Goal: Task Accomplishment & Management: Manage account settings

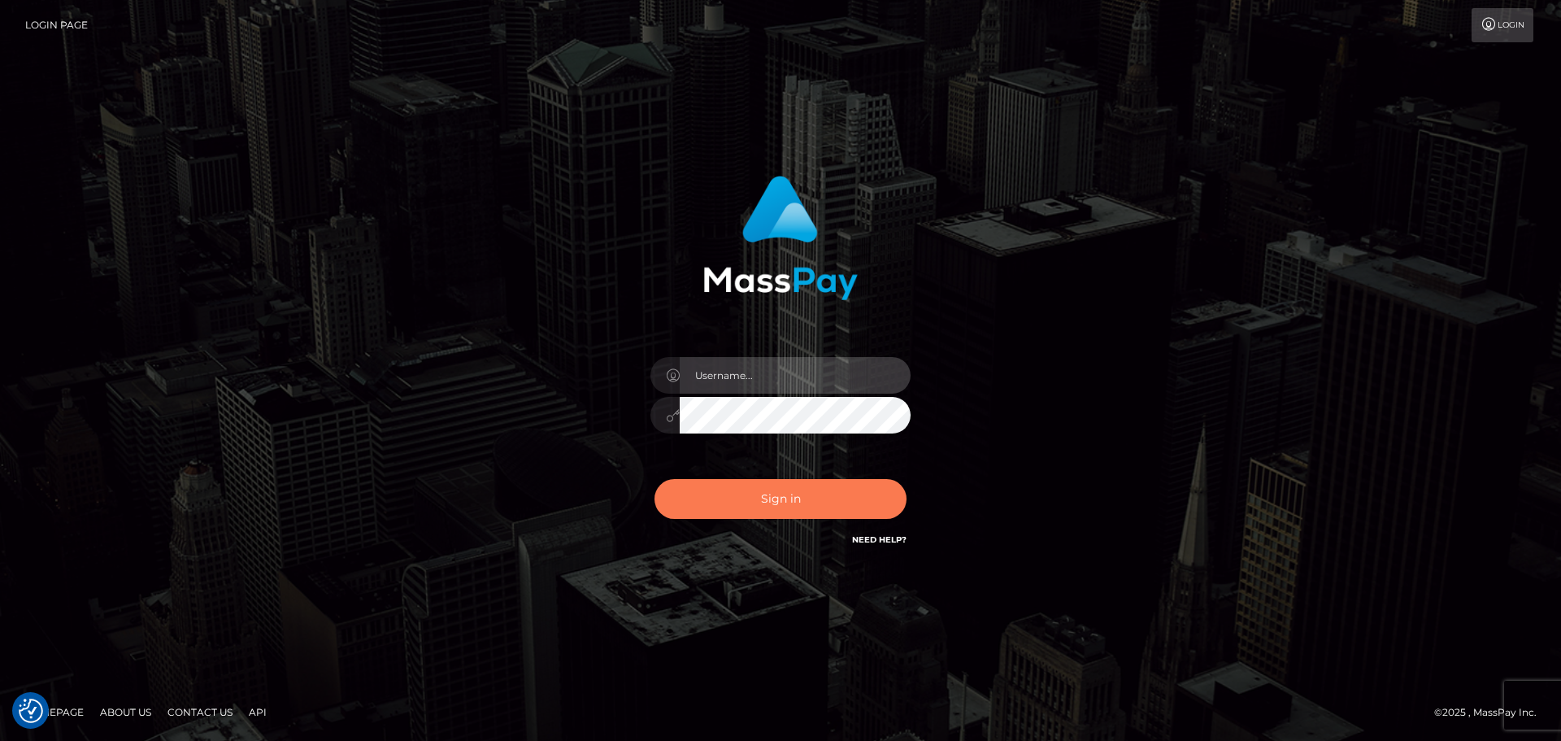
type input "[DOMAIN_NAME]"
click at [792, 498] on button "Sign in" at bounding box center [781, 499] width 252 height 40
type input "[DOMAIN_NAME]"
click at [777, 501] on button "Sign in" at bounding box center [781, 499] width 252 height 40
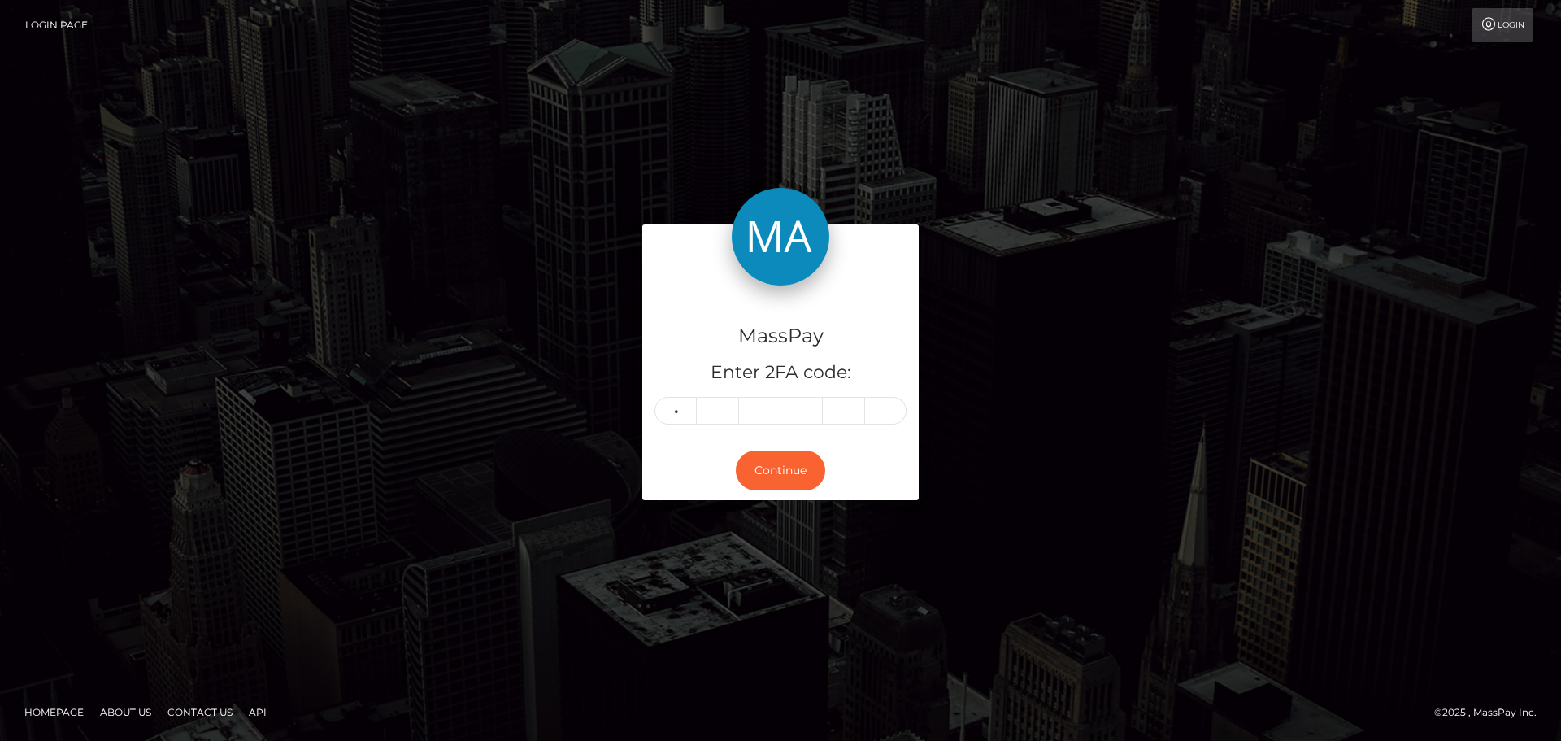
type input "5"
type input "2"
type input "0"
type input "1"
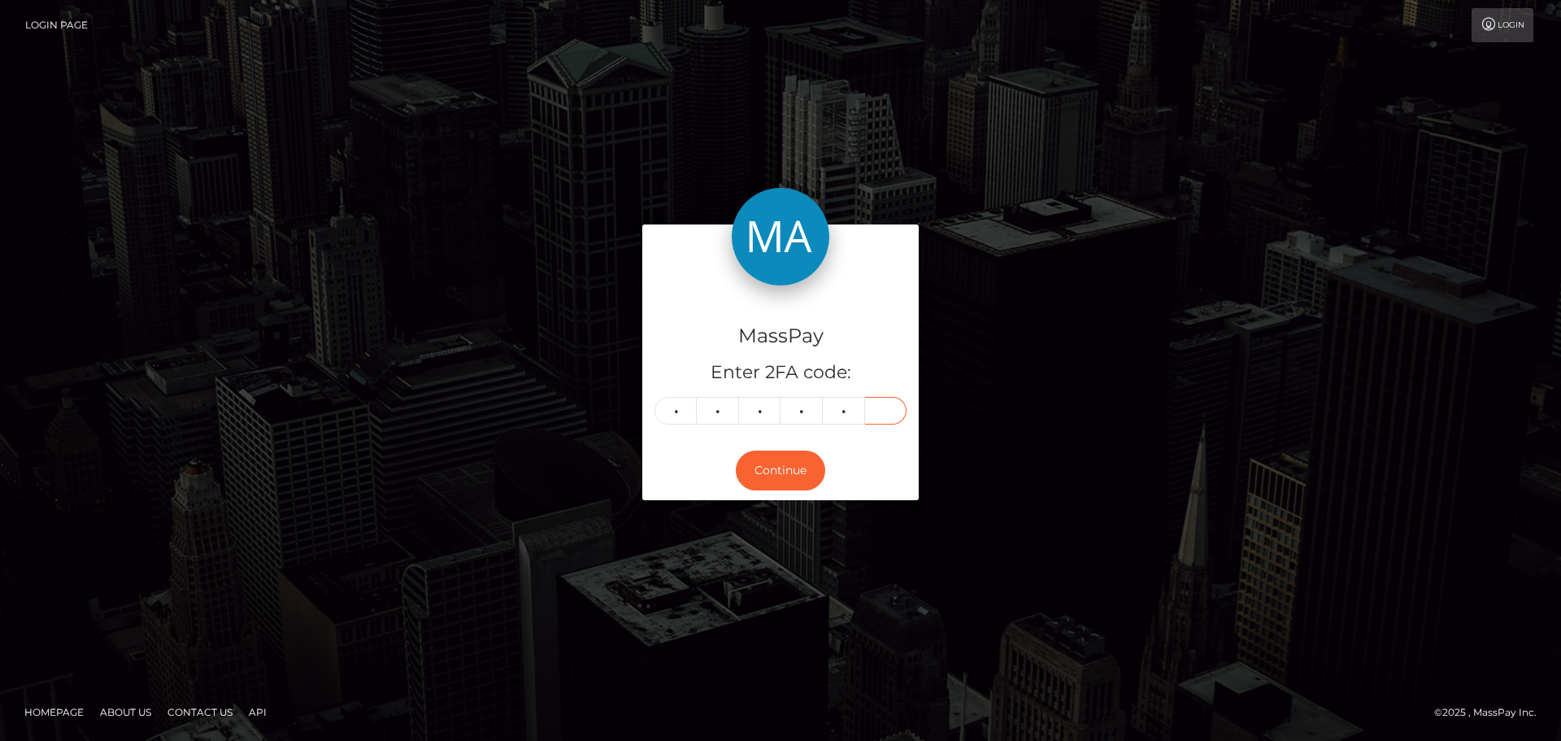
type input "3"
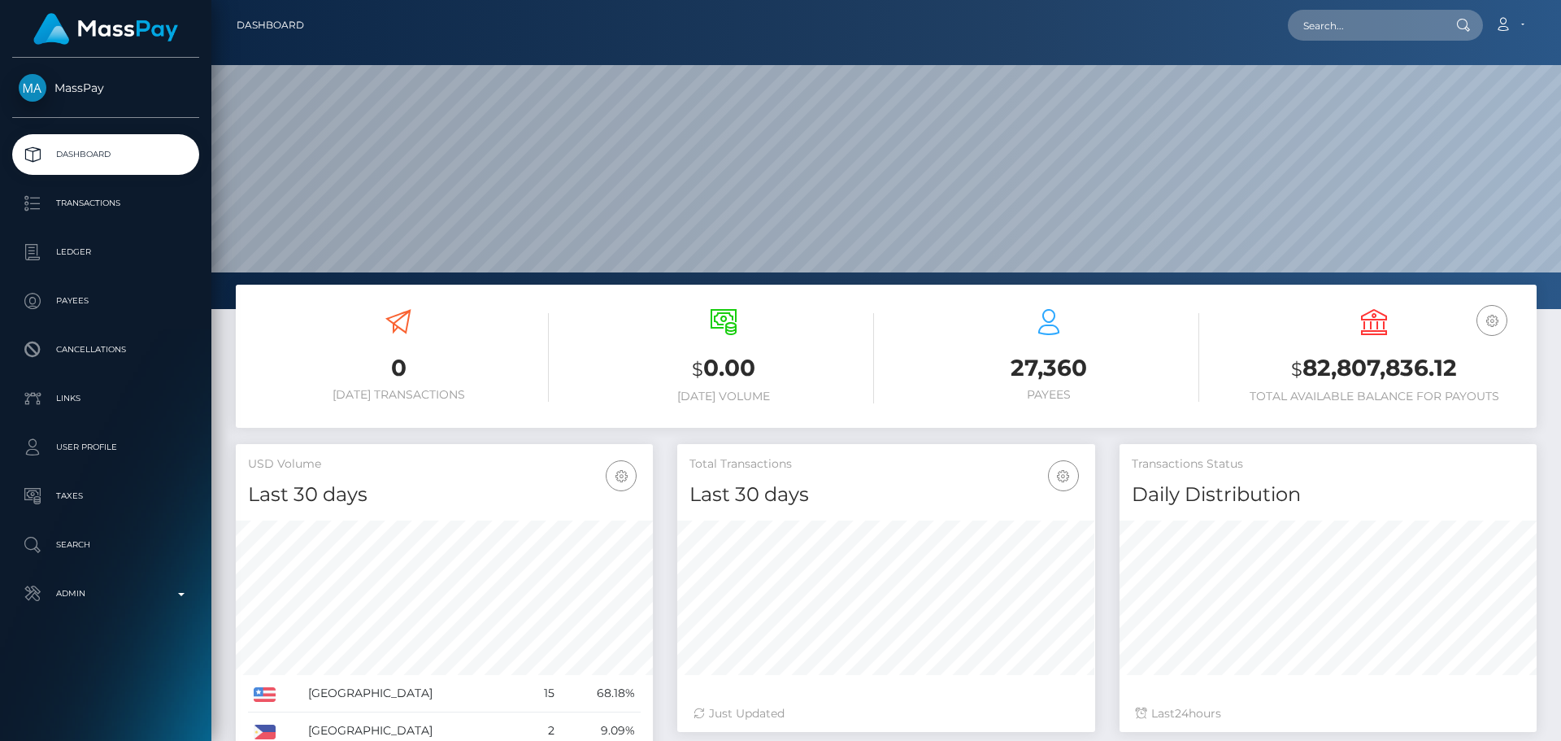
scroll to position [289, 418]
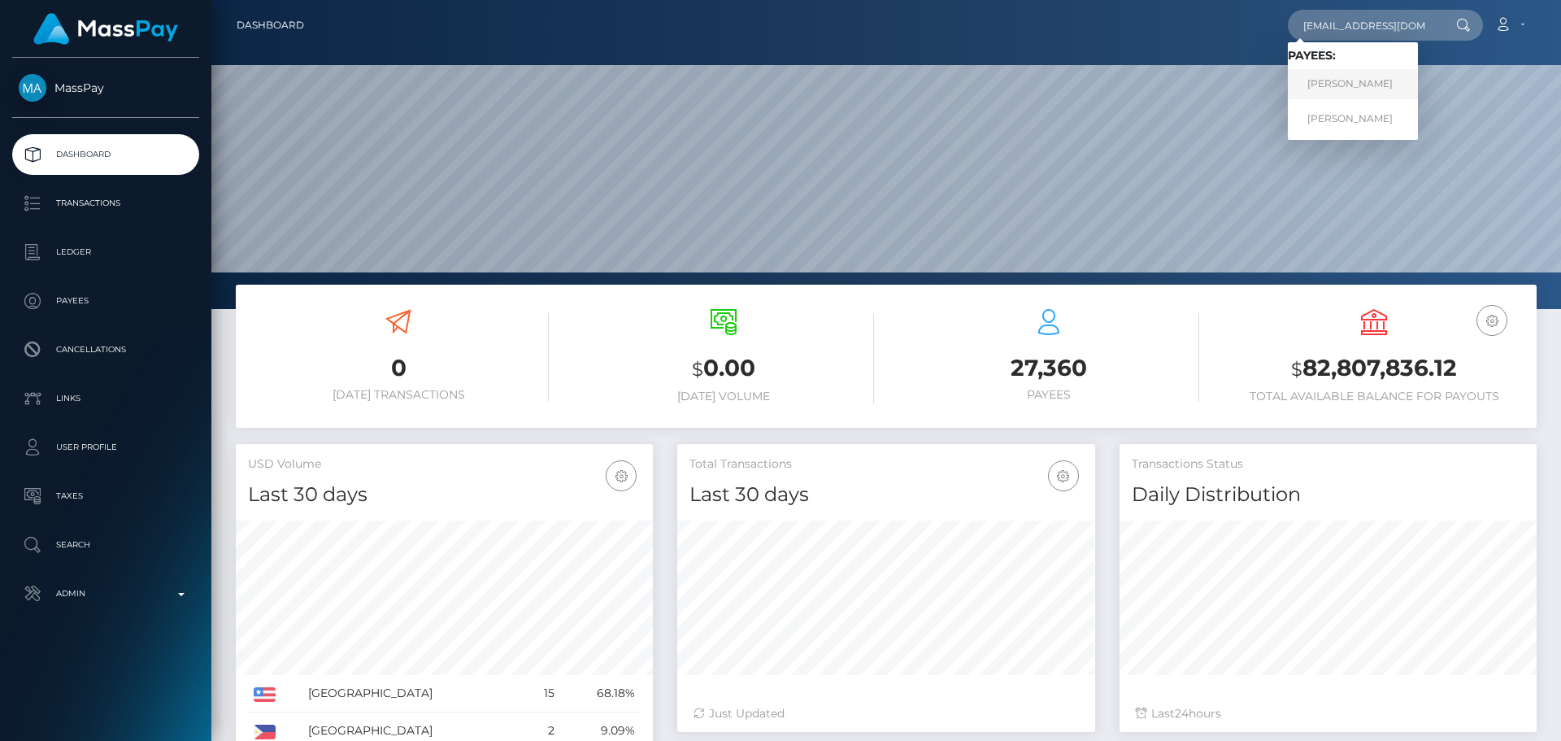
type input "roaa.10496@gmail.com"
click at [1357, 88] on link "[PERSON_NAME]" at bounding box center [1353, 84] width 130 height 30
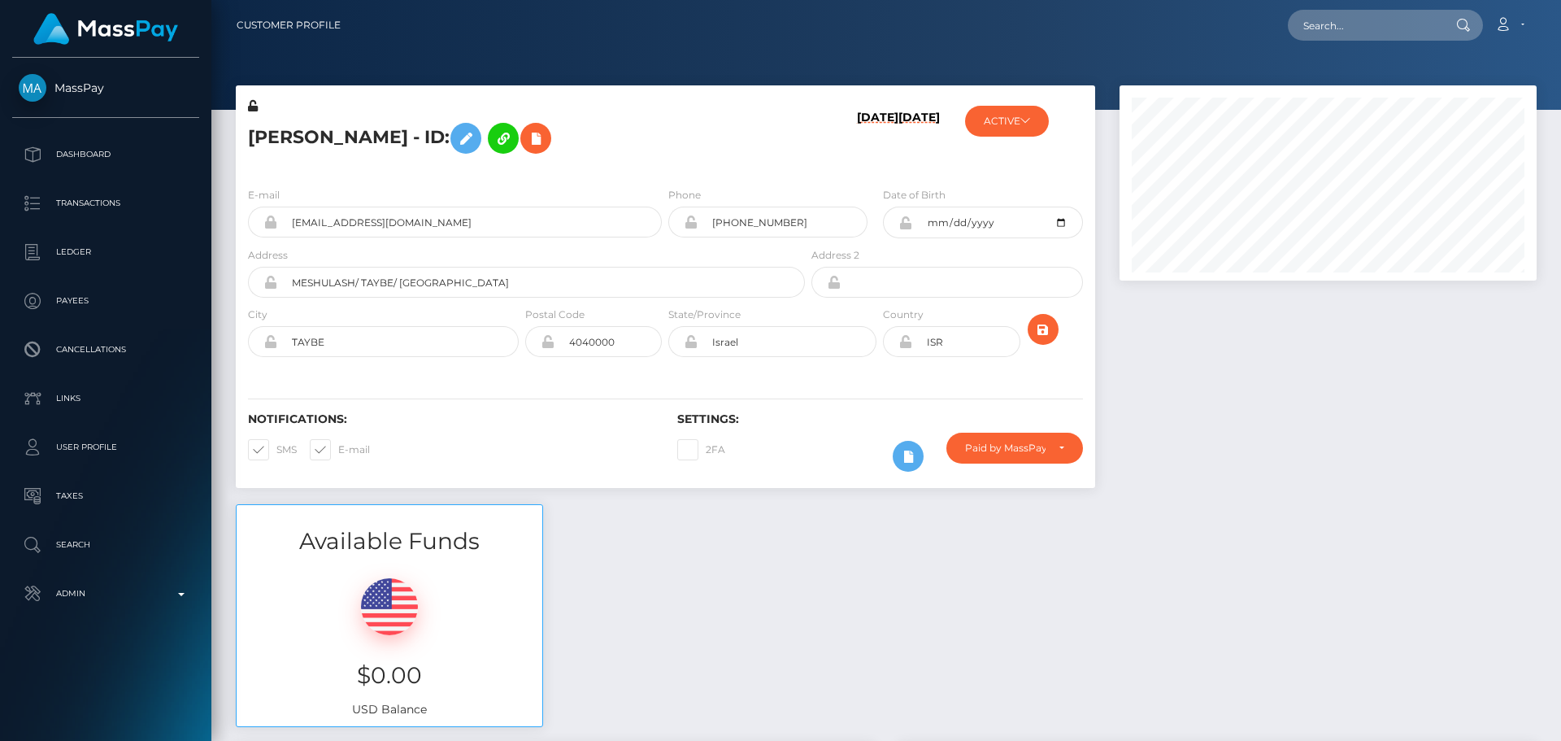
scroll to position [195, 418]
click at [670, 140] on h5 "[PERSON_NAME] - ID:" at bounding box center [522, 138] width 548 height 47
click at [670, 137] on h5 "[PERSON_NAME] - ID:" at bounding box center [522, 138] width 548 height 47
drag, startPoint x: 433, startPoint y: 228, endPoint x: 265, endPoint y: 226, distance: 167.5
click at [265, 226] on div "[EMAIL_ADDRESS][DOMAIN_NAME]" at bounding box center [455, 222] width 414 height 31
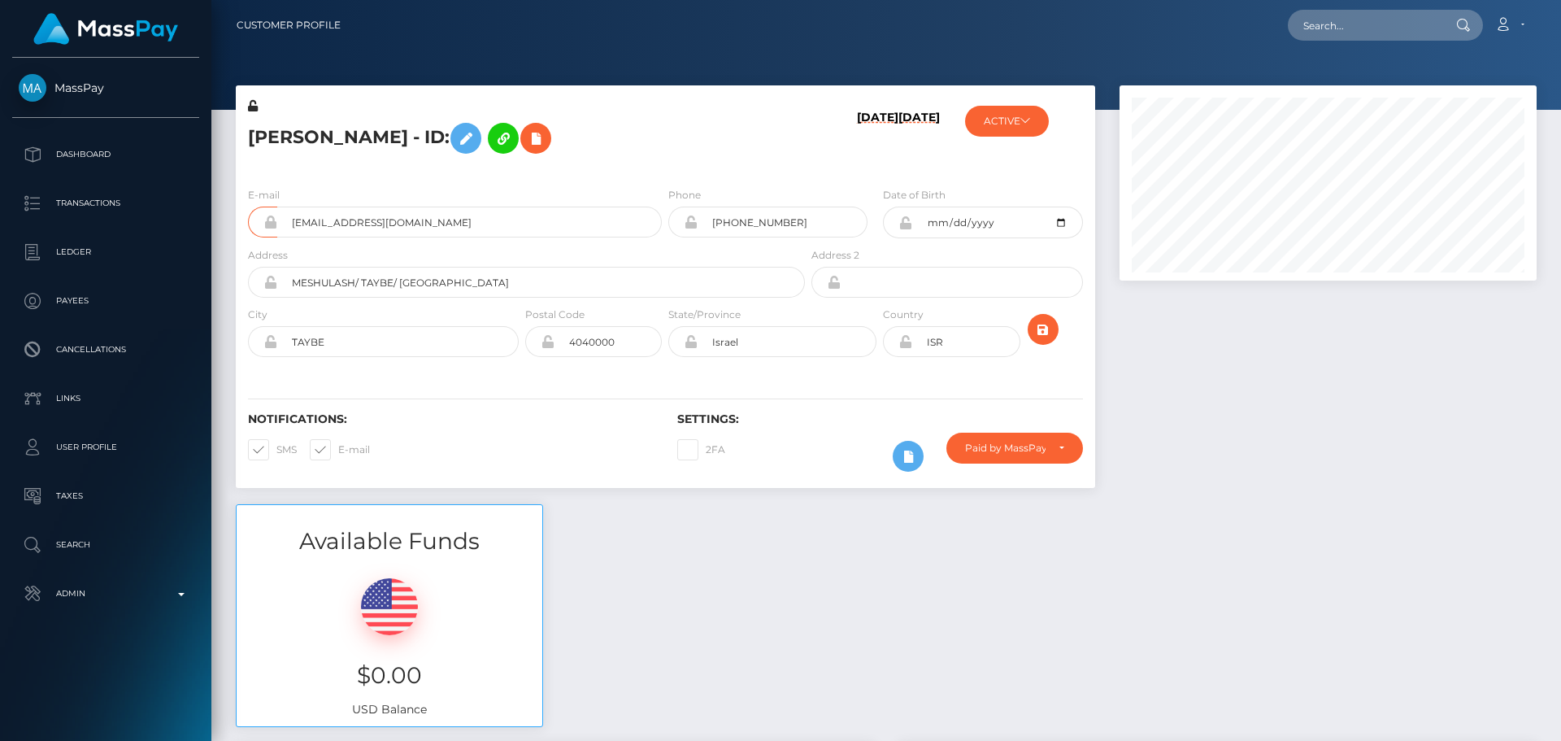
click at [815, 127] on div "07/31/25 08/09/24" at bounding box center [879, 136] width 143 height 76
click at [1356, 18] on input "text" at bounding box center [1364, 25] width 153 height 31
paste input "[EMAIL_ADDRESS][DOMAIN_NAME]"
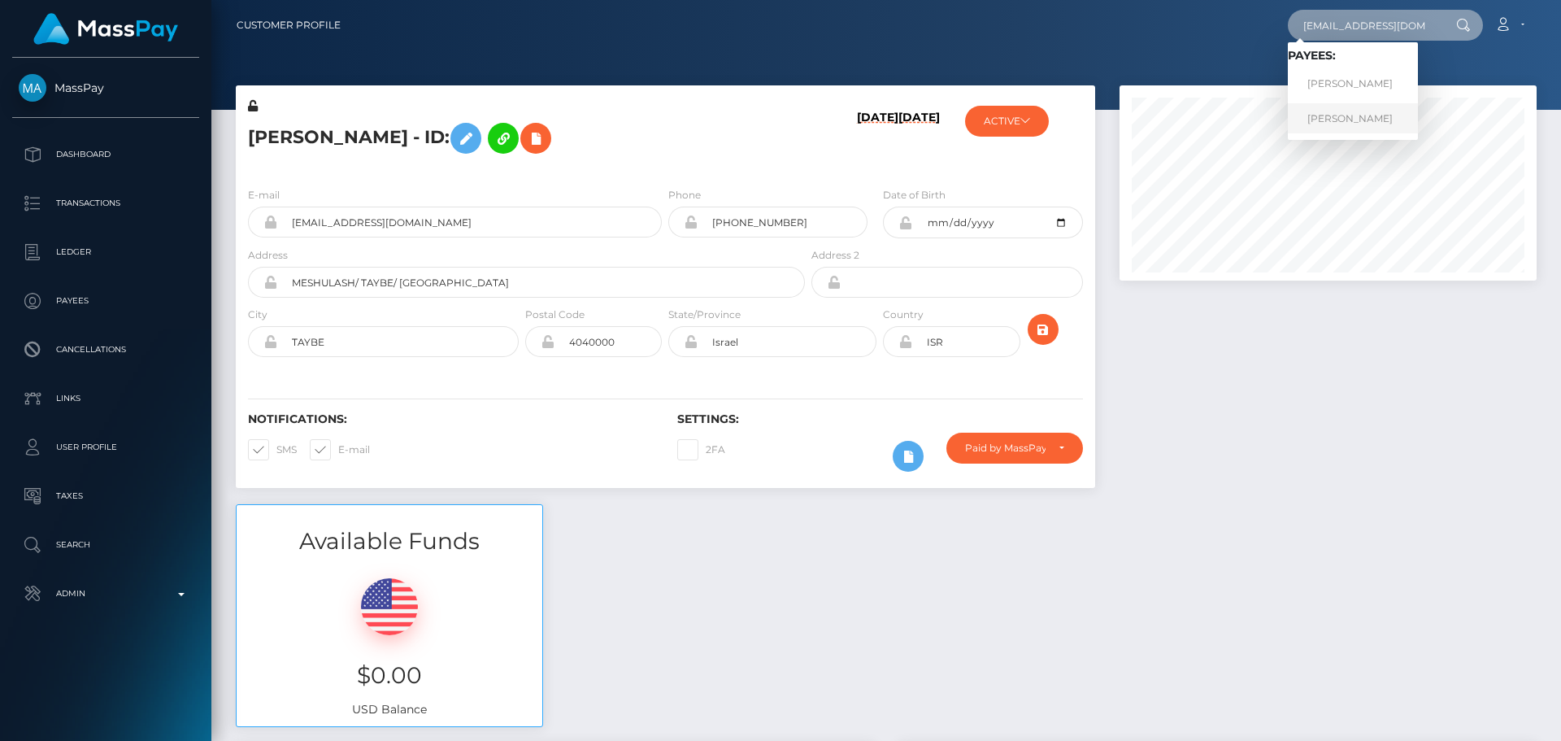
type input "[EMAIL_ADDRESS][DOMAIN_NAME]"
click at [1343, 119] on link "Roaa shekh yosef" at bounding box center [1353, 118] width 130 height 30
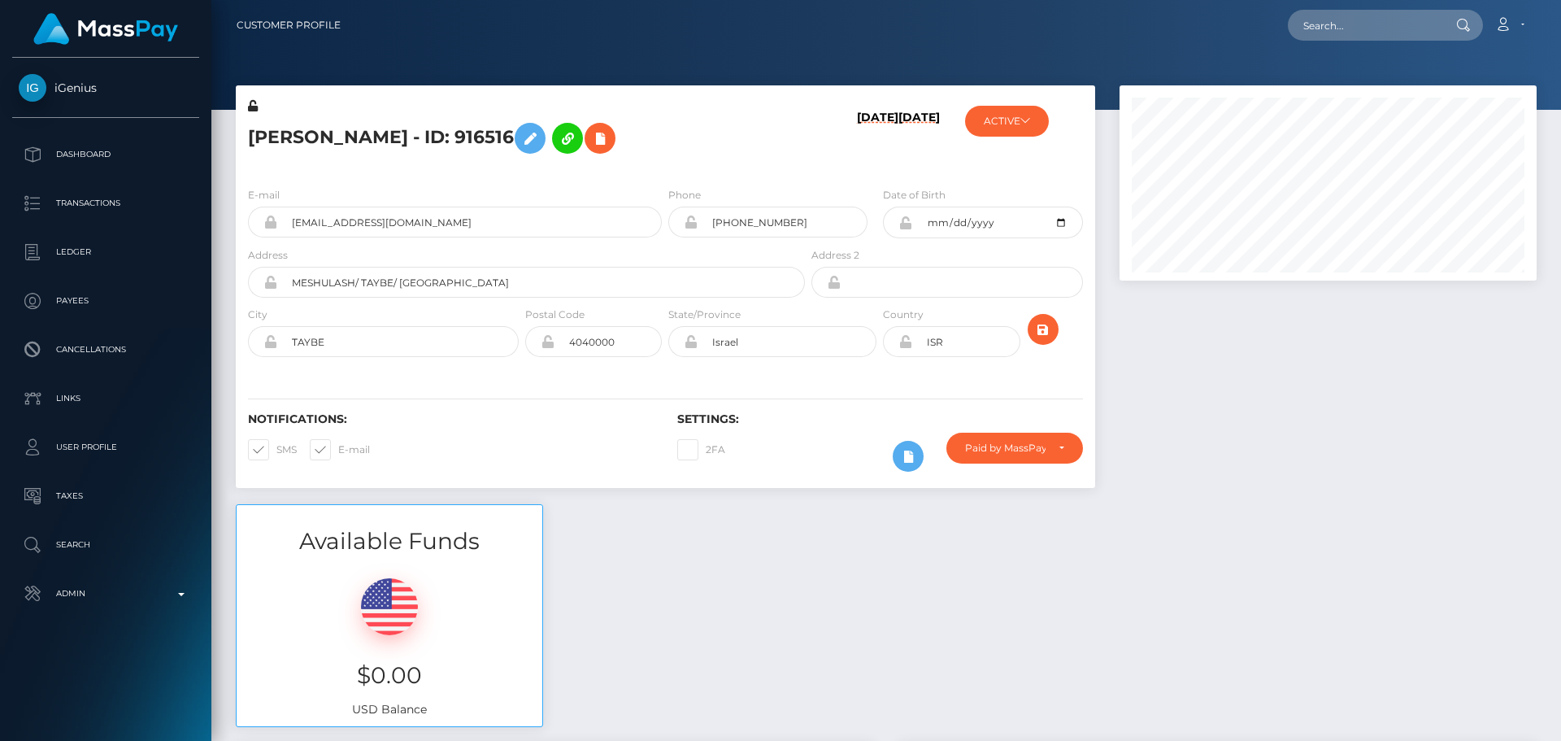
scroll to position [195, 418]
click at [709, 165] on div "[PERSON_NAME] - ID: 916516" at bounding box center [522, 136] width 572 height 76
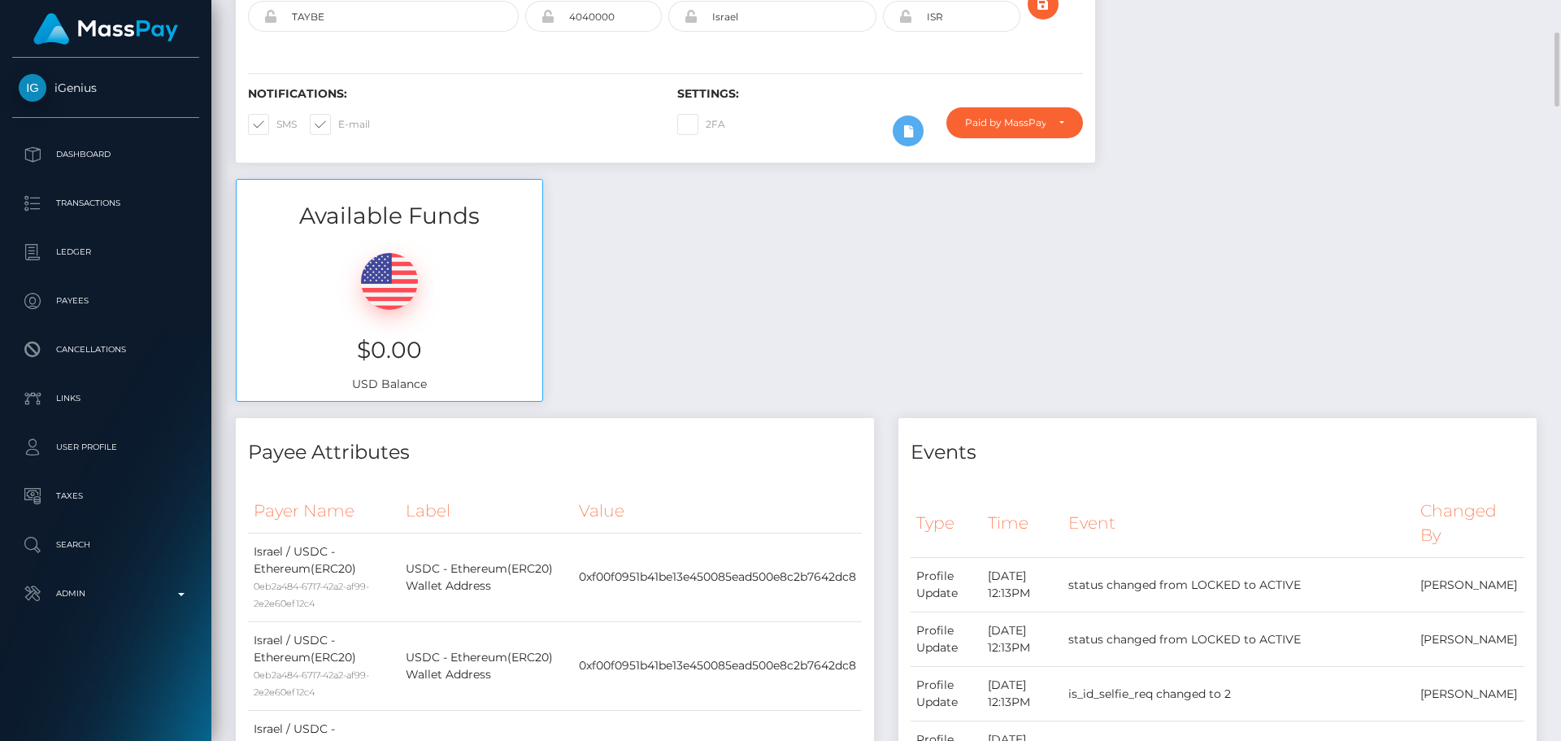
scroll to position [0, 0]
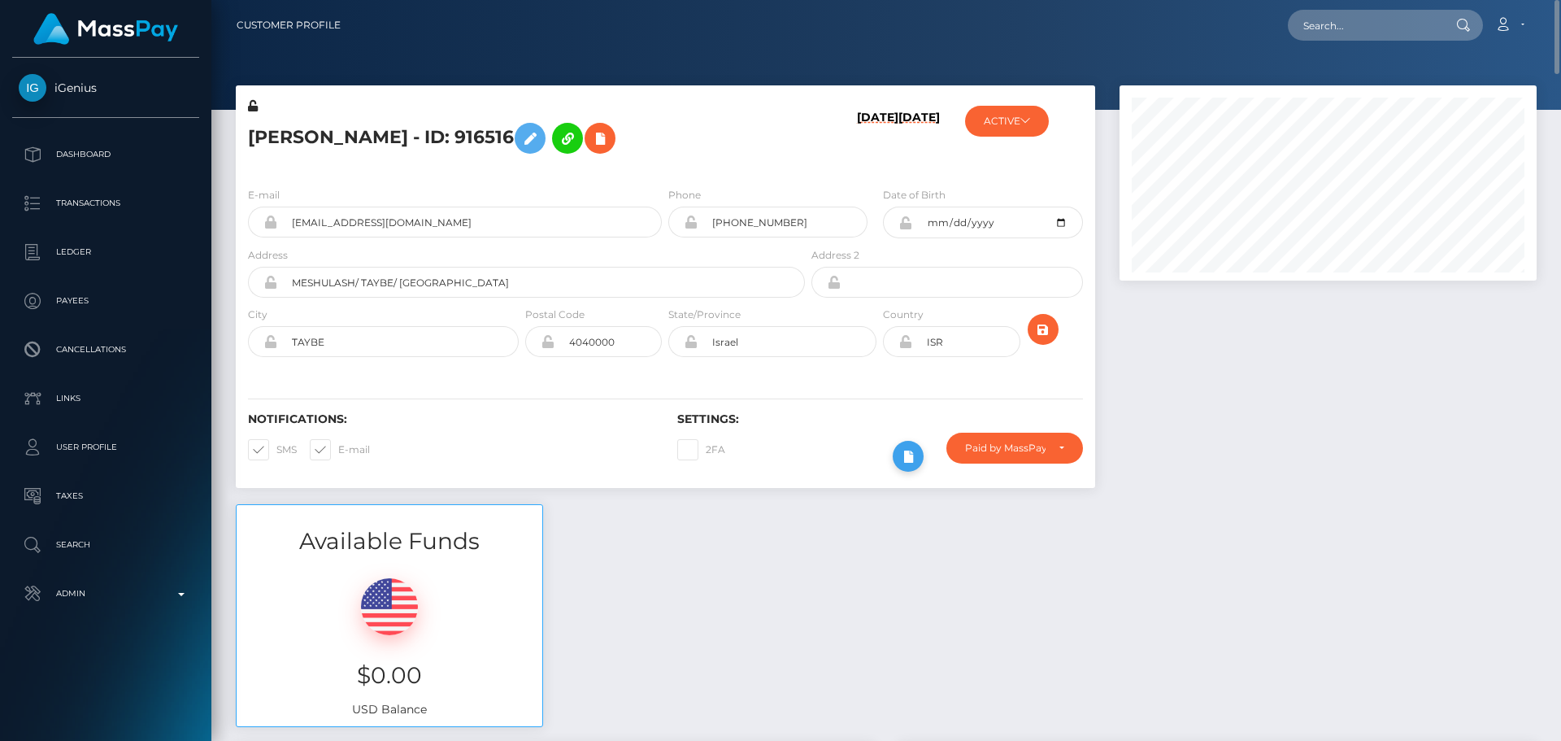
click at [899, 455] on icon at bounding box center [908, 456] width 20 height 20
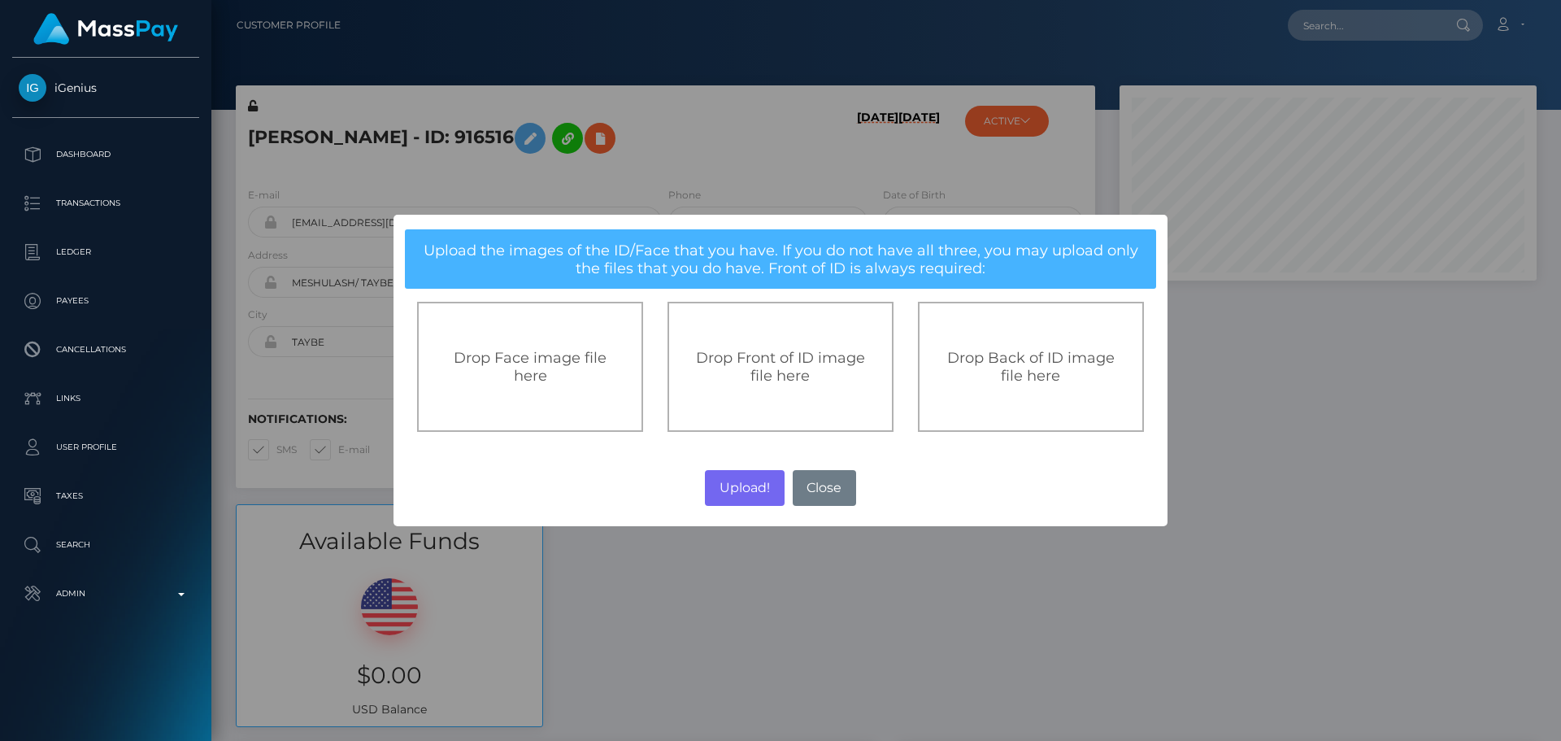
click at [777, 376] on span "Drop Front of ID image file here" at bounding box center [780, 367] width 169 height 36
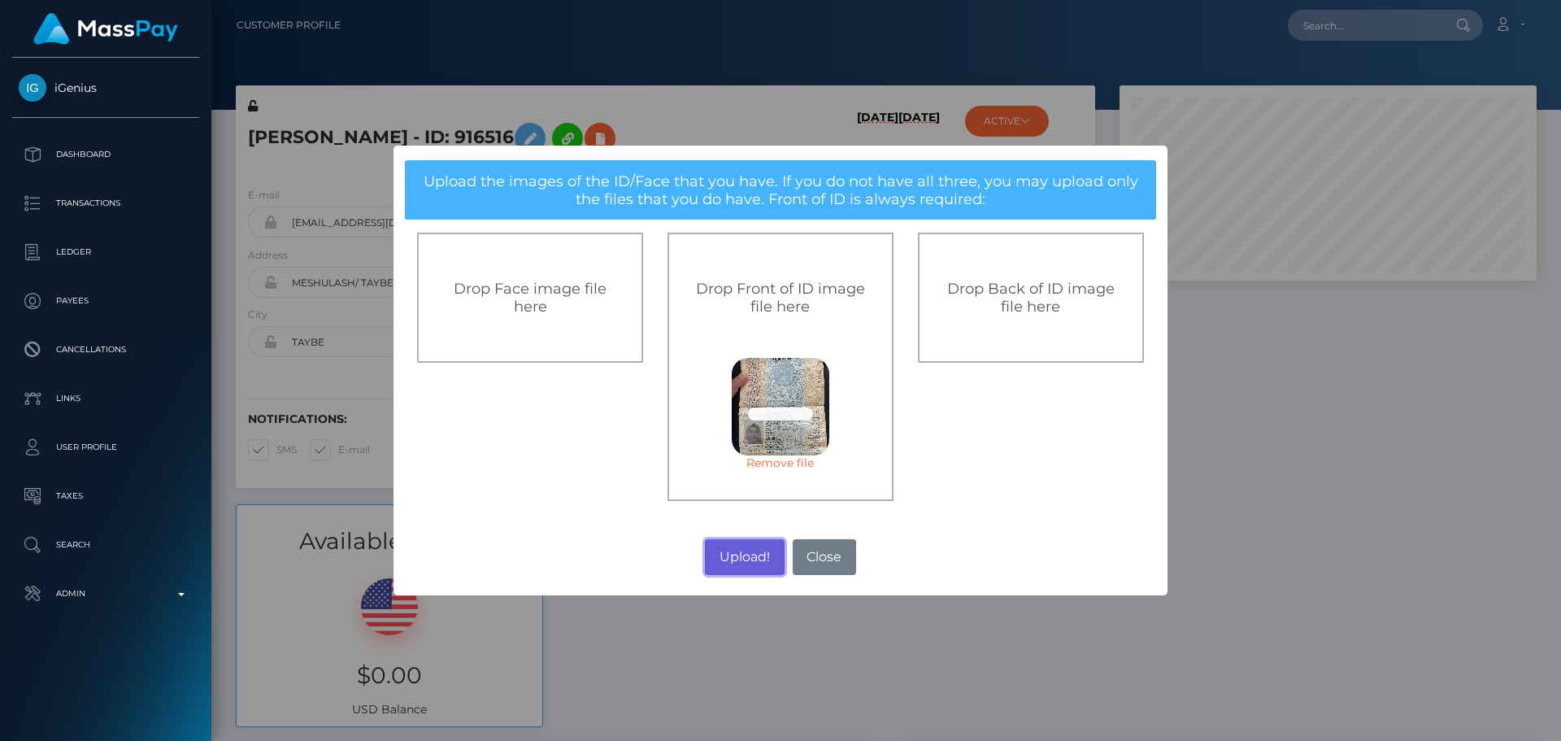
click at [738, 557] on button "Upload!" at bounding box center [744, 557] width 79 height 36
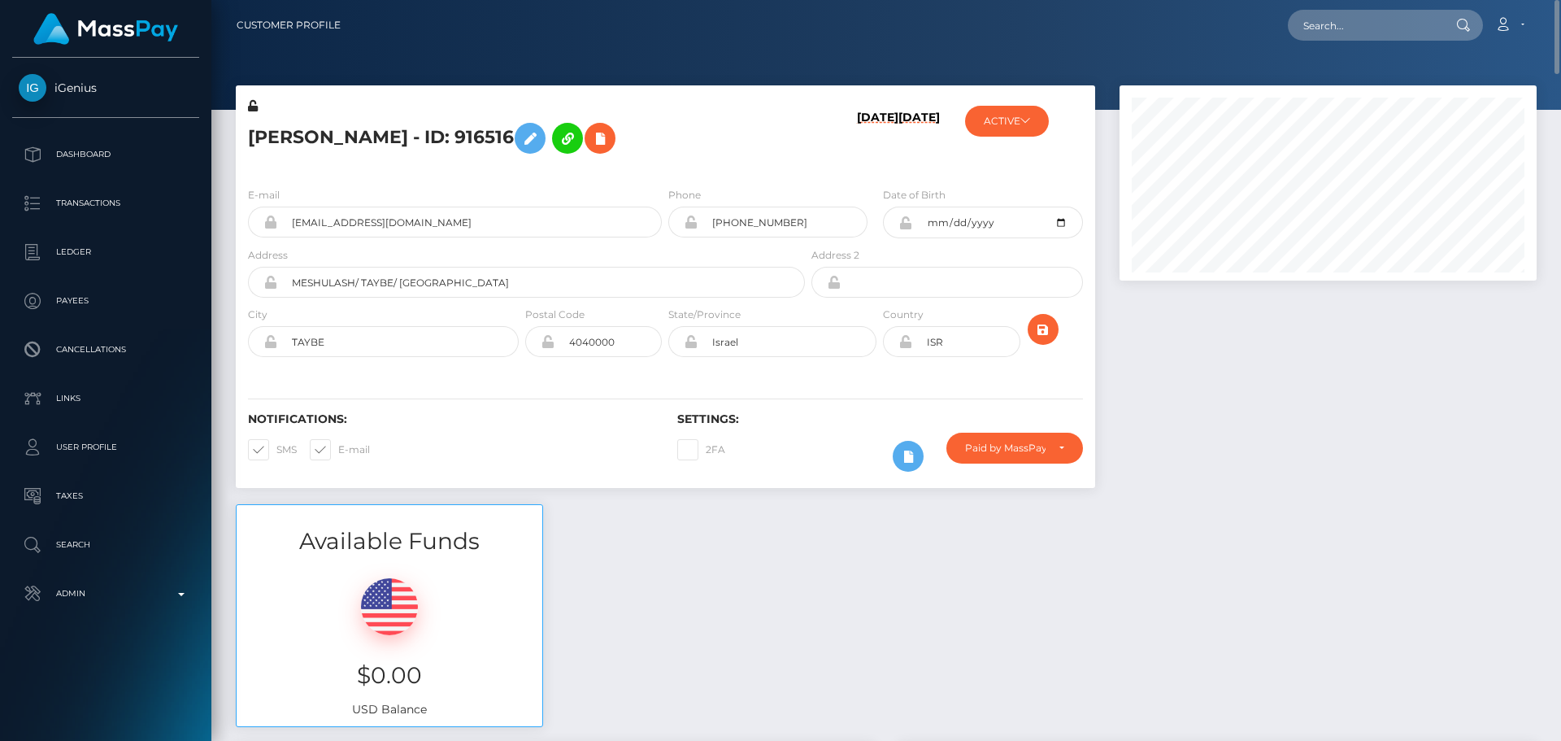
click at [765, 125] on h5 "Roaa shekh yosef - ID: 916516" at bounding box center [522, 138] width 548 height 47
click at [1046, 328] on icon "submit" at bounding box center [1043, 330] width 20 height 20
click at [782, 389] on div "Notifications: SMS E-mail Settings: 2FA" at bounding box center [665, 430] width 859 height 115
click at [764, 383] on div "Notifications: SMS E-mail Settings: 2FA" at bounding box center [665, 430] width 859 height 115
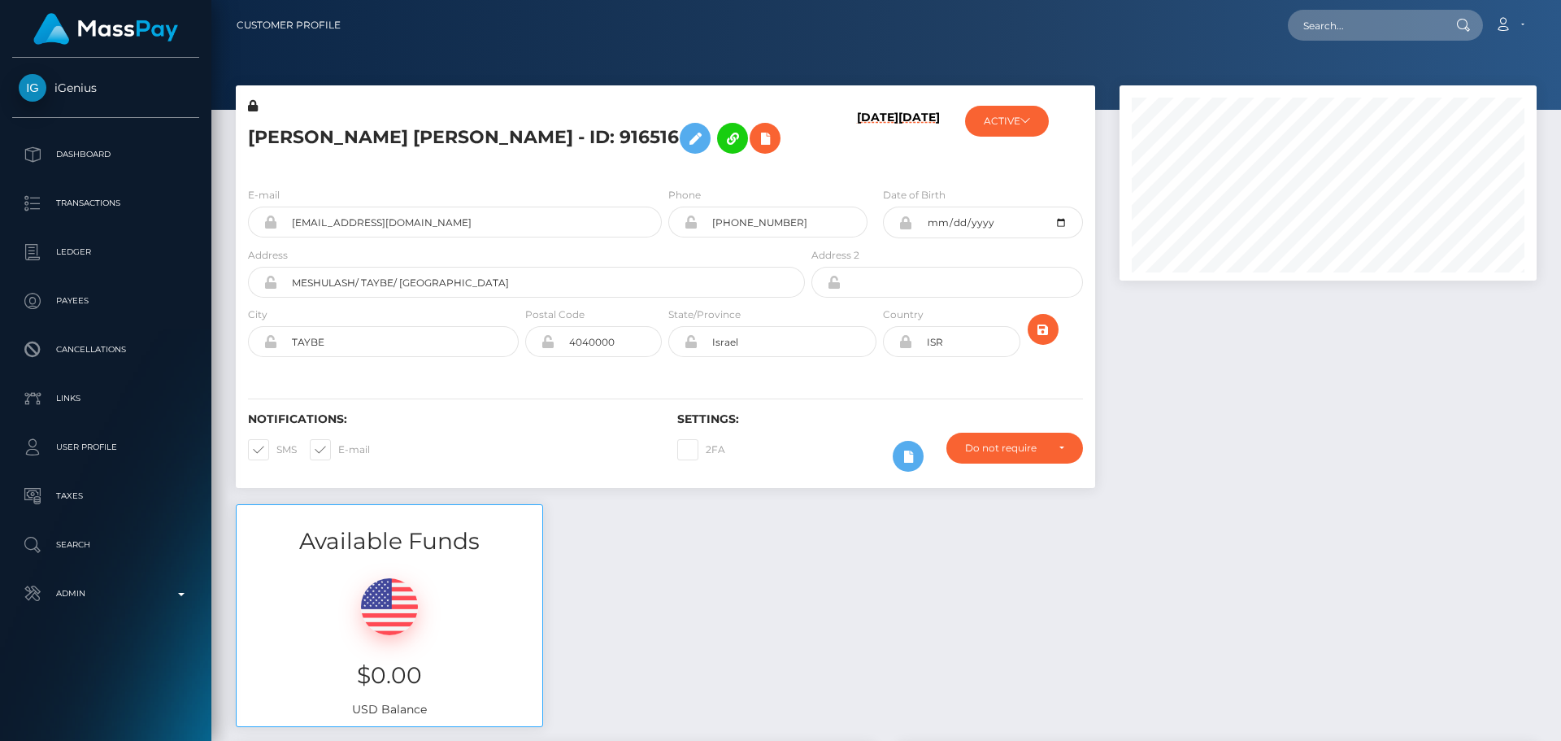
click at [764, 382] on div "Notifications: SMS E-mail Settings: 2FA" at bounding box center [665, 430] width 859 height 115
click at [740, 376] on div "Notifications: SMS E-mail Settings: 2FA" at bounding box center [665, 430] width 859 height 115
click at [750, 380] on div "Notifications: SMS E-mail Settings: 2FA" at bounding box center [665, 430] width 859 height 115
click at [755, 379] on div "Notifications: SMS E-mail Settings: 2FA" at bounding box center [665, 430] width 859 height 115
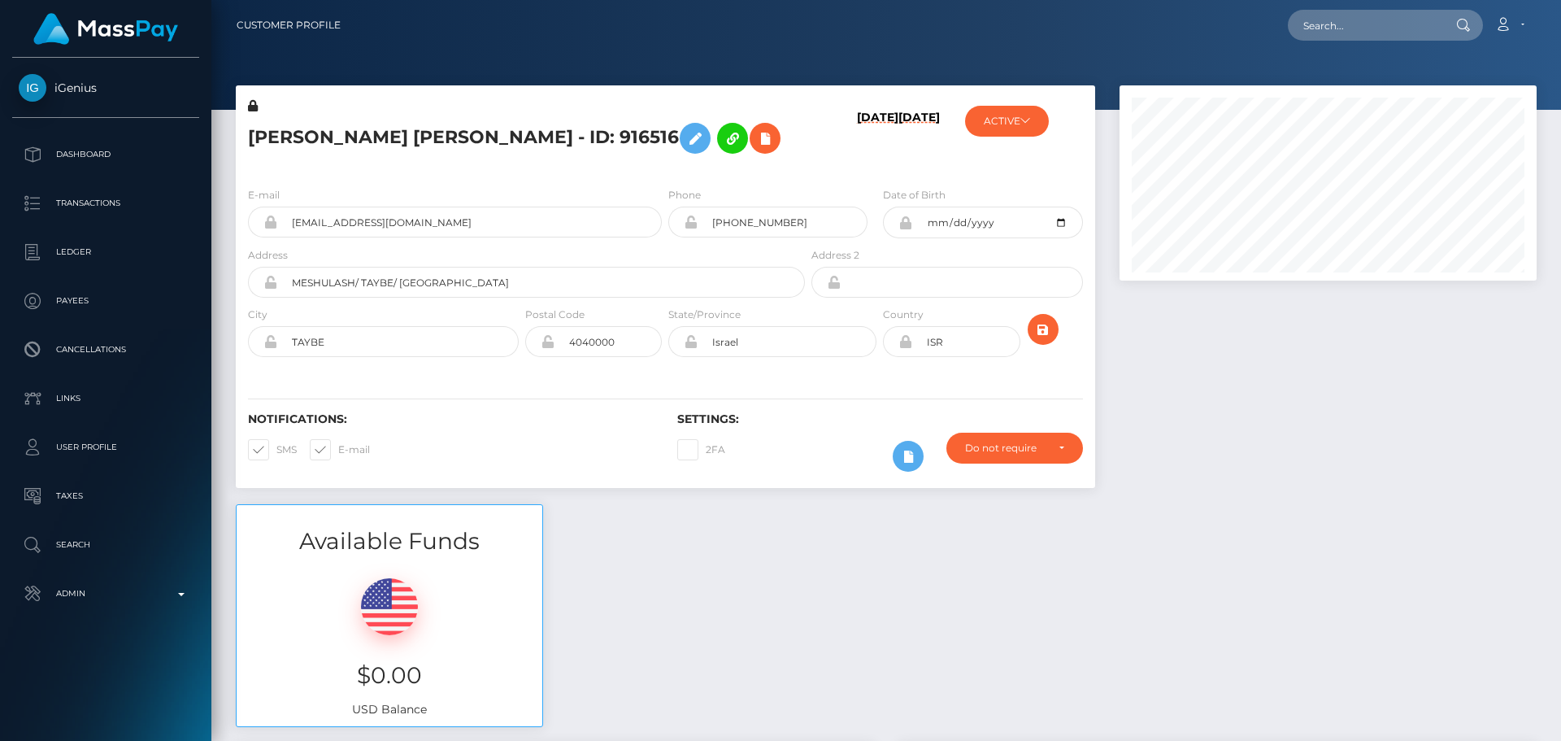
click at [254, 109] on icon at bounding box center [253, 105] width 10 height 11
click at [685, 142] on icon at bounding box center [695, 138] width 20 height 20
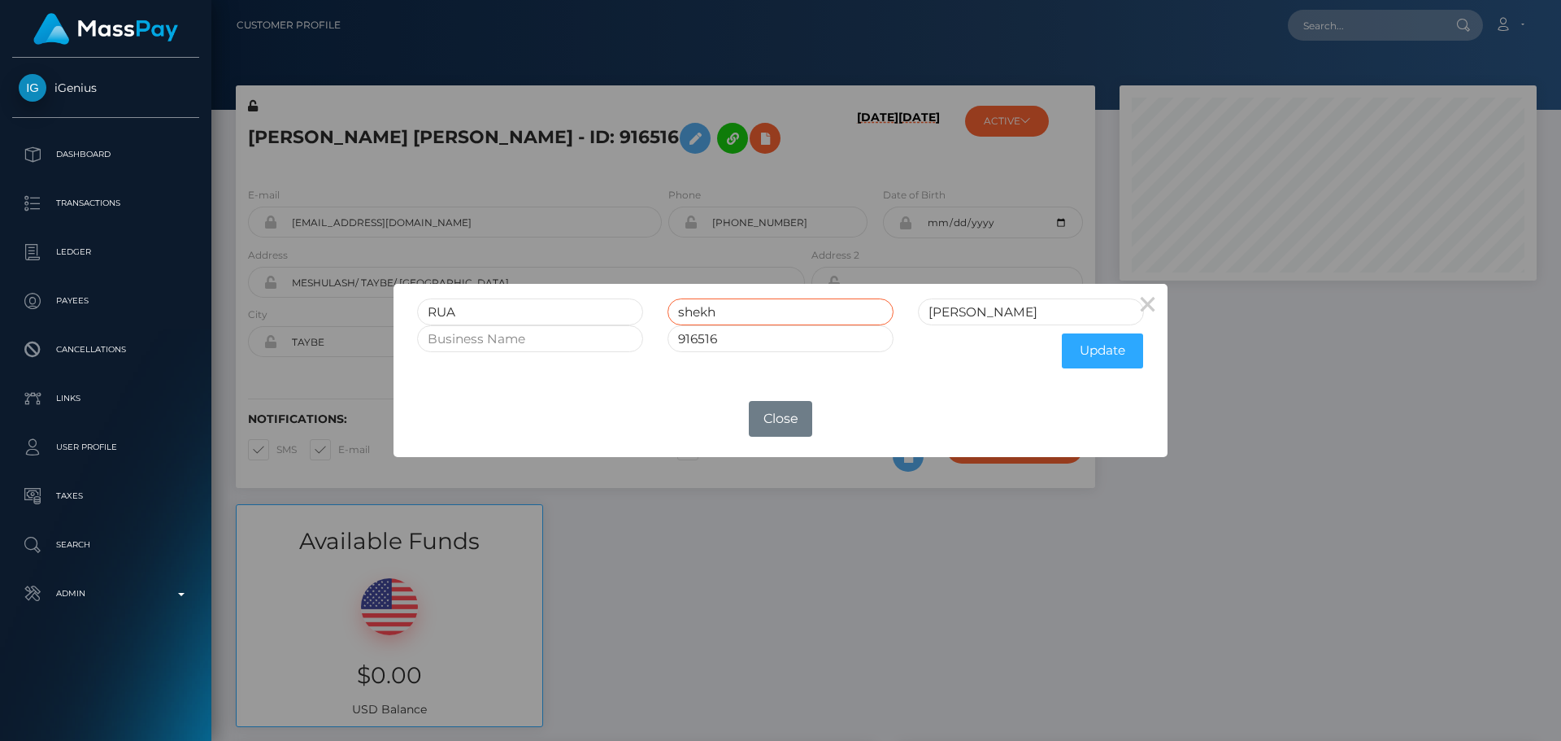
click at [745, 305] on input "shekh" at bounding box center [781, 311] width 226 height 27
click at [1089, 355] on button "Update" at bounding box center [1102, 350] width 81 height 35
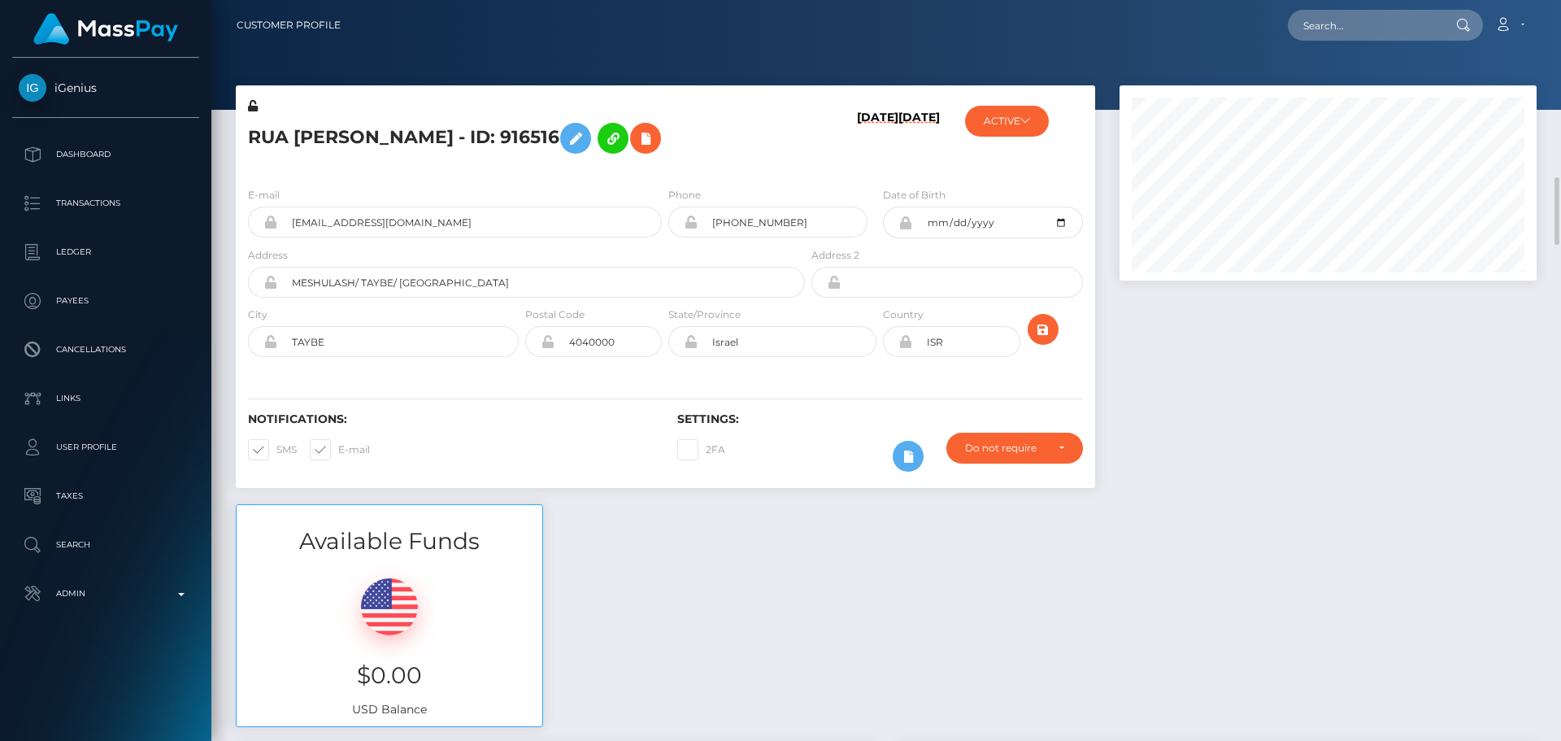
scroll to position [195, 418]
click at [254, 106] on icon at bounding box center [253, 105] width 10 height 11
click at [775, 145] on h5 "RUA SHEH YOUSEF - ID: 916516" at bounding box center [522, 138] width 548 height 47
click at [1039, 108] on button "ACTIVE" at bounding box center [1007, 121] width 84 height 31
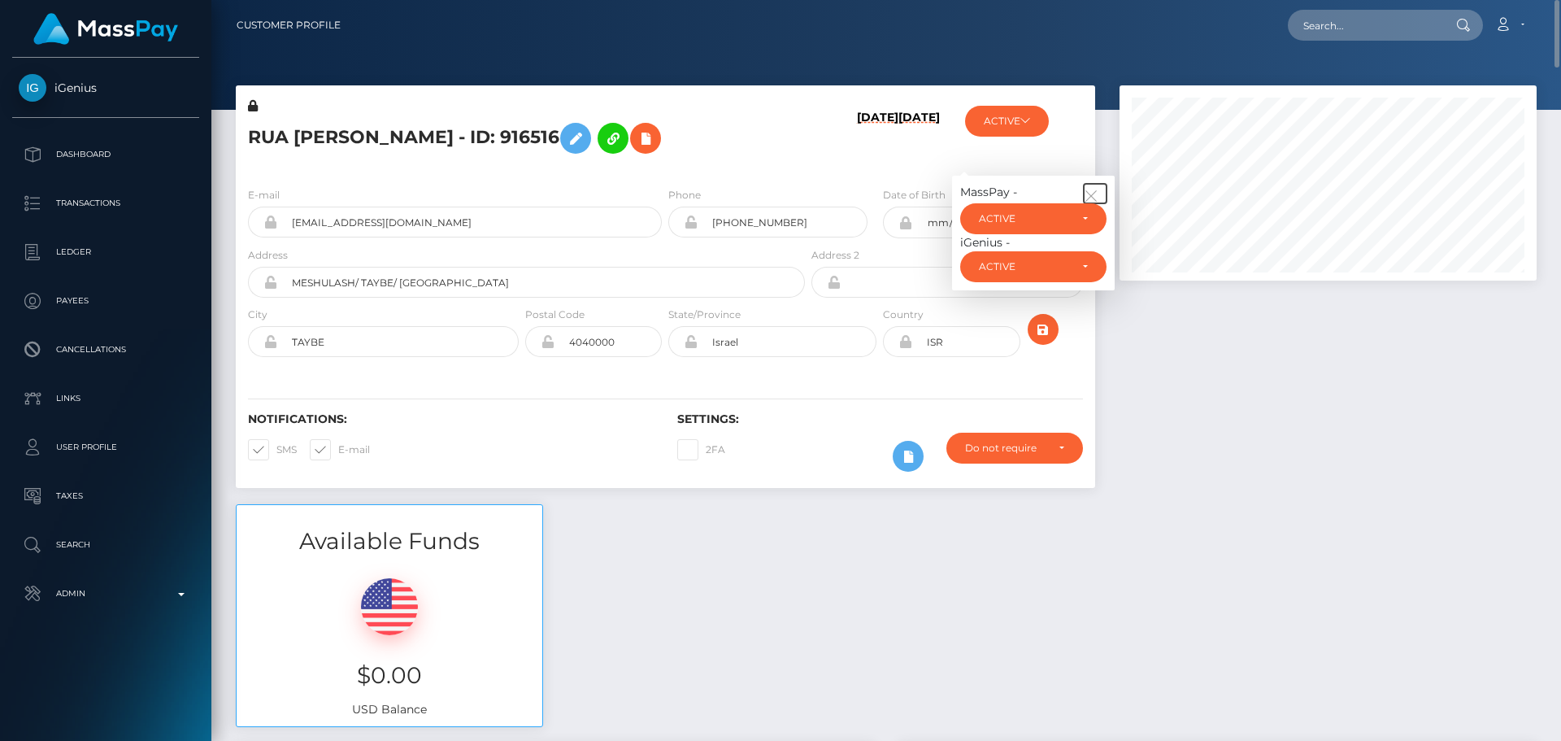
click at [1085, 193] on icon "button" at bounding box center [1091, 196] width 15 height 15
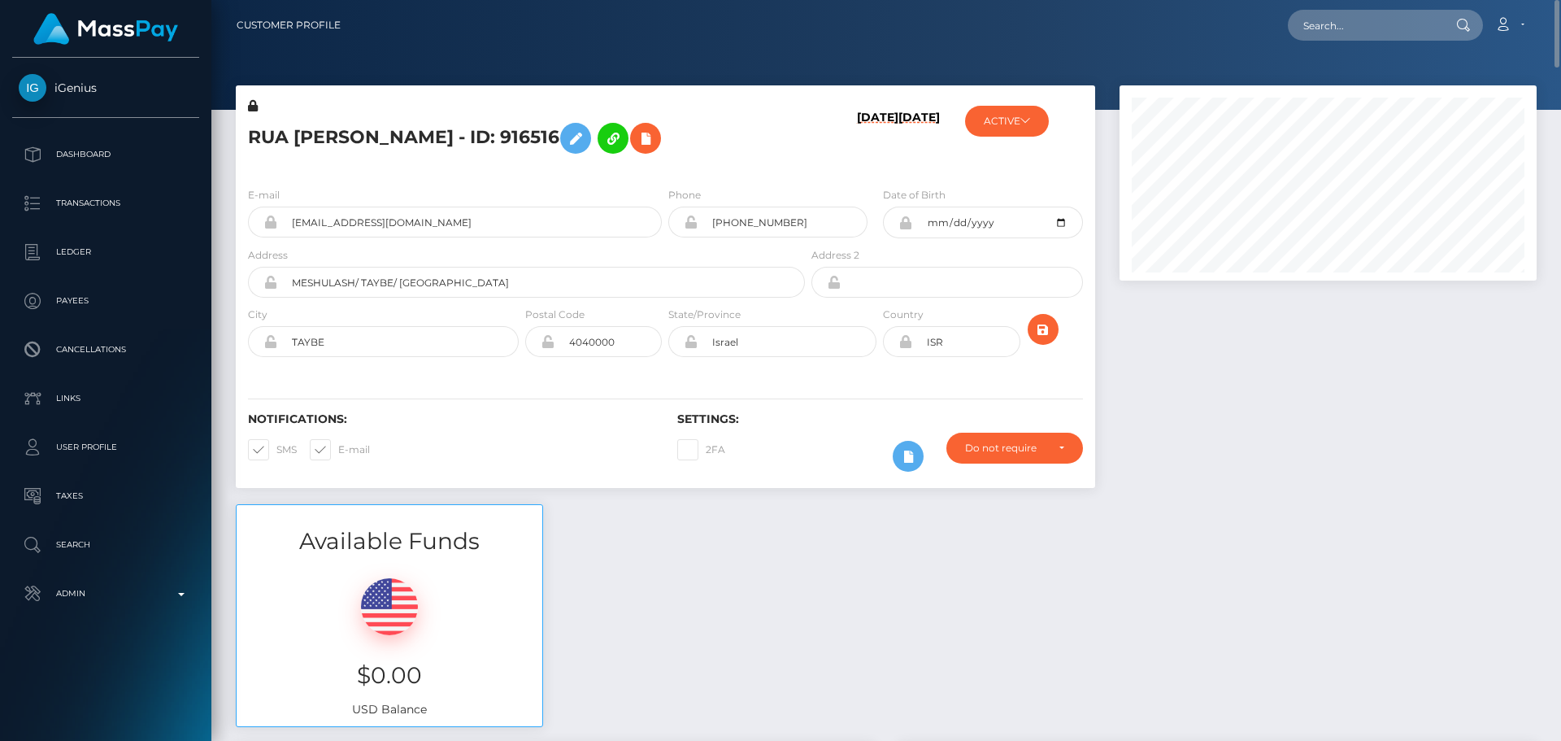
click at [792, 129] on h5 "RUA SHEH YOUSEF - ID: 916516" at bounding box center [522, 138] width 548 height 47
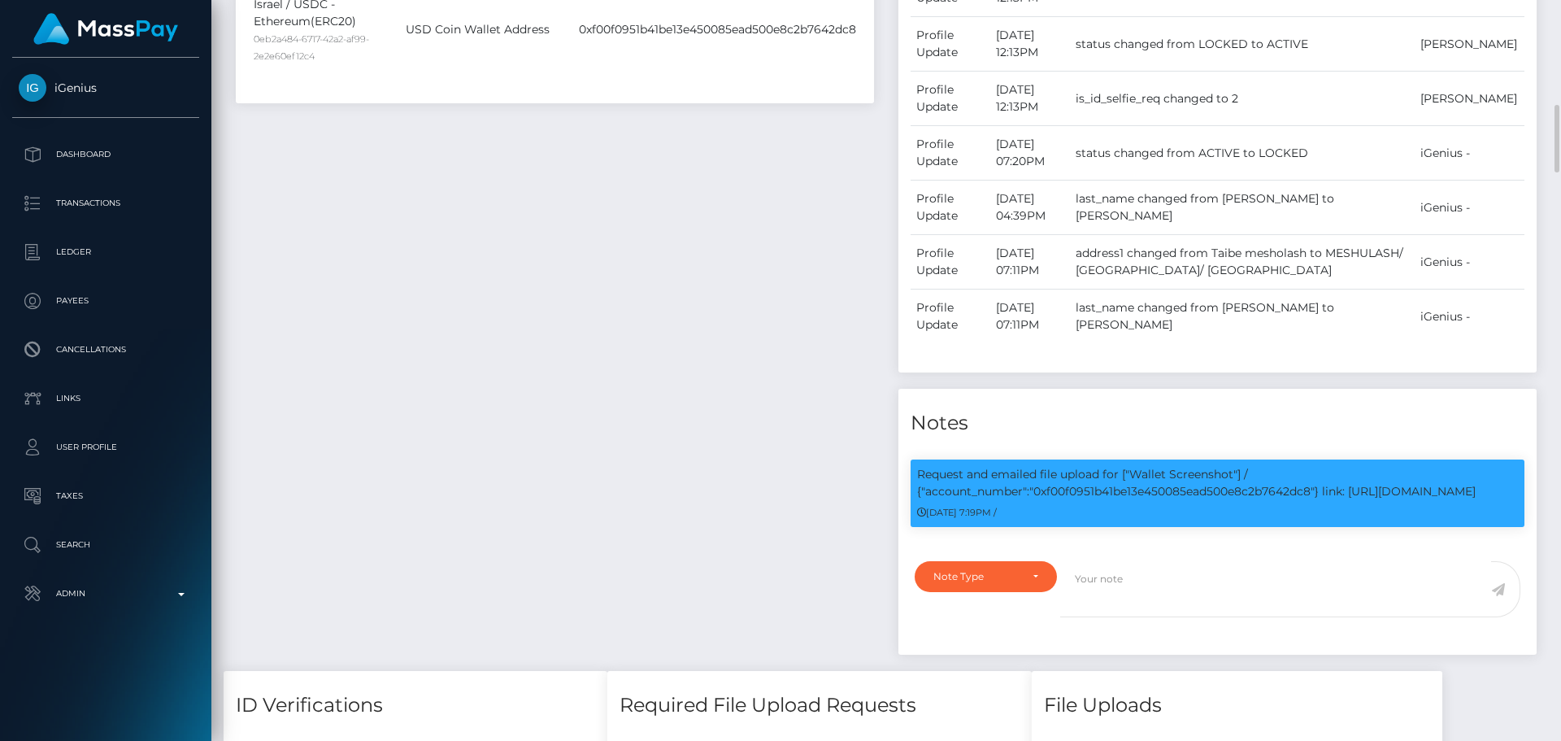
scroll to position [1220, 0]
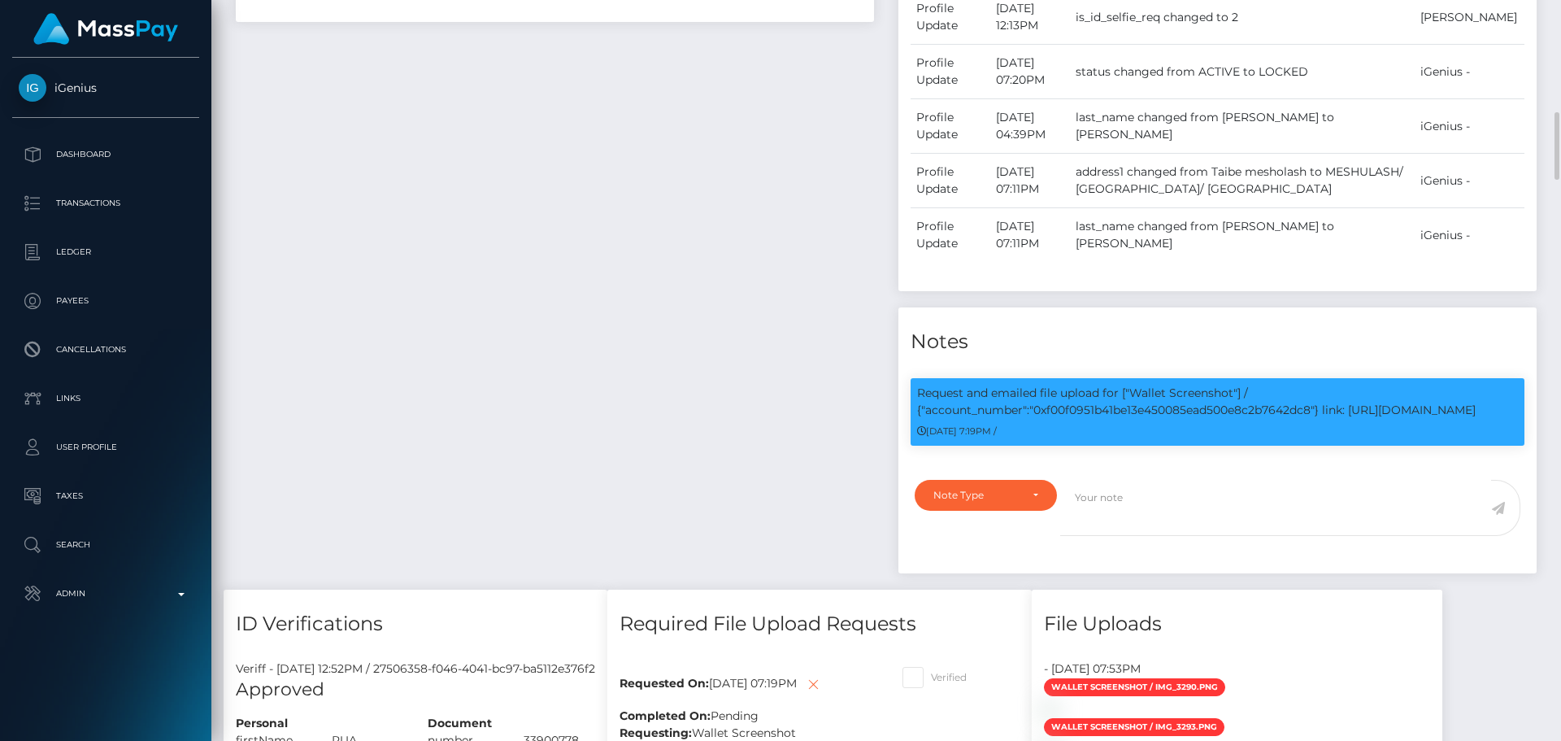
click at [701, 324] on div "Payee Attributes Payer Name Label Value Israel / USDC - Ethereum(ERC20) 0eb2a48…" at bounding box center [555, 57] width 663 height 1066
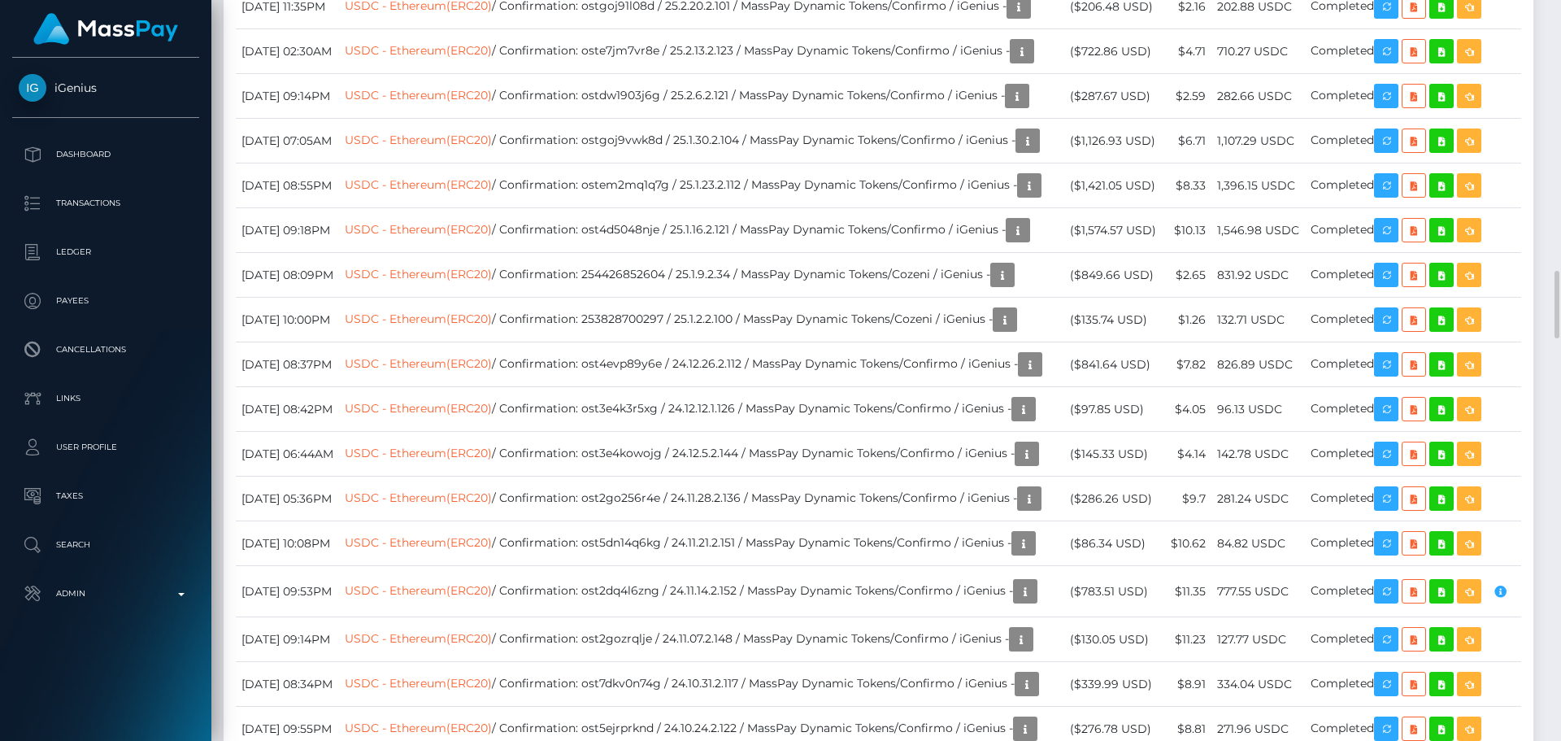
scroll to position [4065, 0]
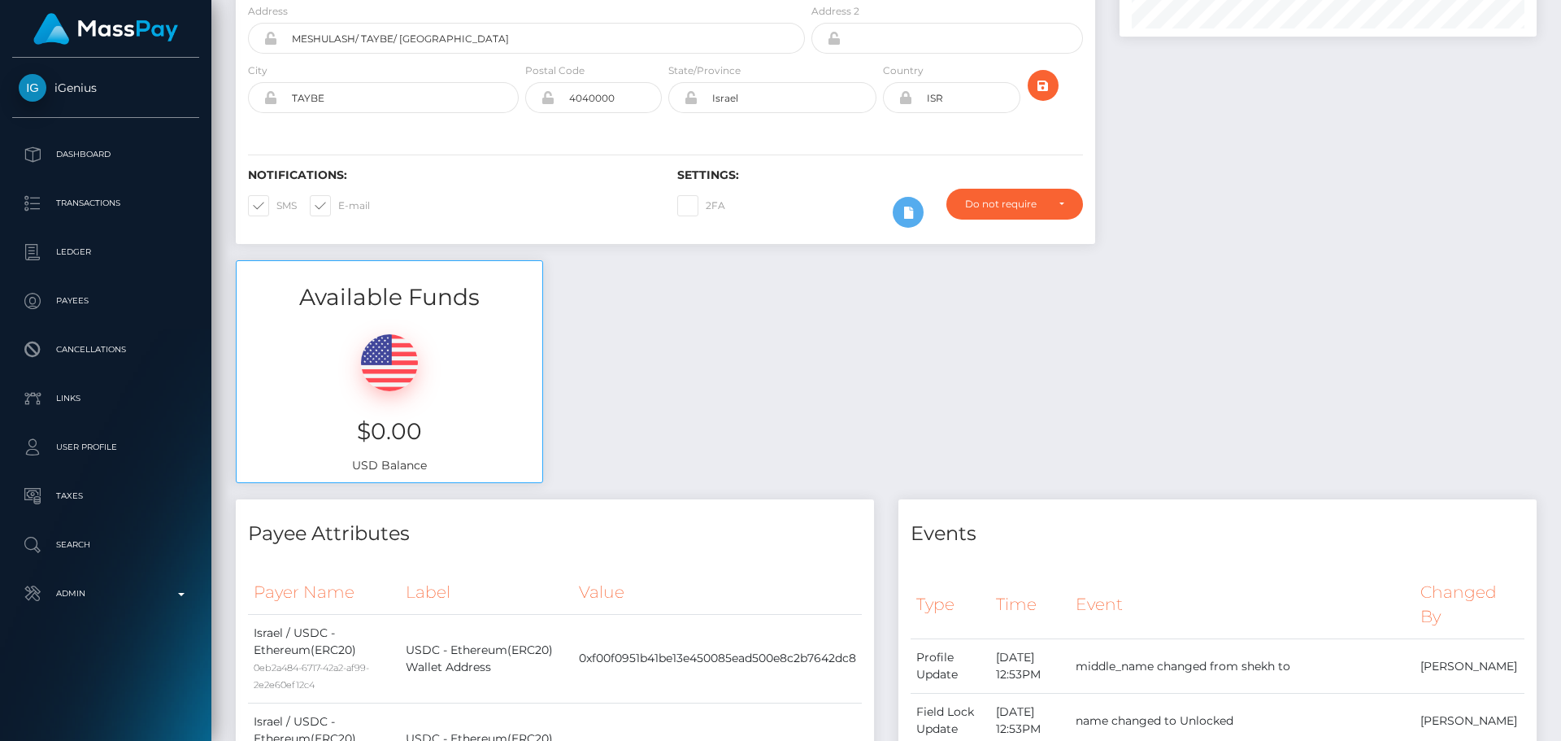
scroll to position [0, 0]
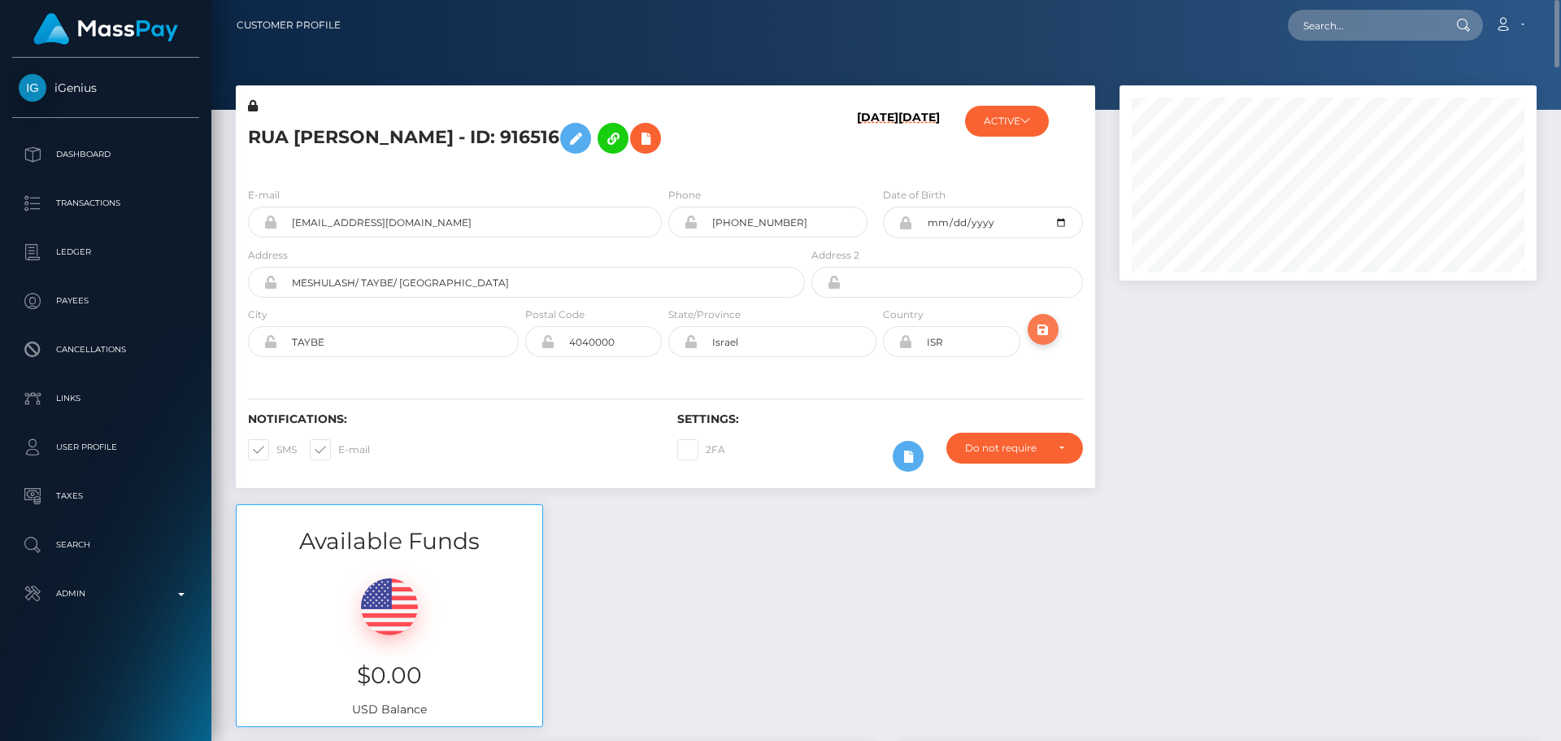
click at [1037, 340] on button "submit" at bounding box center [1043, 329] width 31 height 31
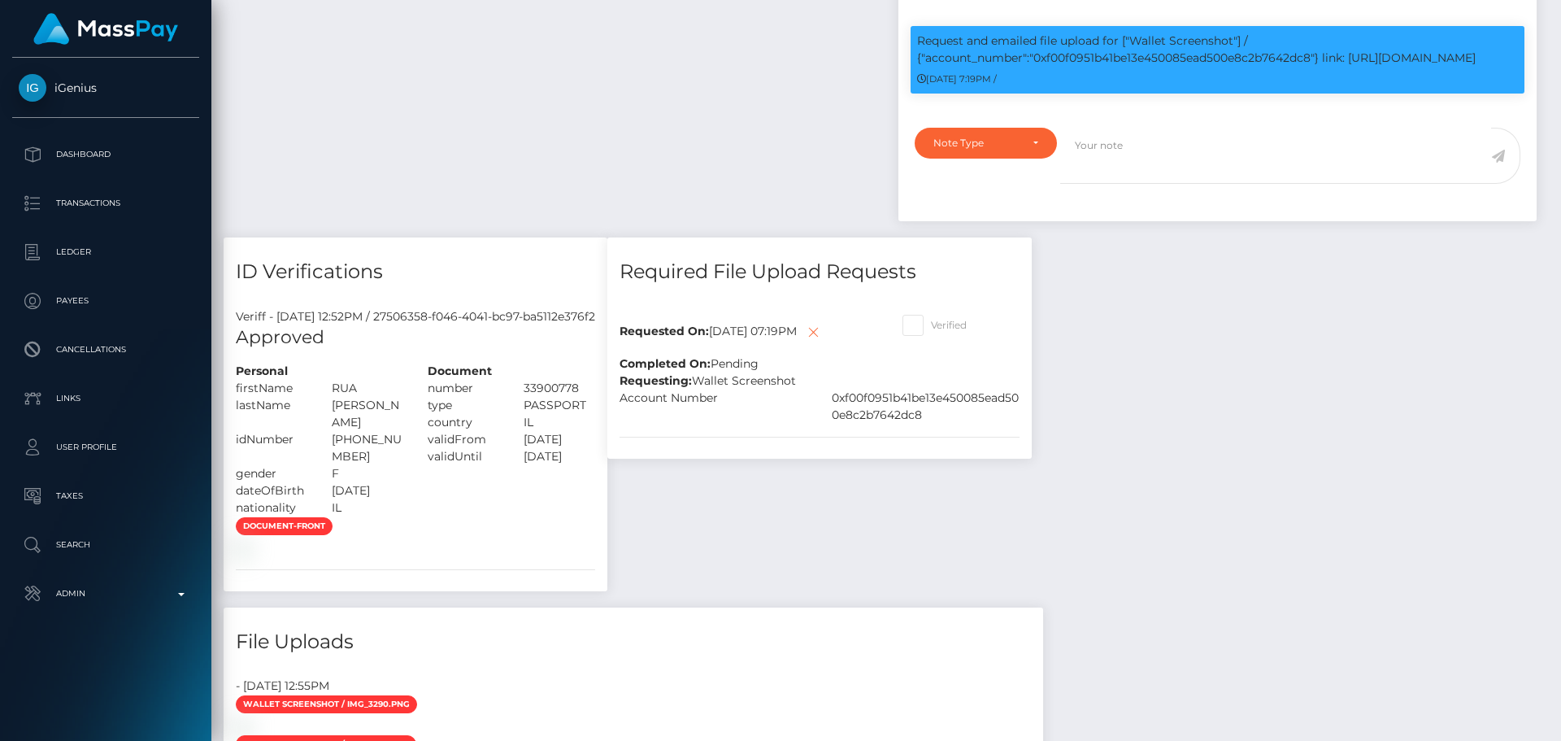
click at [931, 327] on span at bounding box center [931, 325] width 0 height 12
click at [942, 325] on input "Verified" at bounding box center [936, 320] width 11 height 11
checkbox input "true"
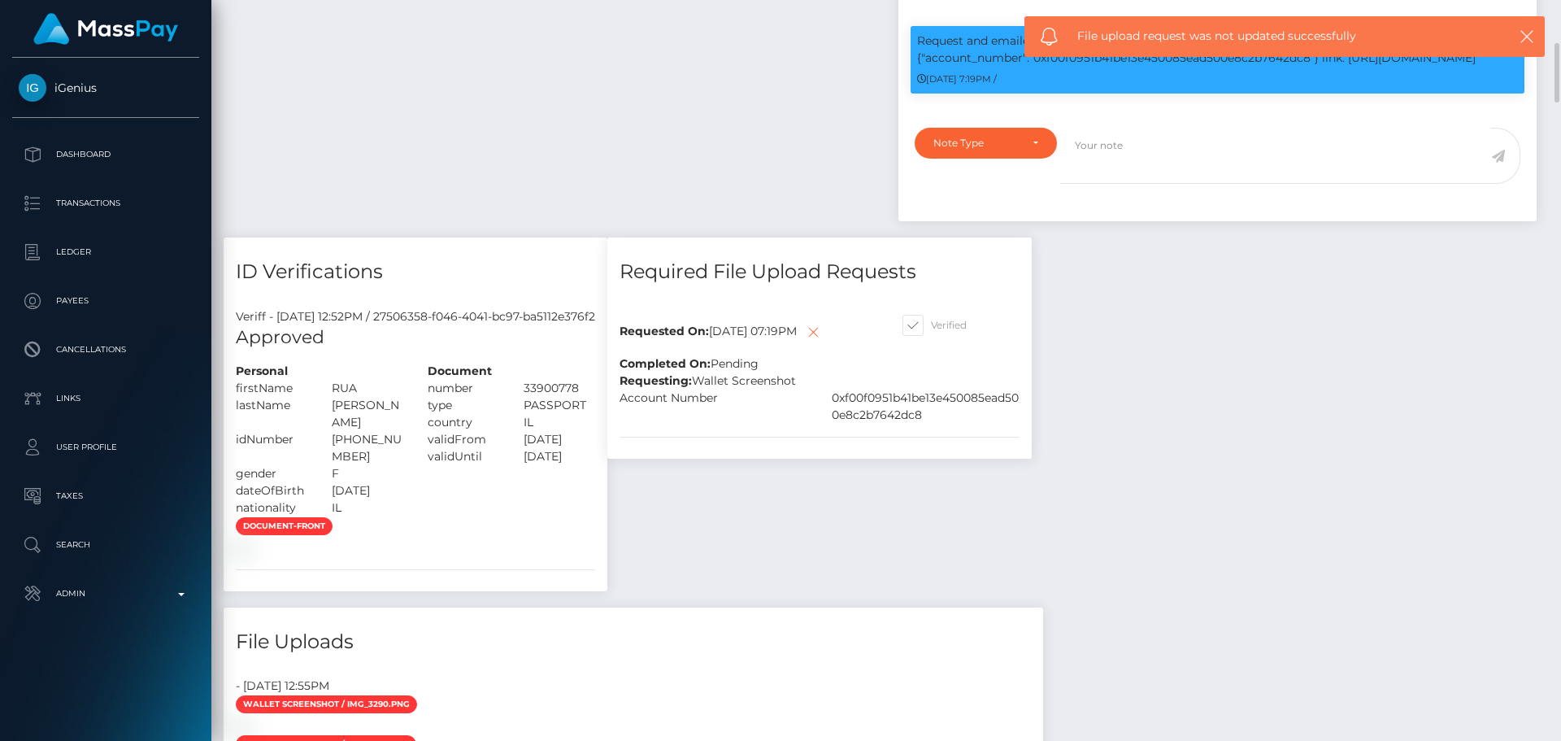
scroll to position [1463, 0]
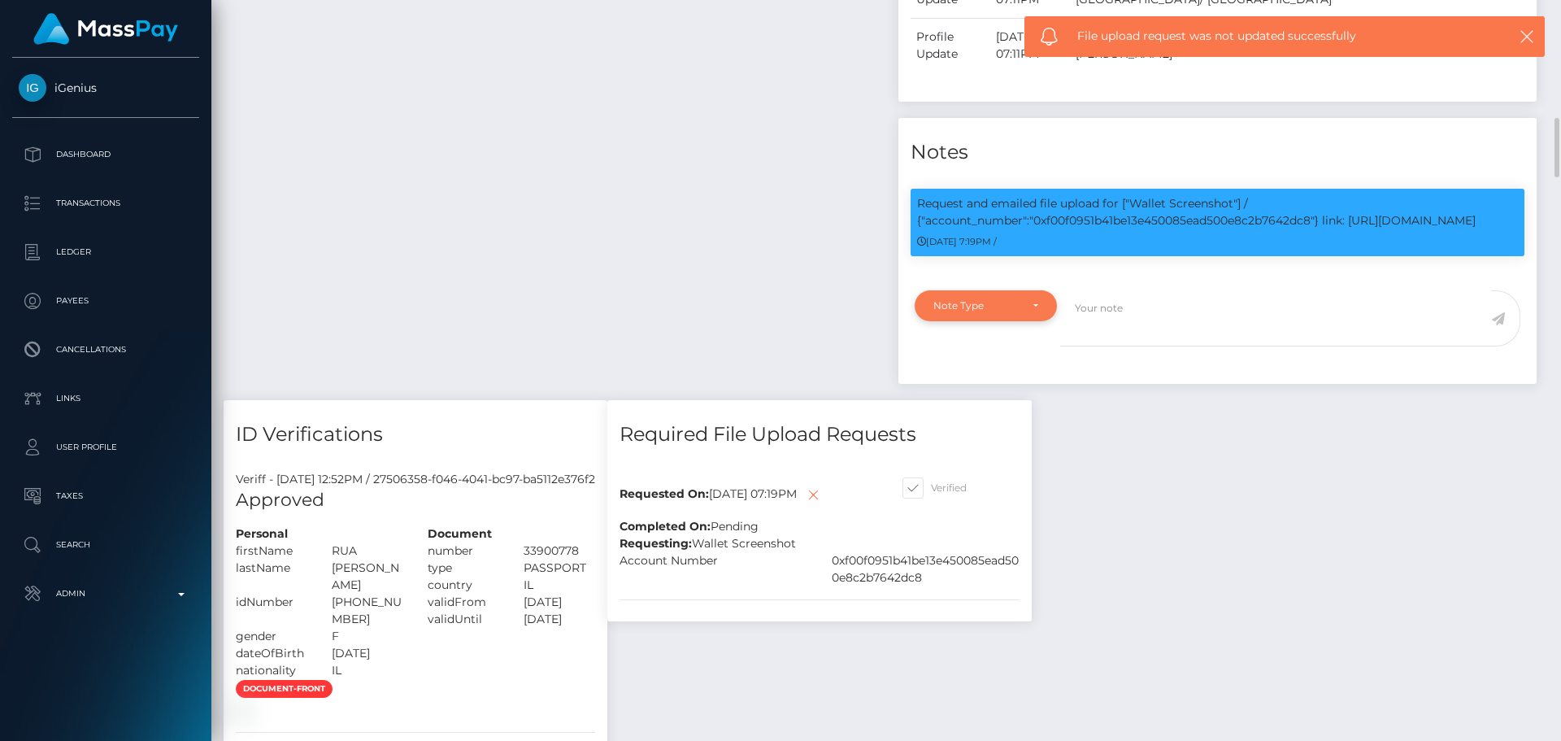
click at [1035, 311] on div "Note Type" at bounding box center [985, 305] width 105 height 13
click at [972, 389] on span "Compliance" at bounding box center [963, 383] width 59 height 15
select select "COMPLIANCE"
click at [1194, 335] on textarea at bounding box center [1275, 318] width 431 height 56
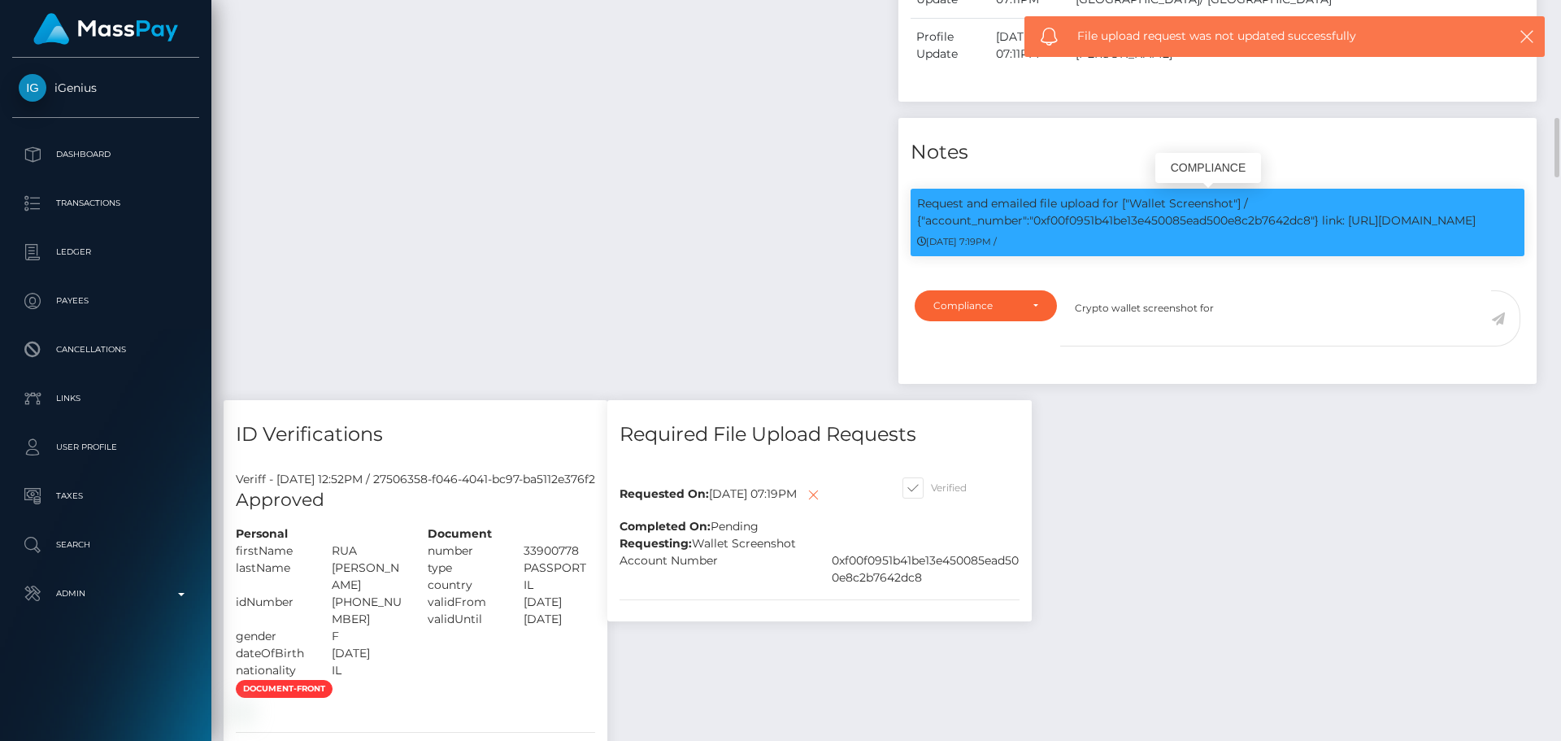
click at [1153, 219] on p "Request and emailed file upload for ["Wallet Screenshot"] / {"account_number":"…" at bounding box center [1217, 212] width 601 height 34
click at [1151, 219] on p "Request and emailed file upload for ["Wallet Screenshot"] / {"account_number":"…" at bounding box center [1217, 212] width 601 height 34
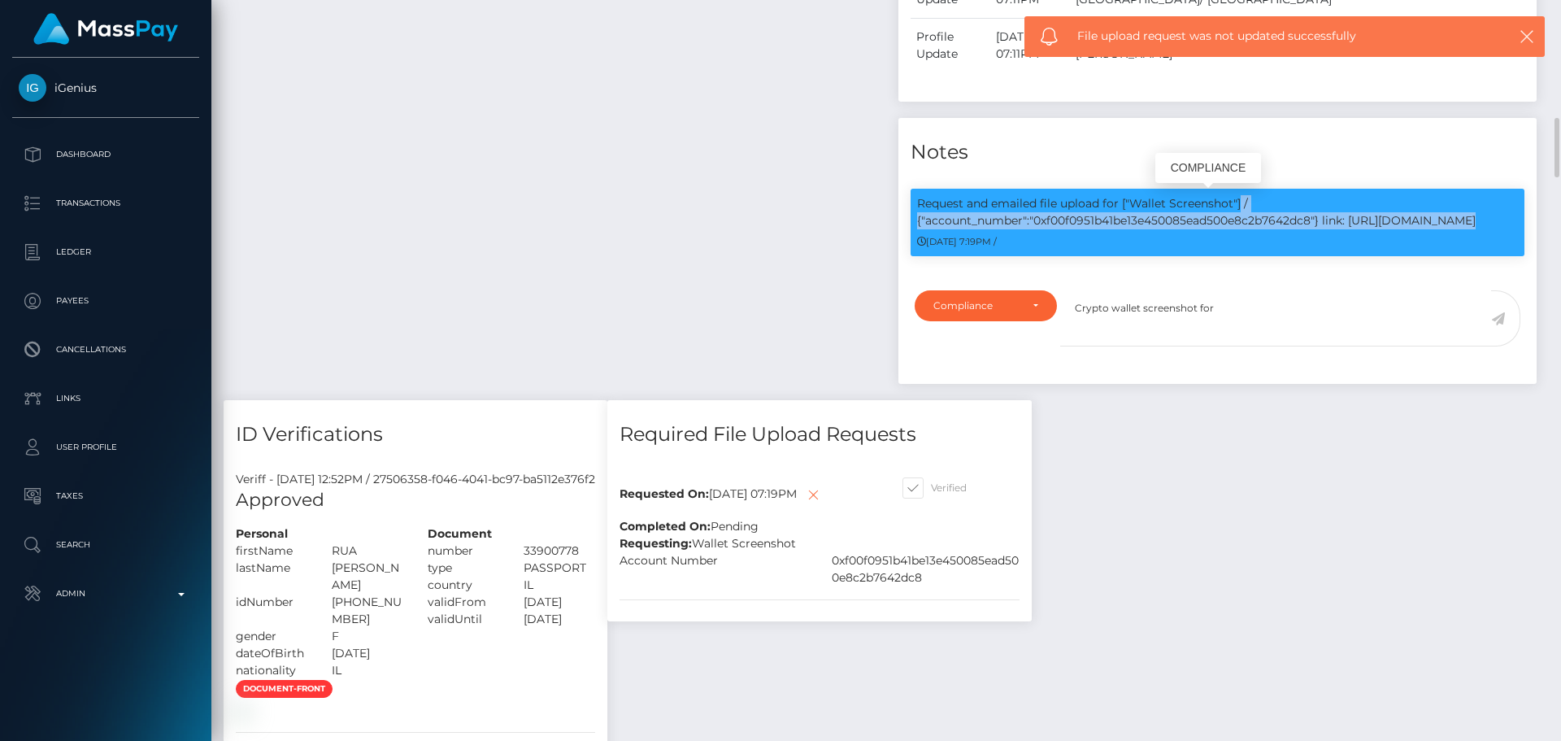
click at [1151, 219] on p "Request and emailed file upload for ["Wallet Screenshot"] / {"account_number":"…" at bounding box center [1217, 212] width 601 height 34
click at [1116, 215] on p "Request and emailed file upload for ["Wallet Screenshot"] / {"account_number":"…" at bounding box center [1217, 212] width 601 height 34
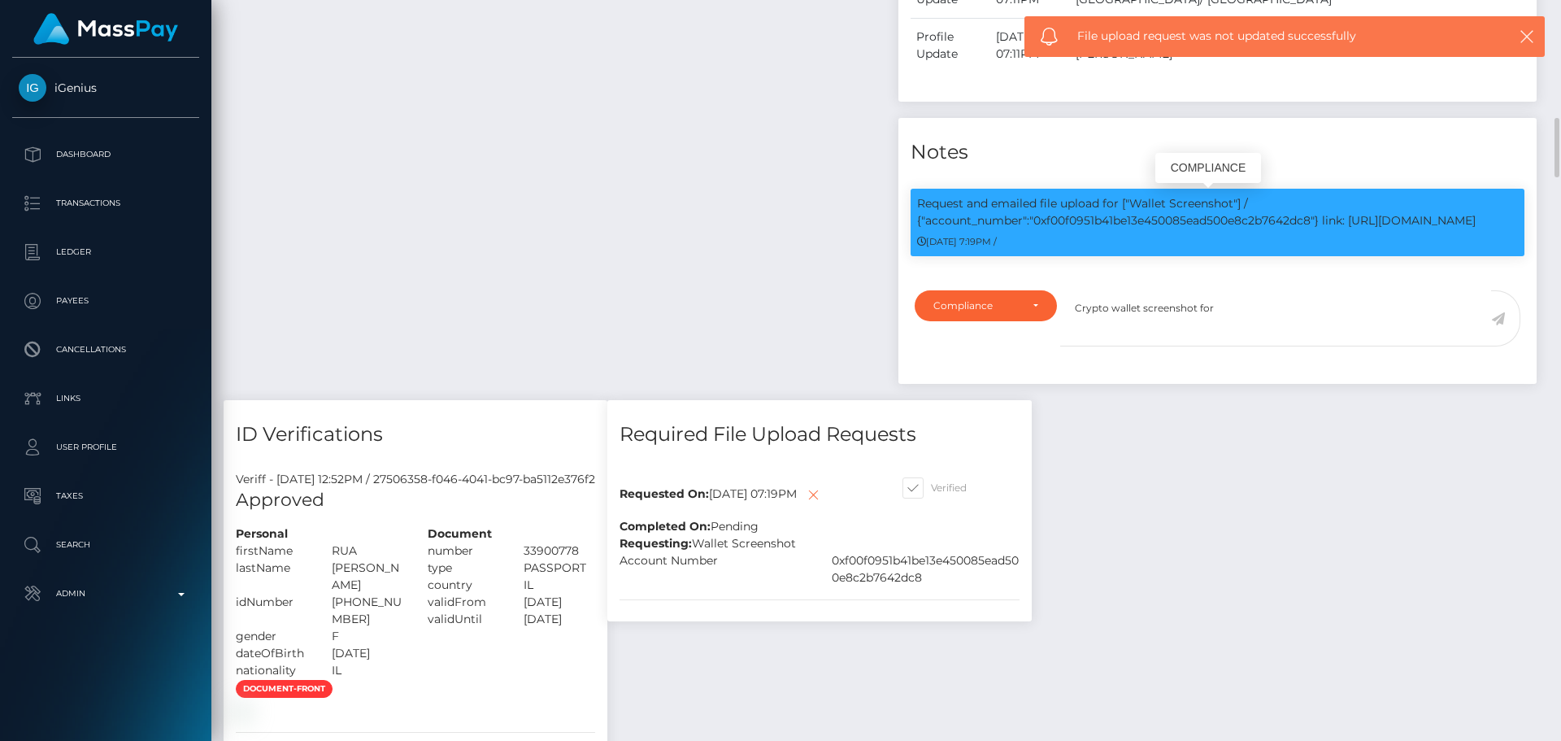
click at [1124, 222] on p "Request and emailed file upload for ["Wallet Screenshot"] / {"account_number":"…" at bounding box center [1217, 212] width 601 height 34
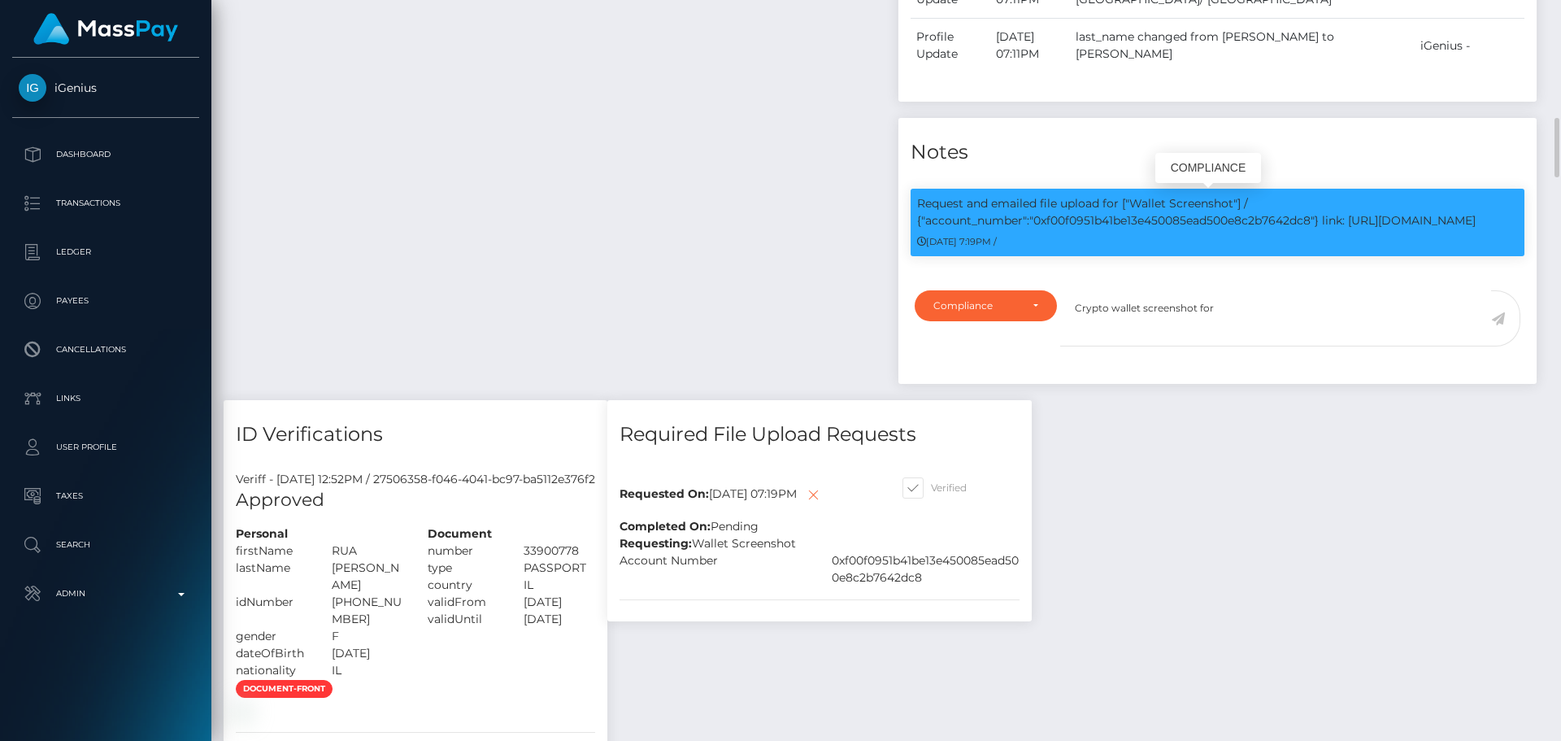
click at [1124, 222] on p "Request and emailed file upload for ["Wallet Screenshot"] / {"account_number":"…" at bounding box center [1217, 212] width 601 height 34
copy p "0xf00f0951b41be13e450085ead500e8c2b7642dc8"
click at [1237, 302] on textarea "Crypto wallet screenshot for" at bounding box center [1275, 318] width 431 height 56
paste textarea "0xf00f0951b41be13e450085ead500e8c2b7642dc8"
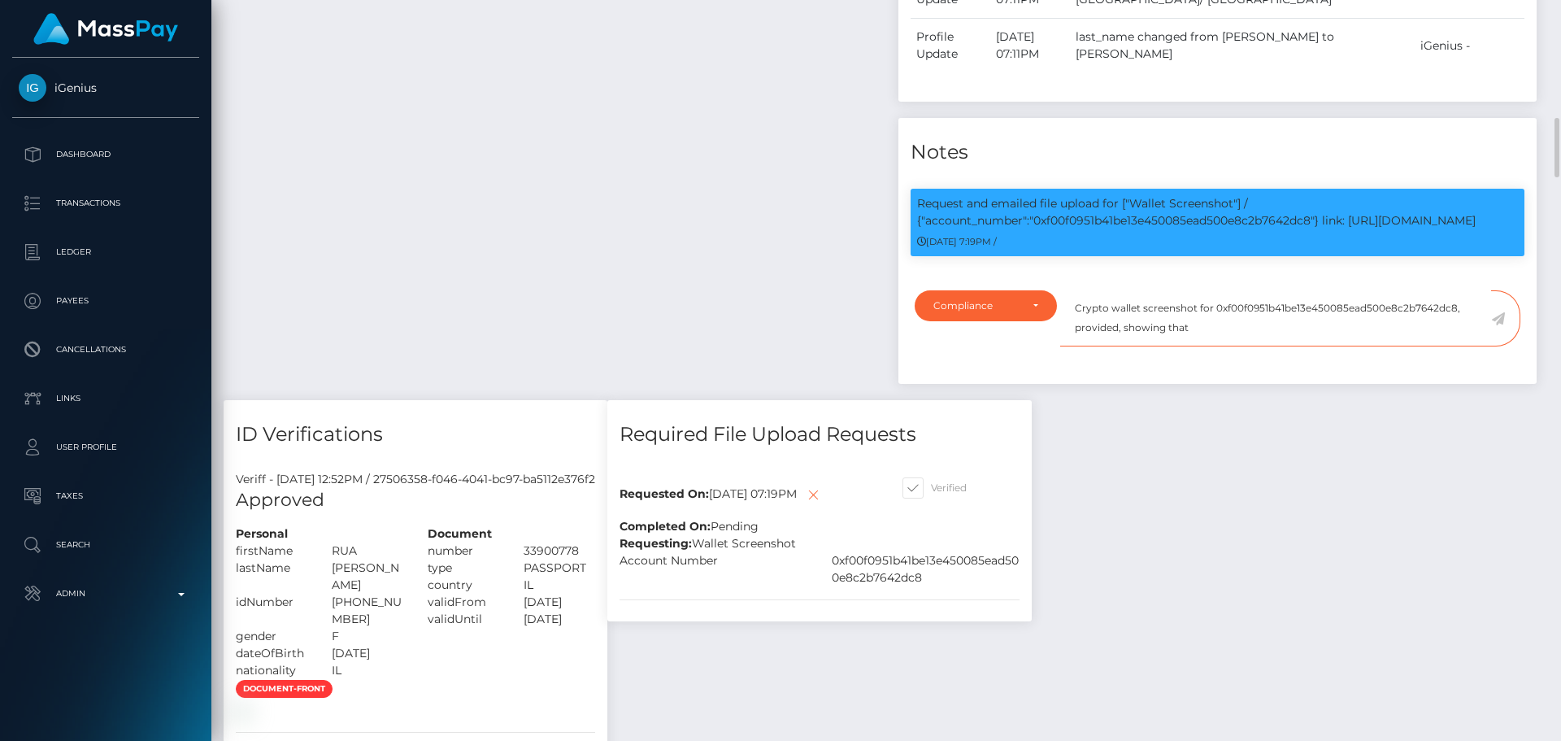
click at [1455, 309] on textarea "Crypto wallet screenshot for 0xf00f0951b41be13e450085ead500e8c2b7642dc8, provid…" at bounding box center [1275, 318] width 431 height 56
click at [1199, 324] on textarea "Crypto wallet screenshot for 0xf00f0951b41be13e450085ead500e8c2b7642dc8 provide…" at bounding box center [1275, 318] width 431 height 56
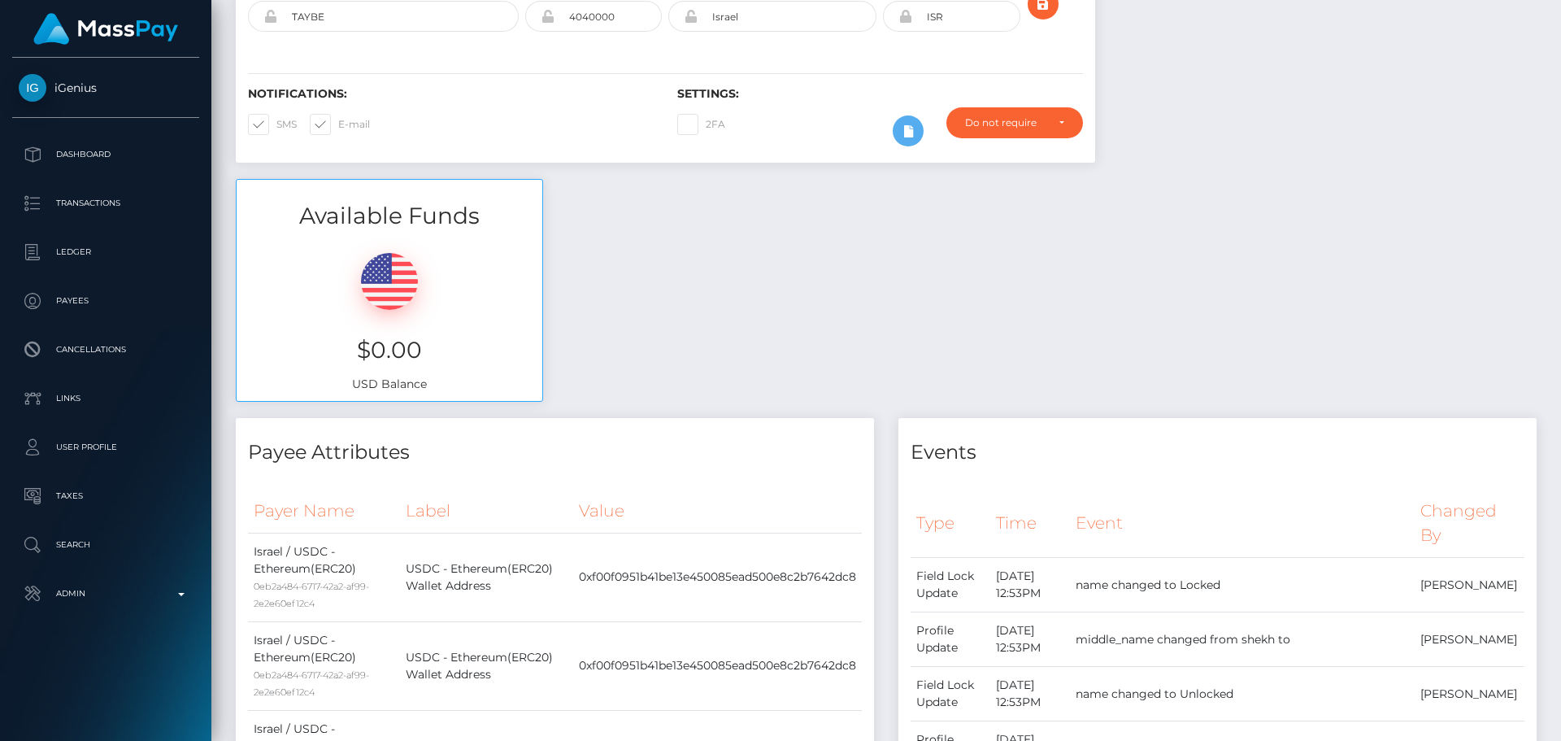
scroll to position [0, 0]
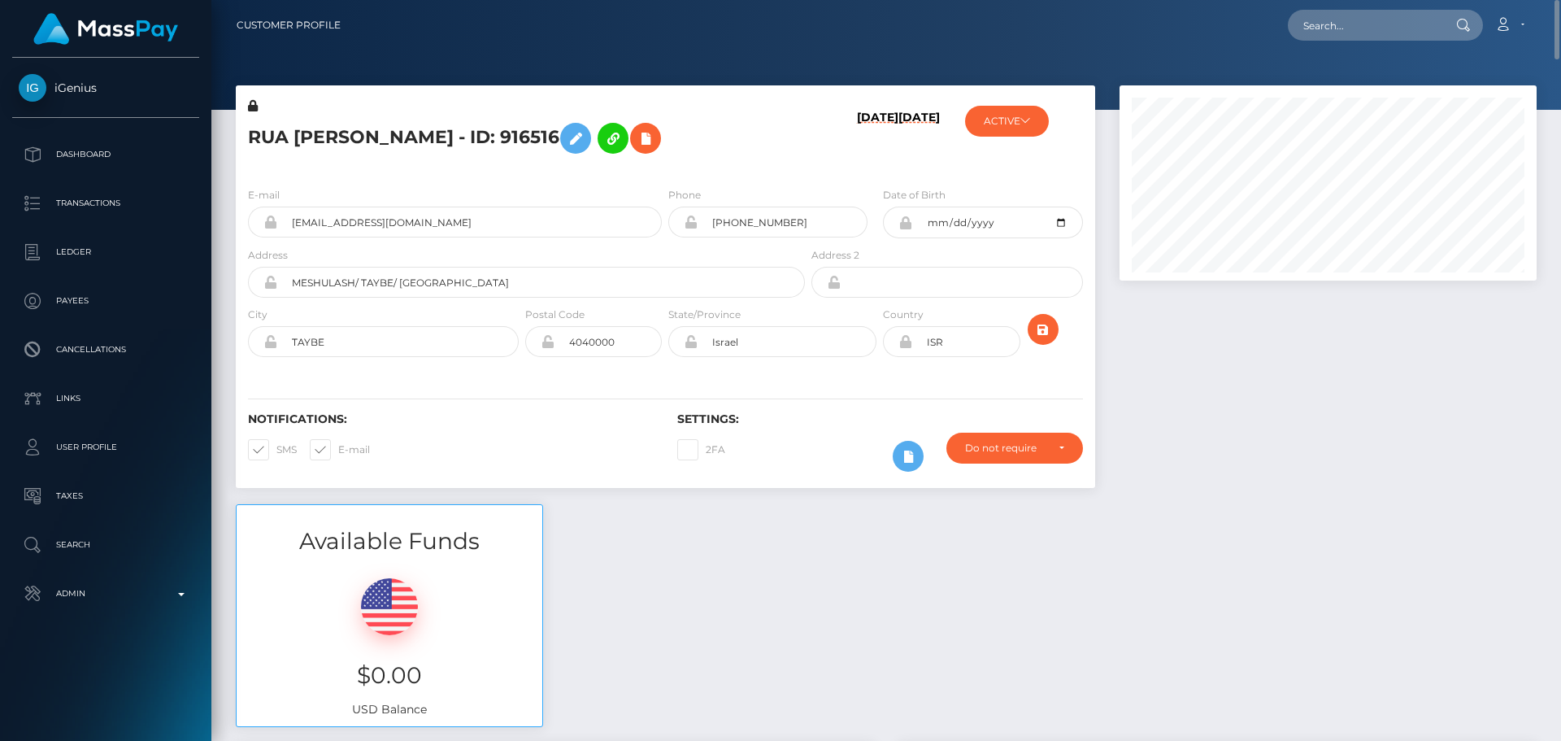
click at [267, 141] on h5 "RUA [PERSON_NAME] - ID: 916516" at bounding box center [522, 138] width 548 height 47
drag, startPoint x: 267, startPoint y: 141, endPoint x: 377, endPoint y: 143, distance: 109.8
click at [377, 143] on h5 "RUA [PERSON_NAME] - ID: 916516" at bounding box center [522, 138] width 548 height 47
copy h5 "RUA SHEH YOUSEF"
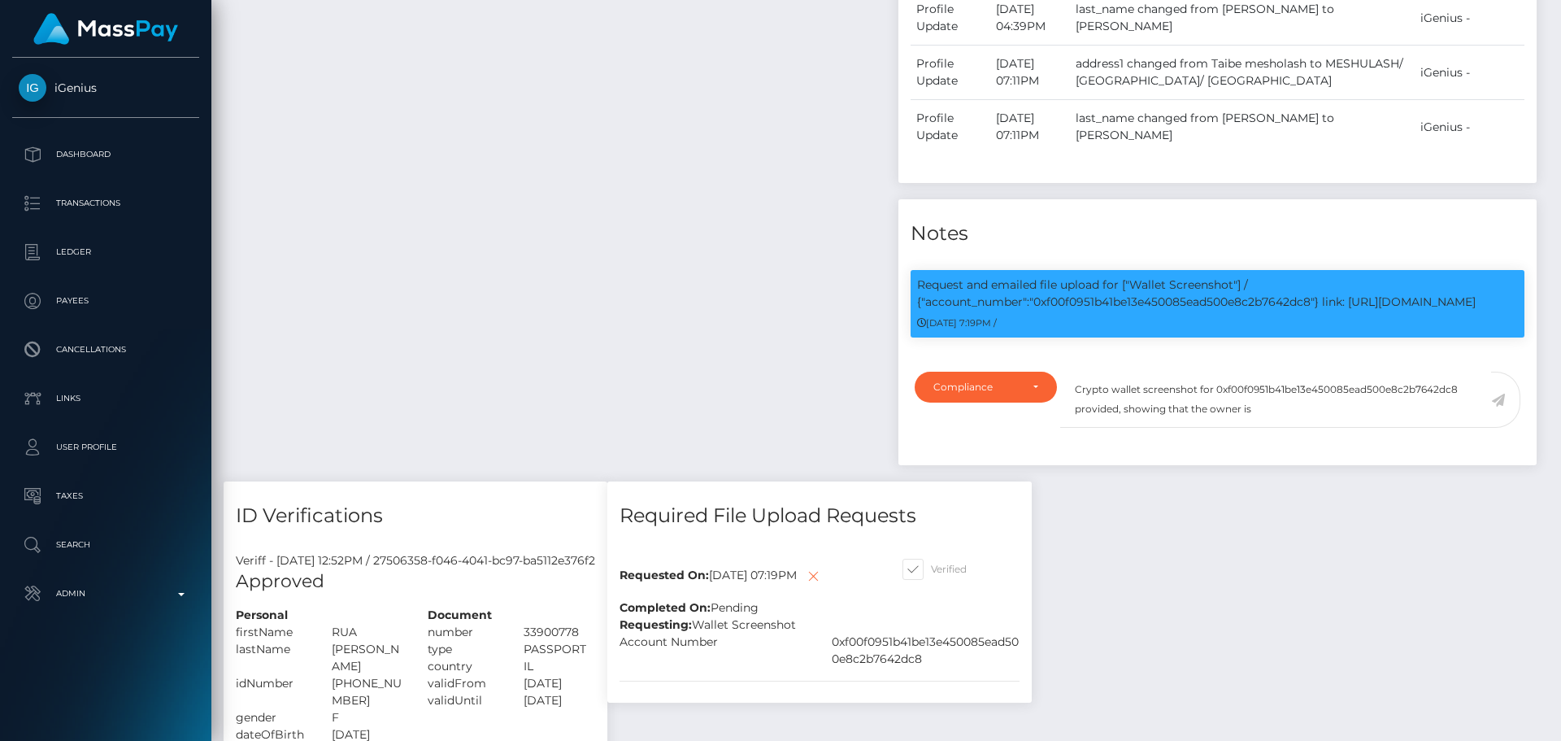
scroll to position [195, 418]
click at [1287, 412] on textarea "Crypto wallet screenshot for 0xf00f0951b41be13e450085ead500e8c2b7642dc8 provide…" at bounding box center [1275, 400] width 431 height 56
paste textarea "RUA SHEH YOUSEF"
click at [1382, 414] on textarea "Crypto wallet screenshot for 0xf00f0951b41be13e450085ead500e8c2b7642dc8 provide…" at bounding box center [1275, 400] width 431 height 56
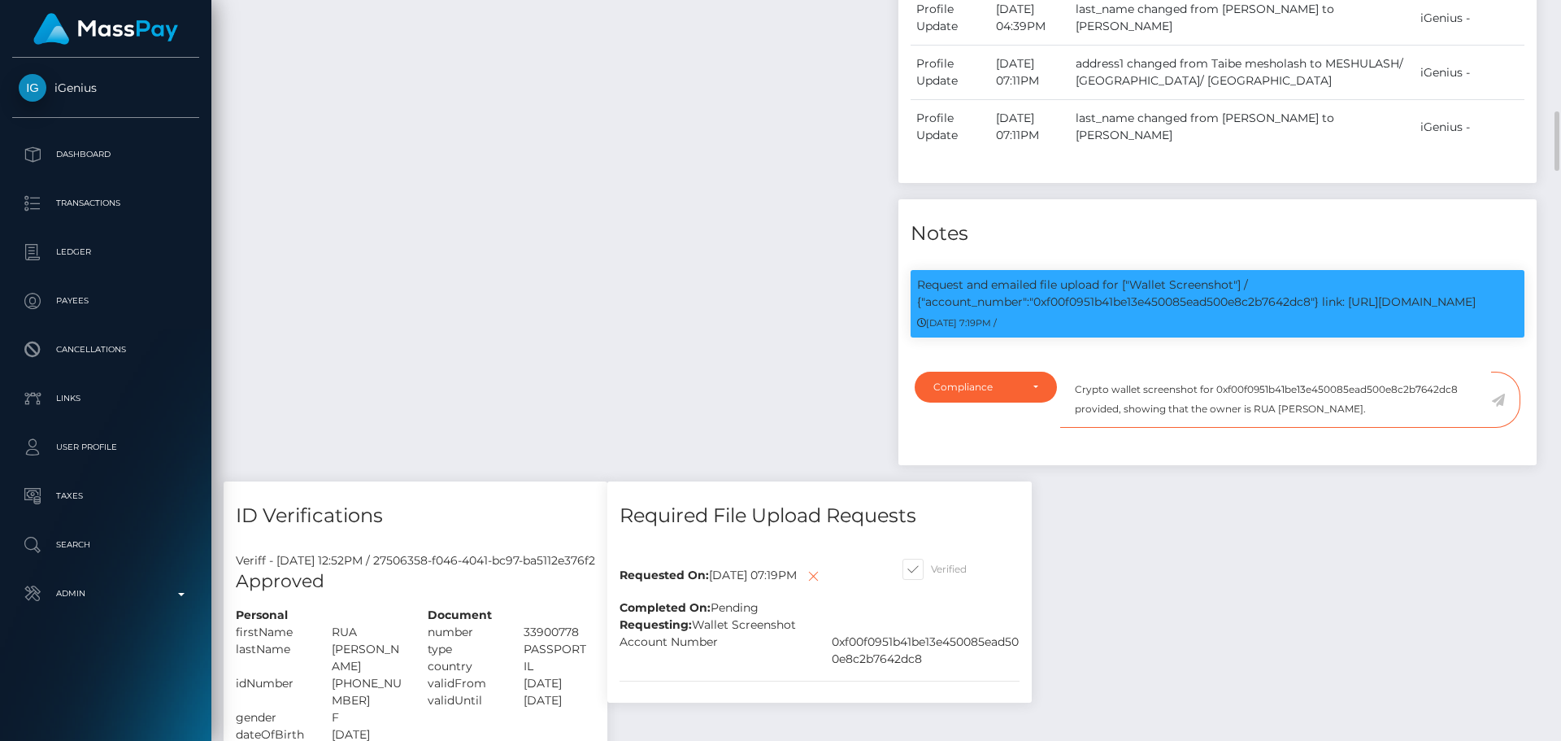
paste textarea "The payee is not allowed to use it again, since it was shared with another Mass…"
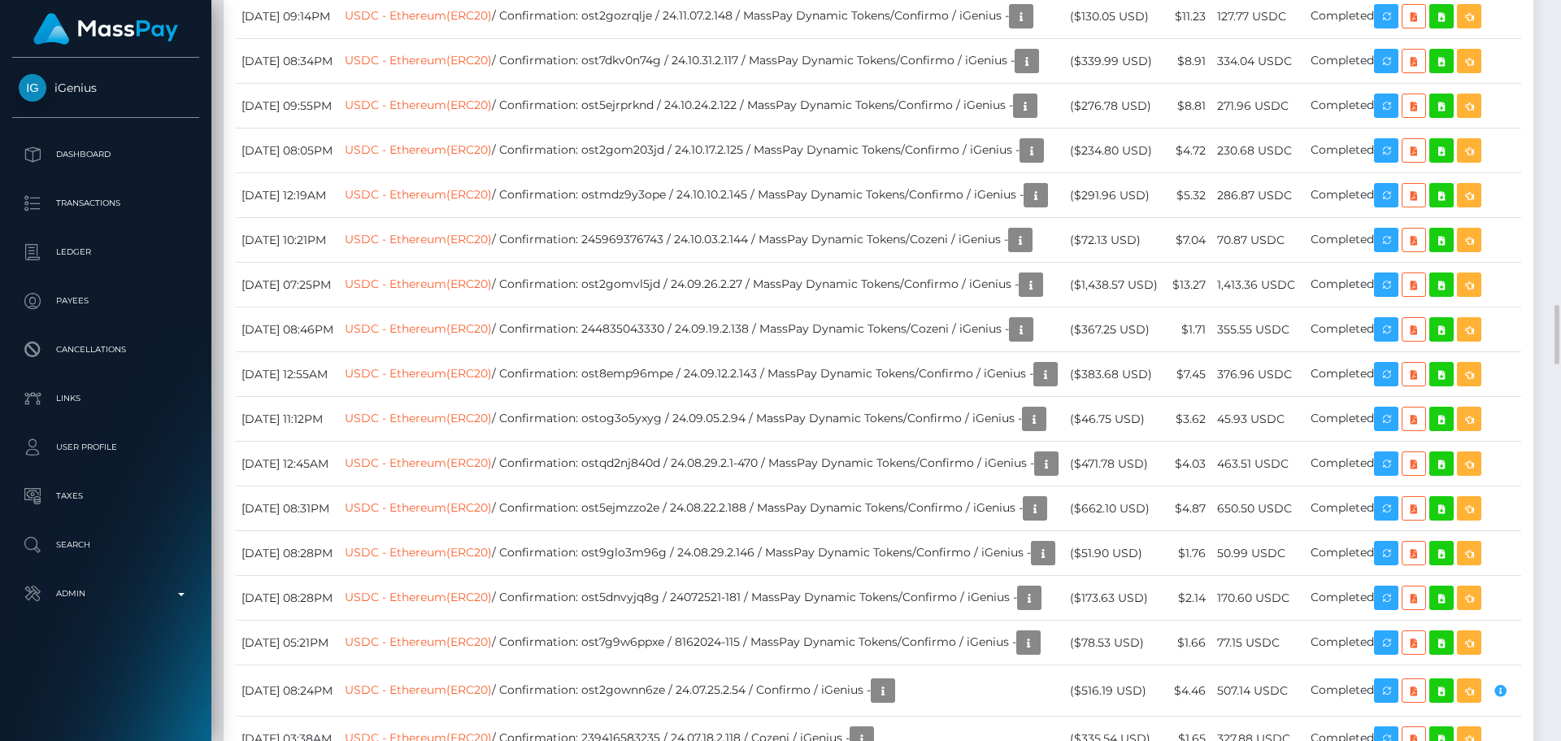
scroll to position [5041, 0]
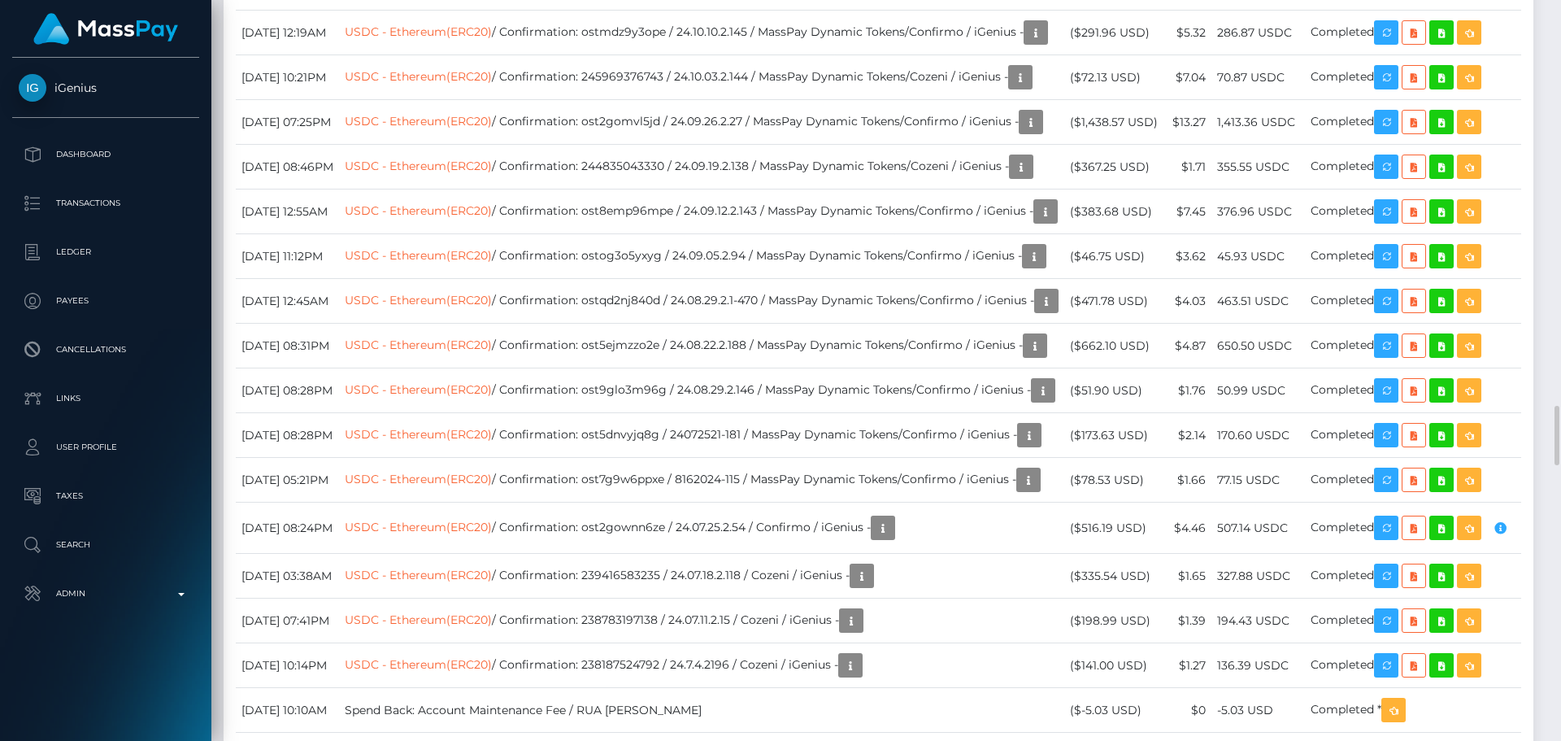
type textarea "Crypto wallet screenshot for 0xf00f0951b41be13e450085ead500e8c2b7642dc8 provide…"
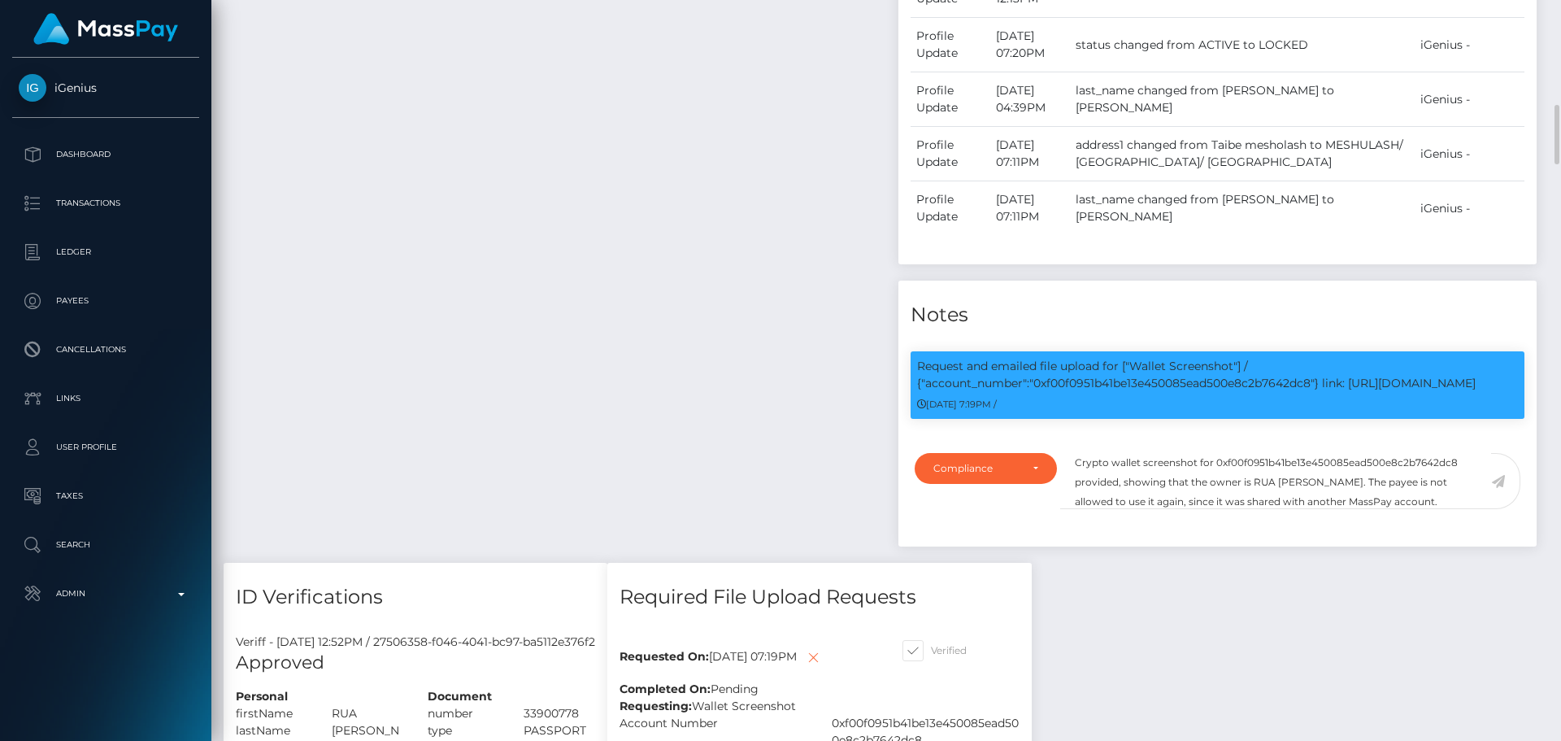
scroll to position [195, 418]
click at [1442, 502] on textarea "Crypto wallet screenshot for 0xf00f0951b41be13e450085ead500e8c2b7642dc8 provide…" at bounding box center [1275, 481] width 431 height 56
click at [1497, 483] on icon at bounding box center [1498, 481] width 14 height 13
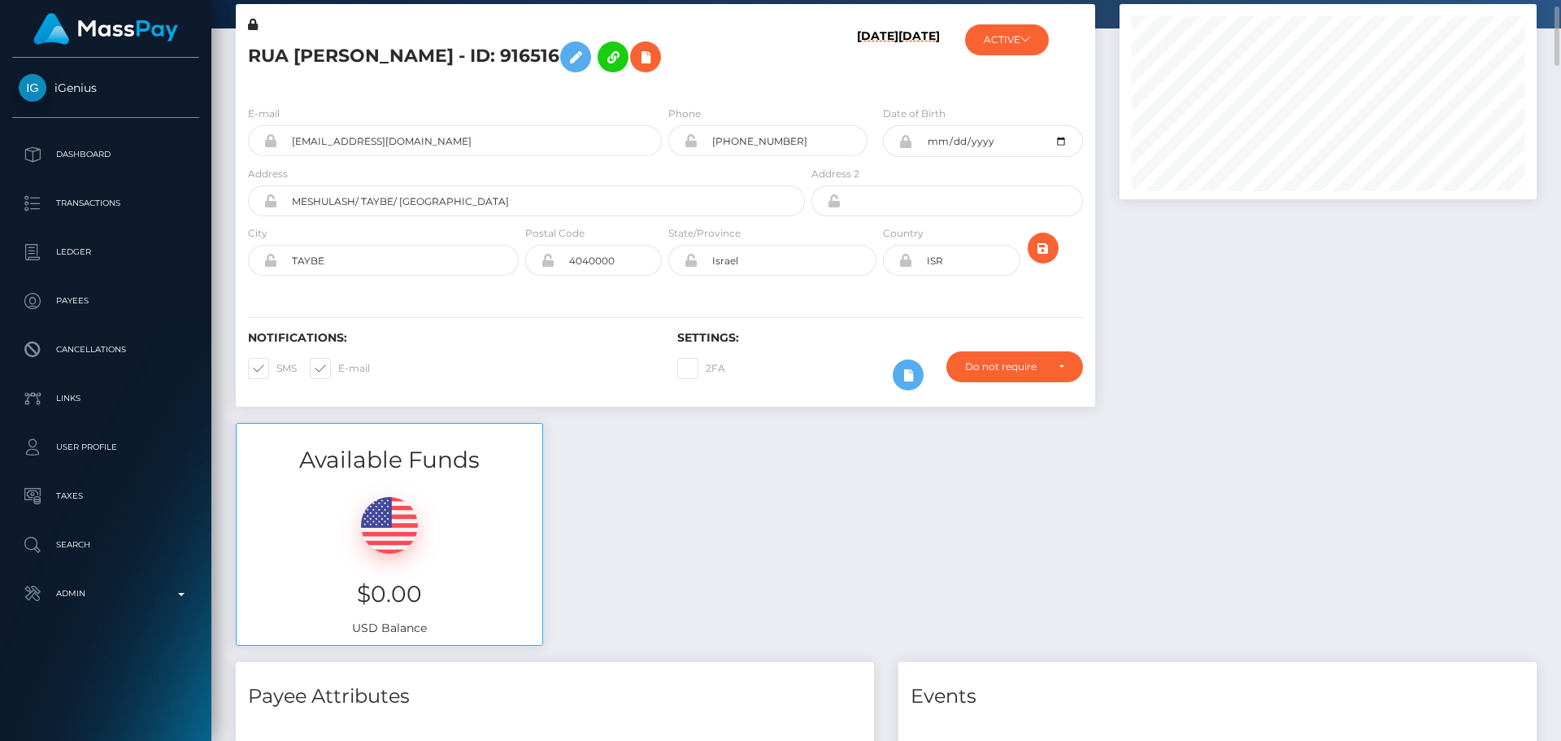
scroll to position [0, 0]
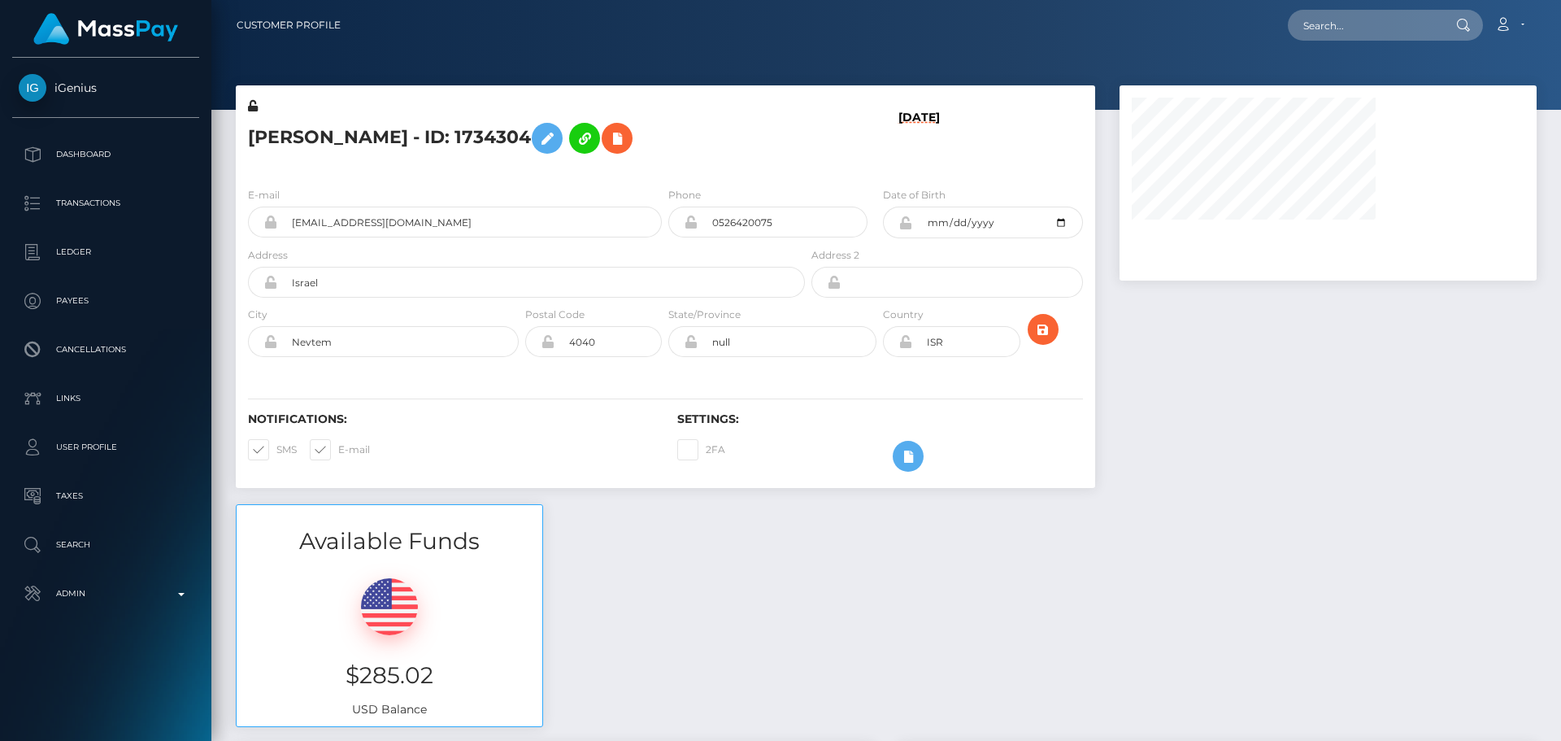
click at [664, 138] on h5 "[PERSON_NAME] - ID: 1734304" at bounding box center [522, 138] width 548 height 47
click at [683, 141] on h5 "[PERSON_NAME] - ID: 1734304" at bounding box center [522, 138] width 548 height 47
click at [667, 142] on h5 "[PERSON_NAME] - ID: 1734304" at bounding box center [522, 138] width 548 height 47
click at [724, 141] on h5 "[PERSON_NAME] - ID: 1734304" at bounding box center [522, 138] width 548 height 47
click at [739, 146] on h5 "[PERSON_NAME] - ID: 1734304" at bounding box center [522, 138] width 548 height 47
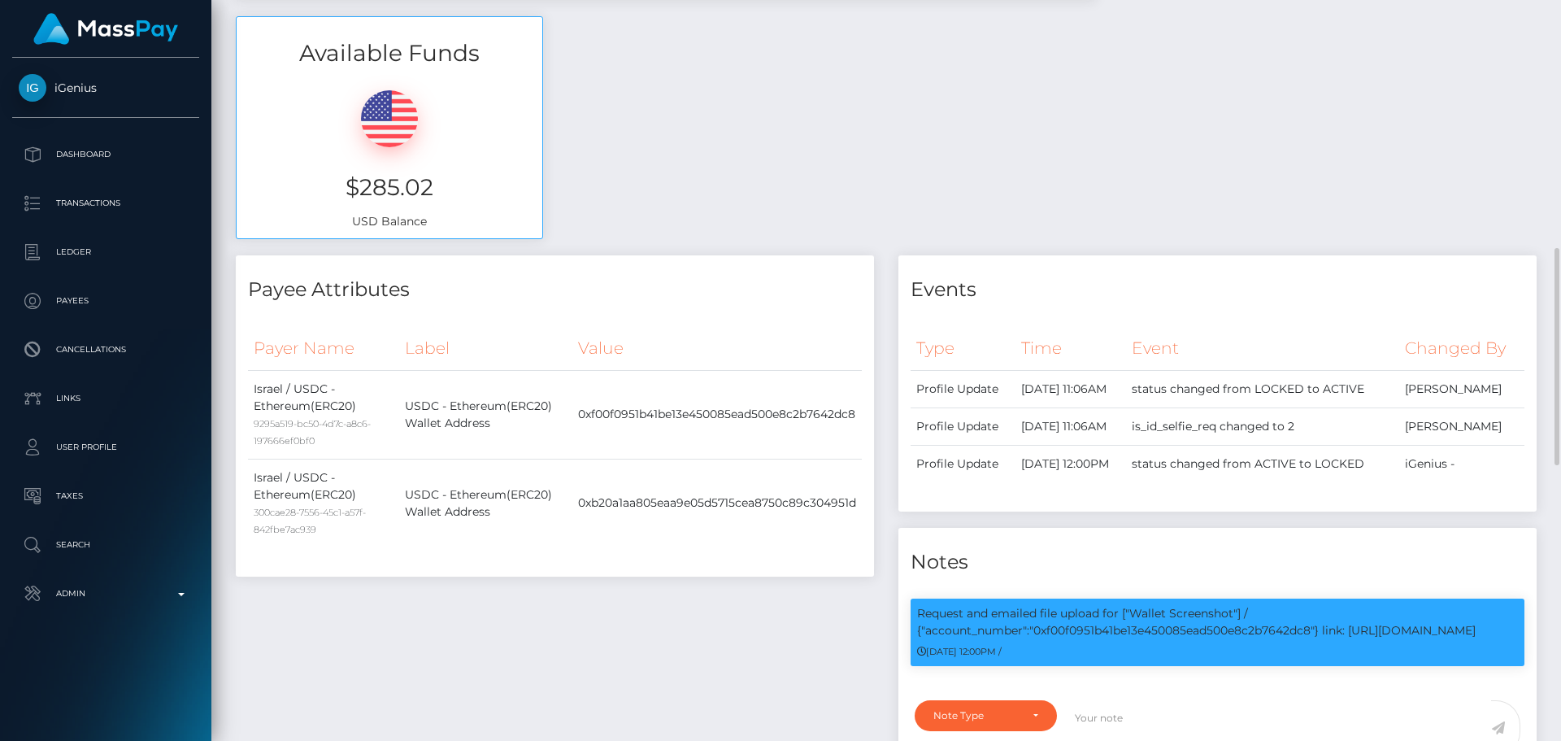
scroll to position [650, 0]
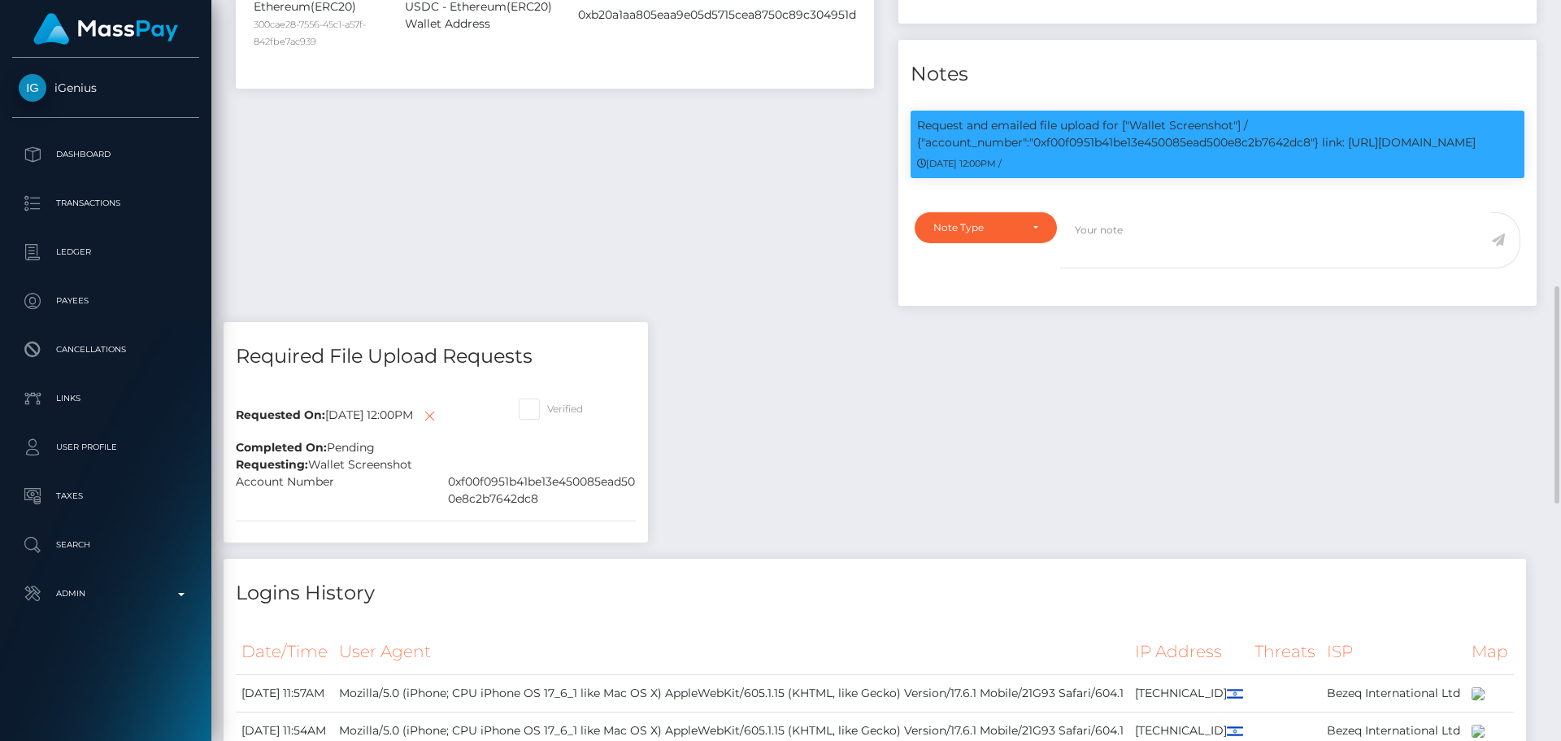
click at [732, 219] on div "Payee Attributes Payer Name Label Value Israel / USDC - Ethereum(ERC20) 9295a51…" at bounding box center [555, 44] width 663 height 554
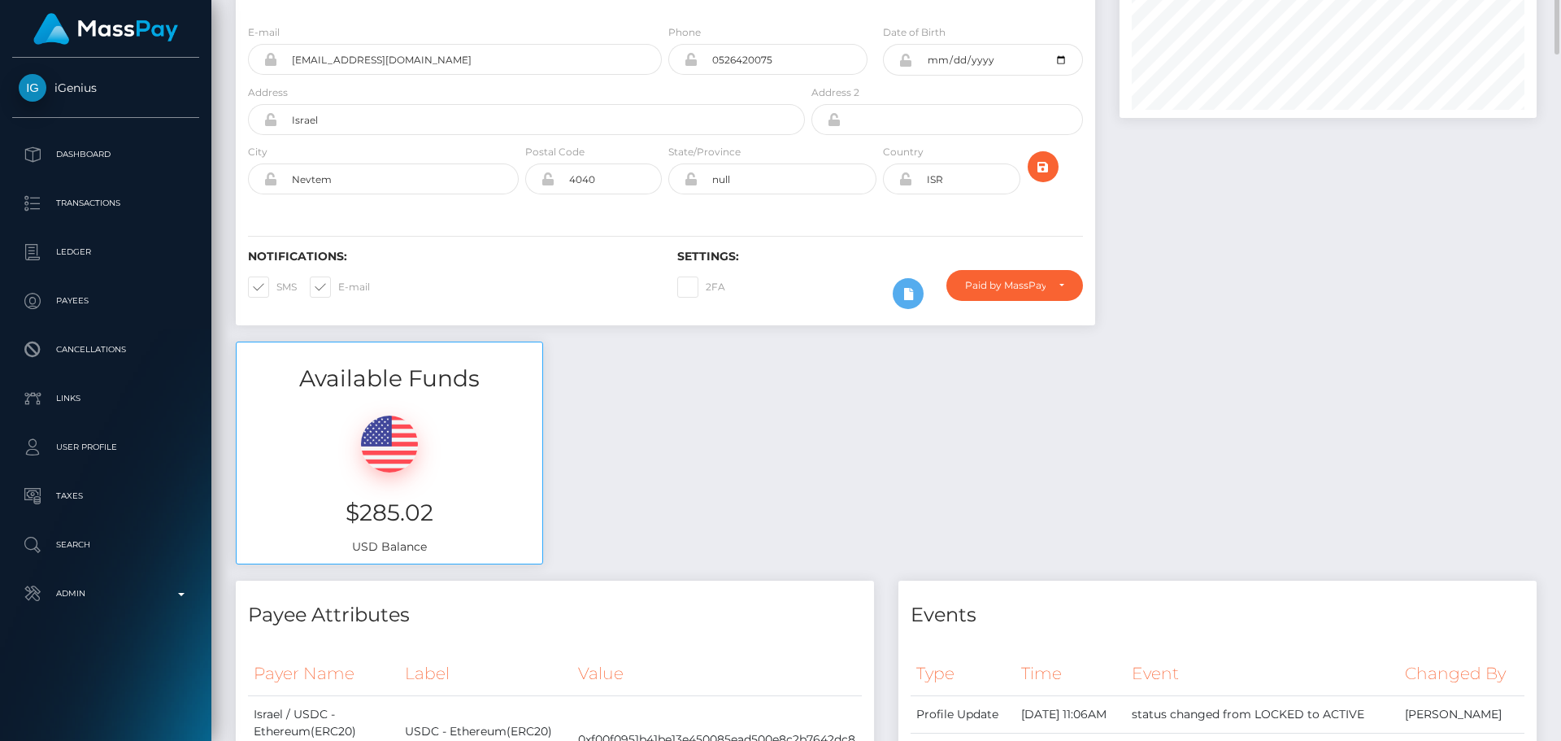
scroll to position [0, 0]
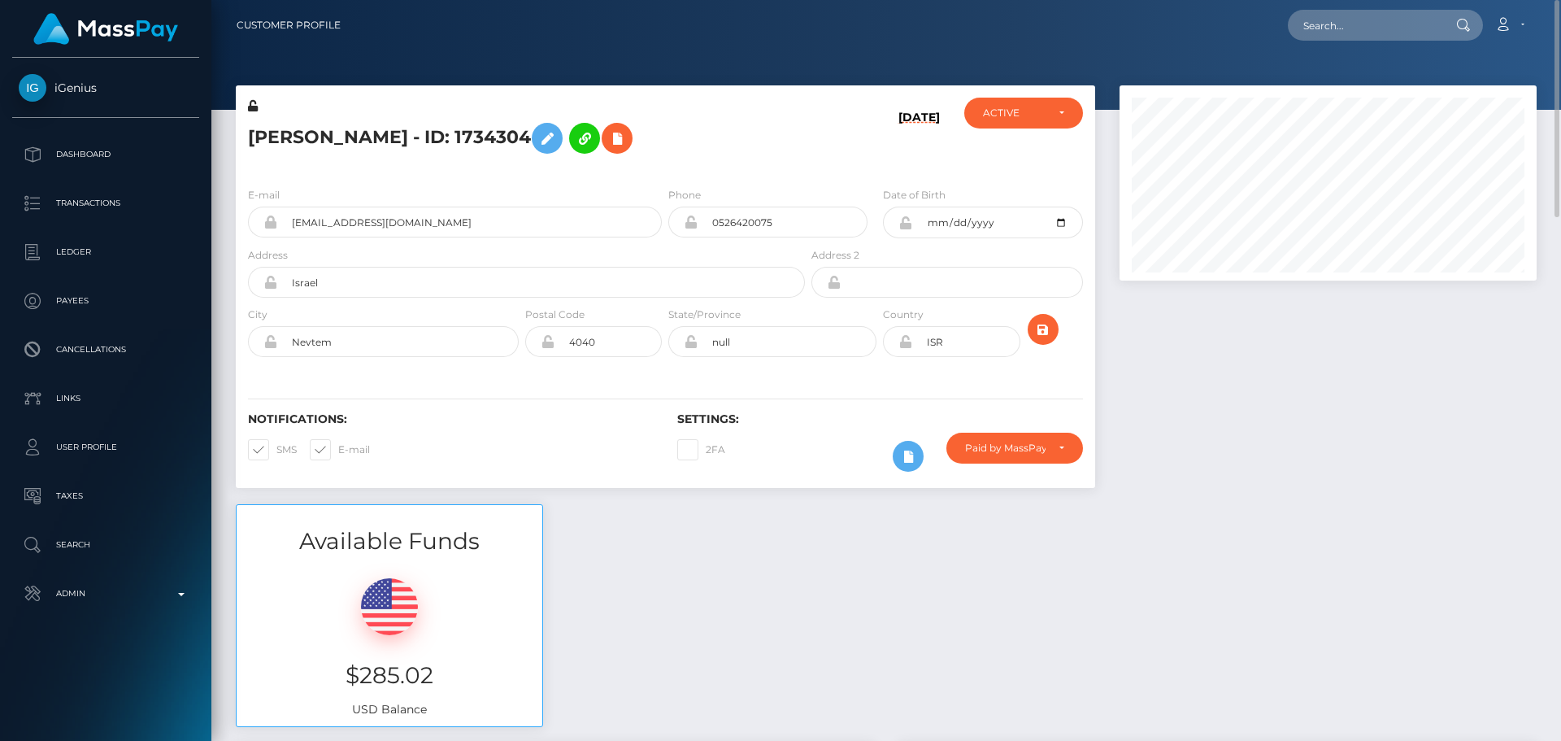
click at [287, 137] on h5 "[PERSON_NAME] - ID: 1734304" at bounding box center [522, 138] width 548 height 47
drag, startPoint x: 287, startPoint y: 137, endPoint x: 342, endPoint y: 137, distance: 55.3
click at [342, 137] on h5 "[PERSON_NAME] - ID: 1734304" at bounding box center [522, 138] width 548 height 47
copy h5 "[PERSON_NAME]"
click at [738, 157] on h5 "[PERSON_NAME] - ID: 1734304" at bounding box center [522, 138] width 548 height 47
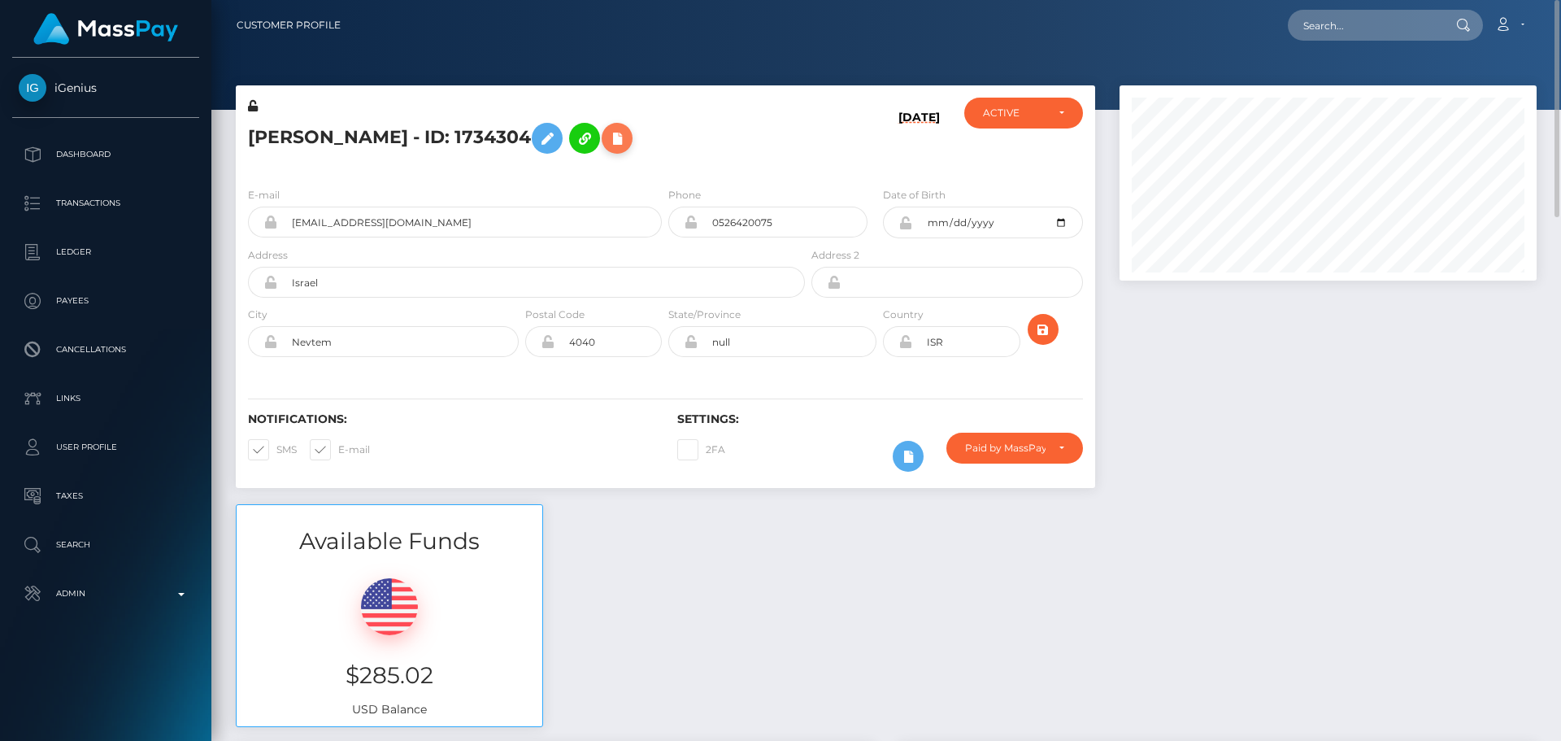
click at [615, 145] on icon at bounding box center [617, 138] width 20 height 20
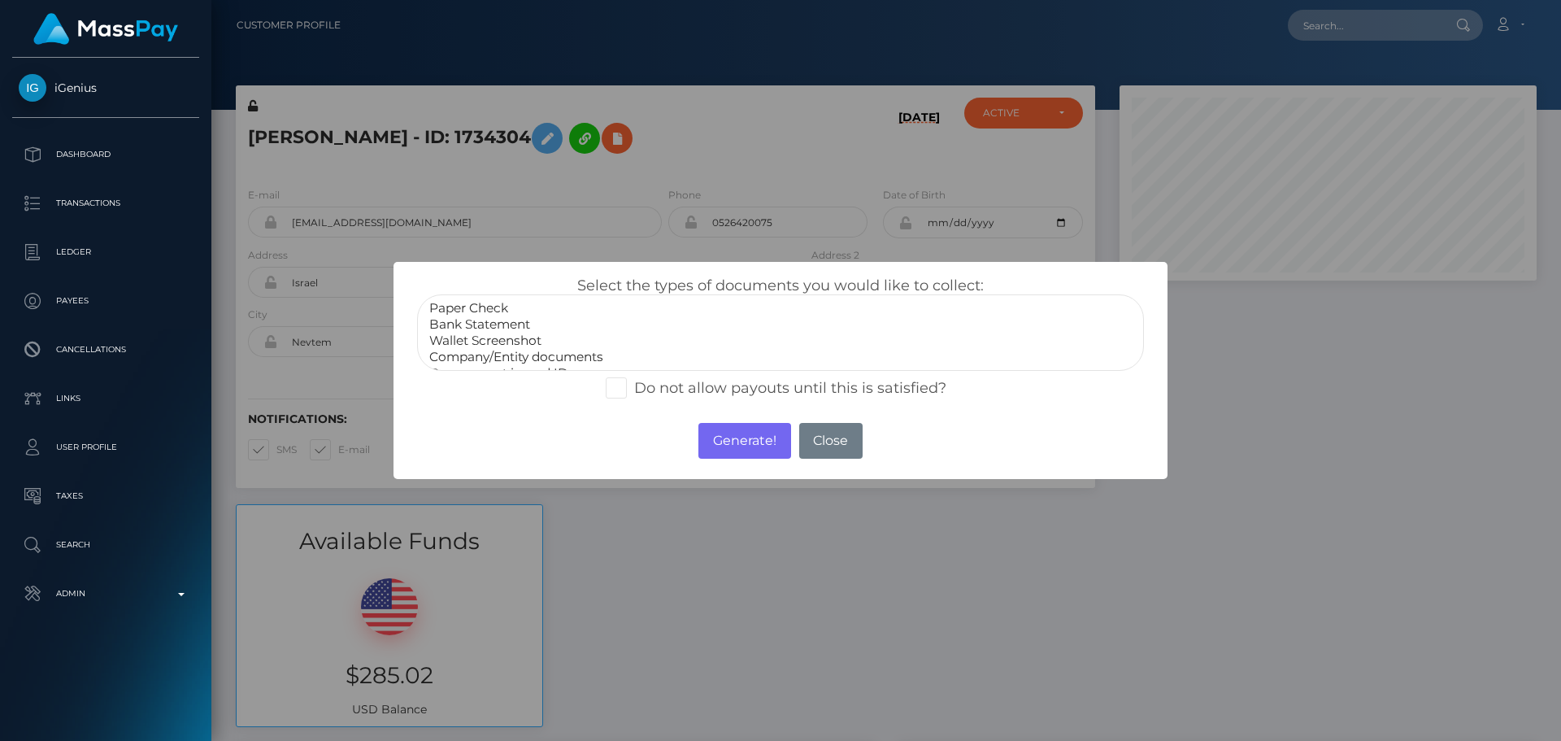
scroll to position [33, 0]
select select "Miscellaneous"
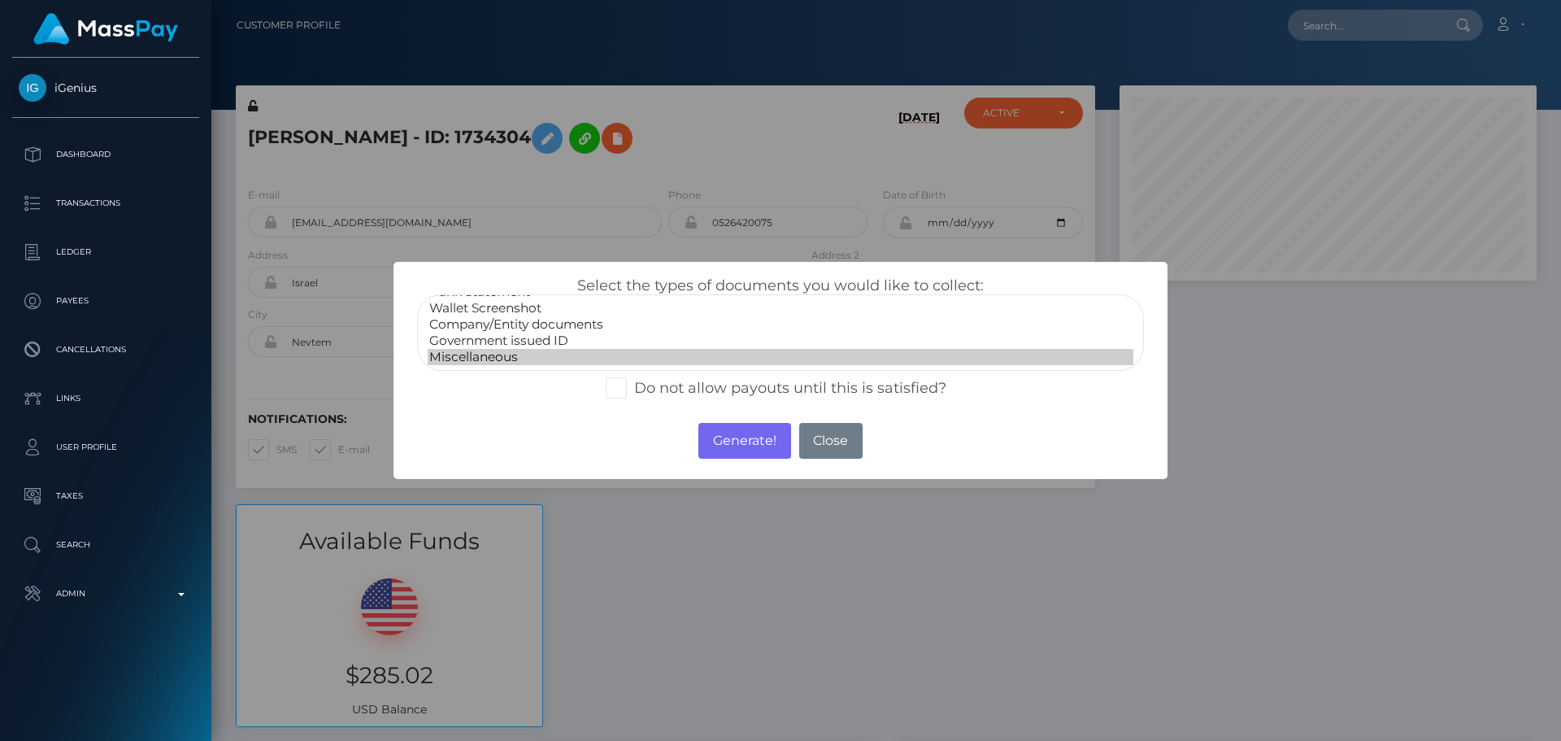
click at [511, 356] on option "Miscellaneous" at bounding box center [781, 357] width 706 height 16
click at [730, 435] on button "Generate!" at bounding box center [744, 441] width 92 height 36
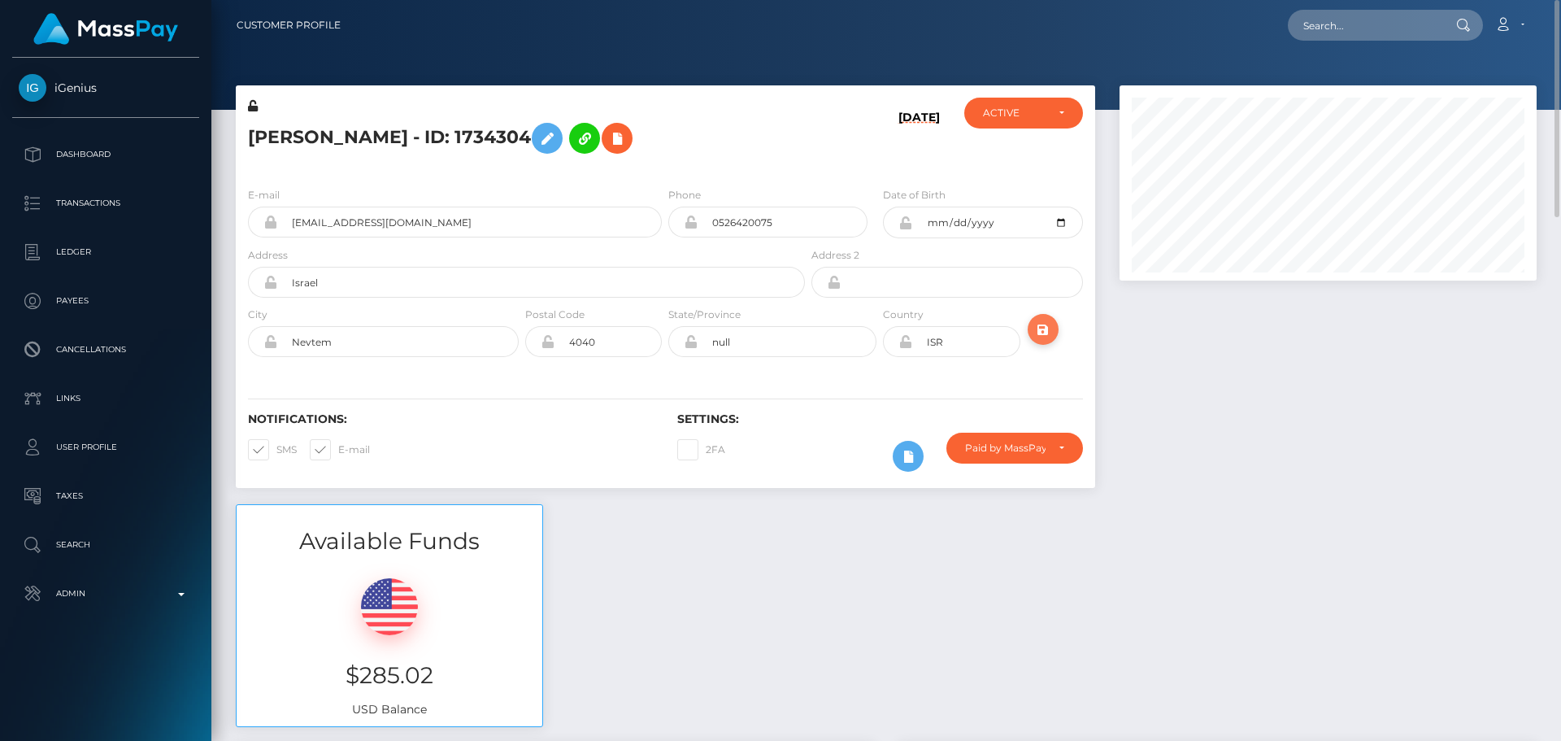
click at [1055, 336] on button "submit" at bounding box center [1043, 329] width 31 height 31
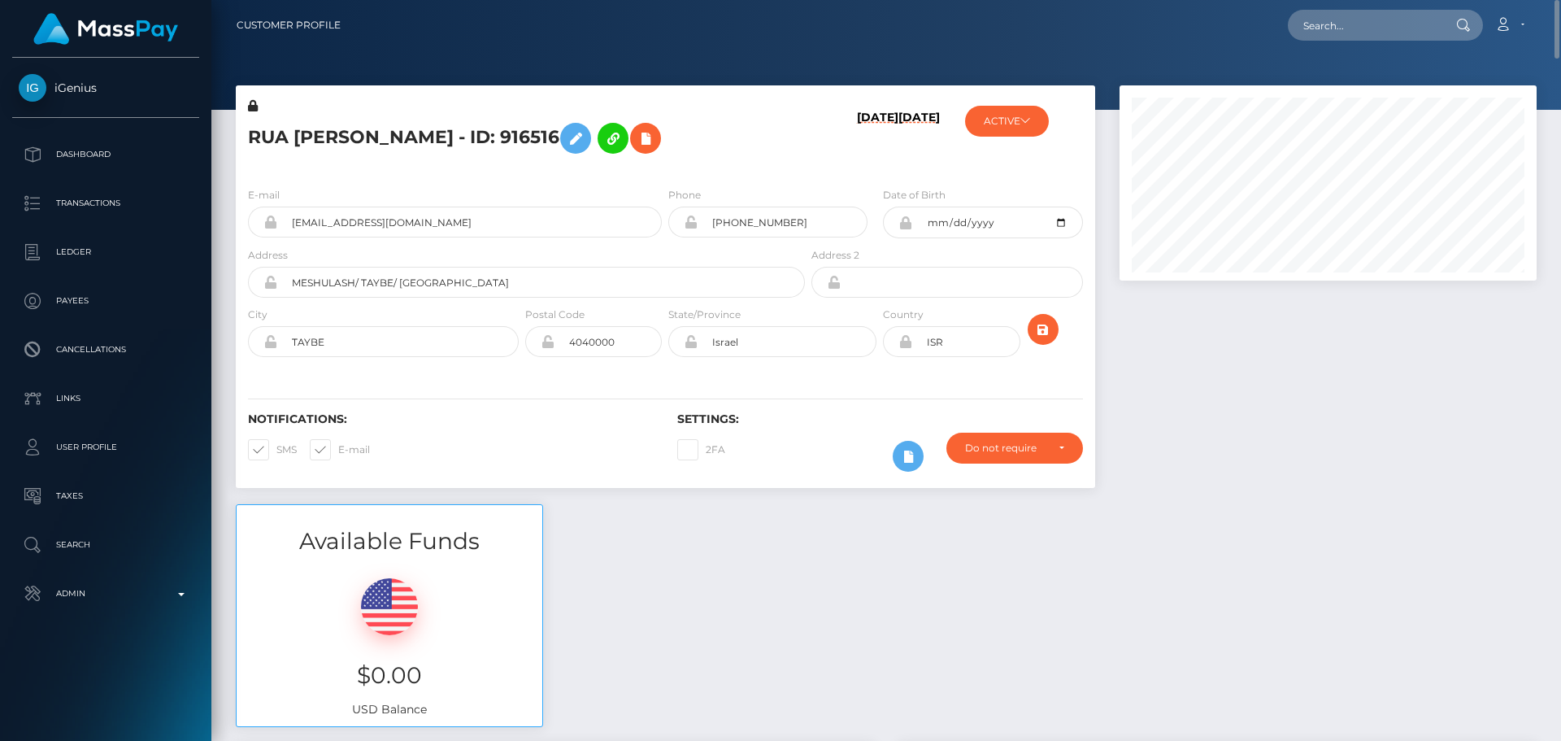
scroll to position [195, 418]
click at [385, 138] on h5 "RUA [PERSON_NAME] - ID: 916516" at bounding box center [522, 138] width 548 height 47
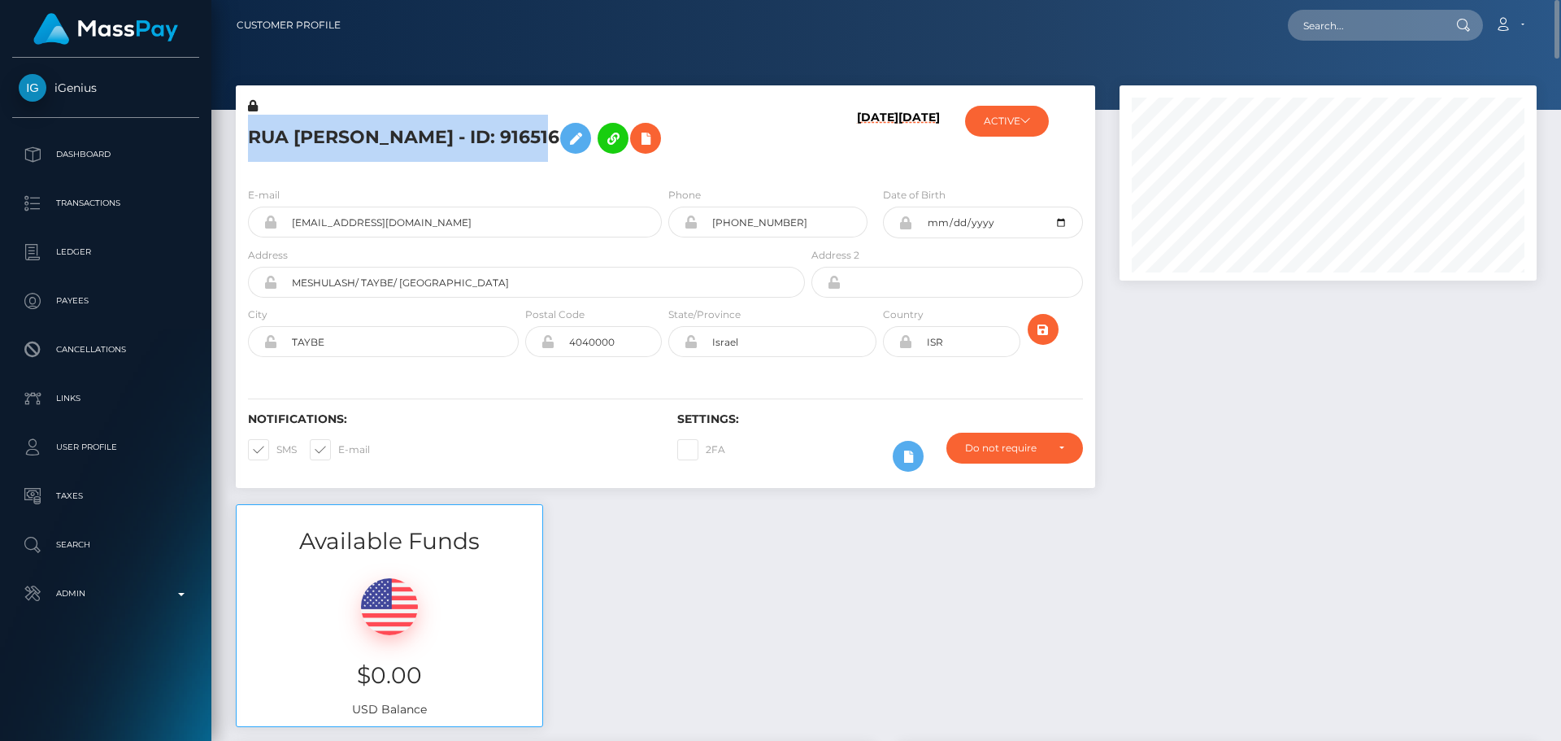
click at [385, 138] on h5 "RUA SHEH YOUSEF - ID: 916516" at bounding box center [522, 138] width 548 height 47
copy h5 "RUA SHEH YOUSEF - ID: 916516"
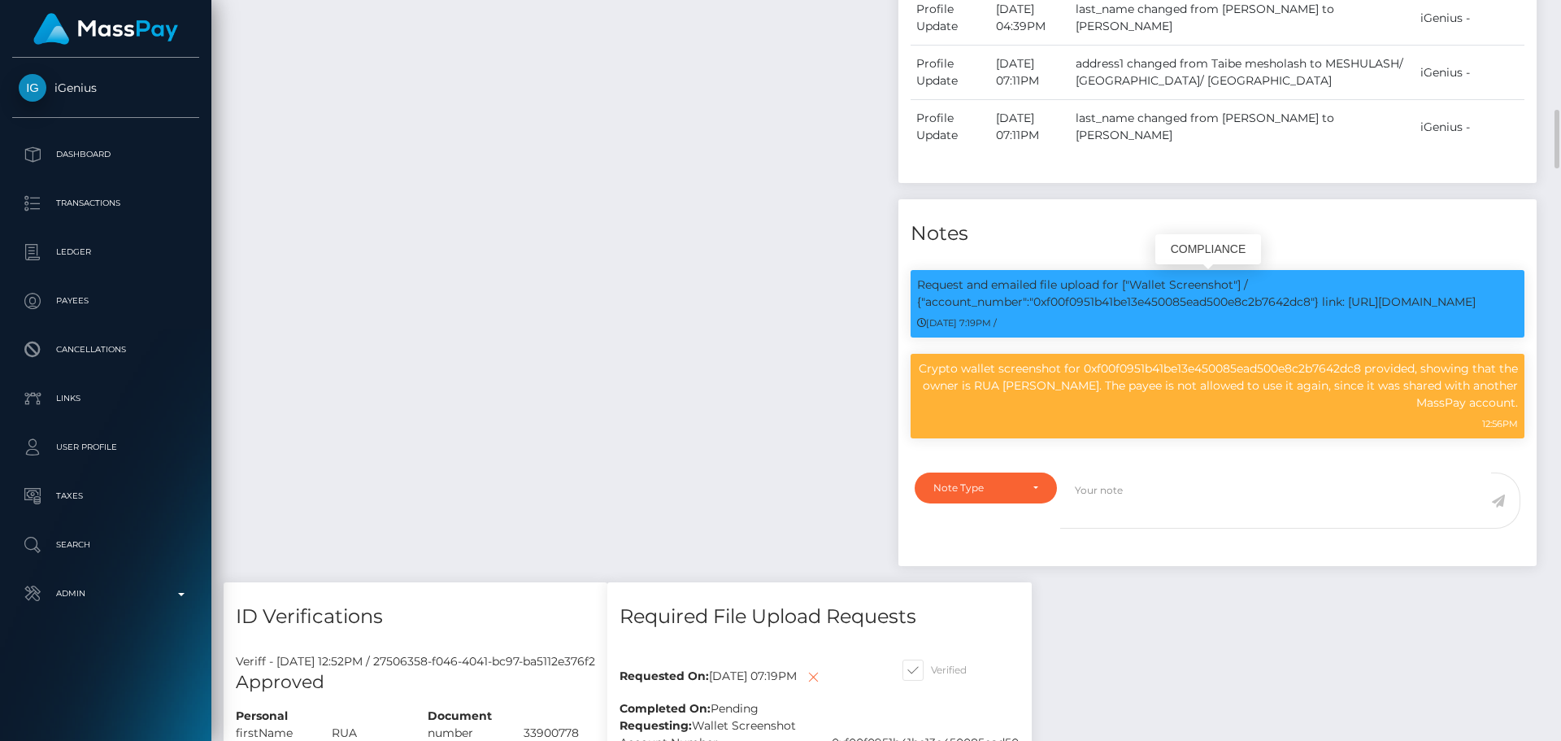
click at [1150, 307] on p "Request and emailed file upload for ["Wallet Screenshot"] / {"account_number":"…" at bounding box center [1217, 293] width 601 height 34
copy p "0xf00f0951b41be13e450085ead500e8c2b7642dc8"
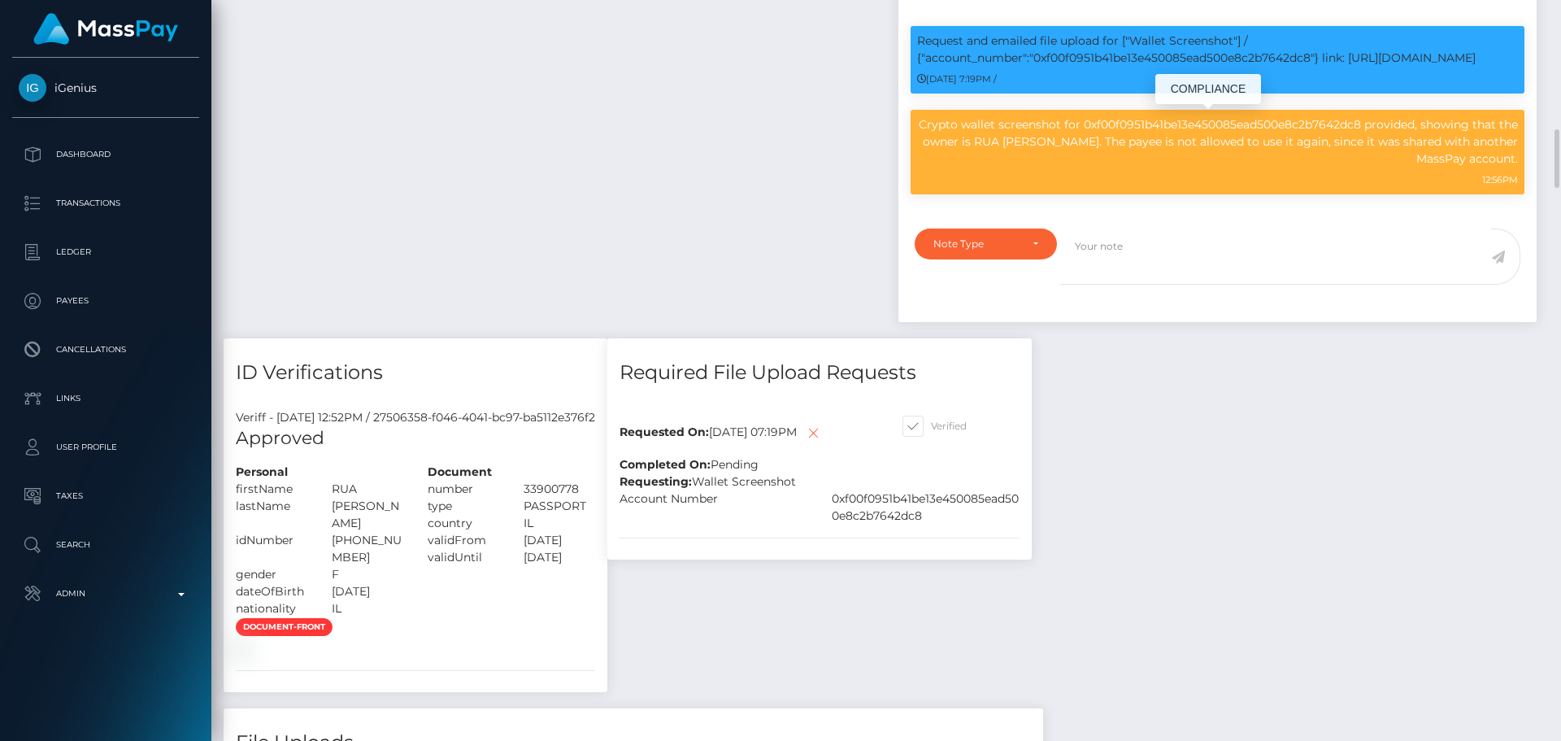
click at [937, 125] on p "Crypto wallet screenshot for 0xf00f0951b41be13e450085ead500e8c2b7642dc8 provide…" at bounding box center [1217, 141] width 601 height 51
drag, startPoint x: 937, startPoint y: 125, endPoint x: 1516, endPoint y: 163, distance: 580.1
click at [1516, 163] on p "Crypto wallet screenshot for 0xf00f0951b41be13e450085ead500e8c2b7642dc8 provide…" at bounding box center [1217, 141] width 601 height 51
copy p "Crypto wallet screenshot for 0xf00f0951b41be13e450085ead500e8c2b7642dc8 provide…"
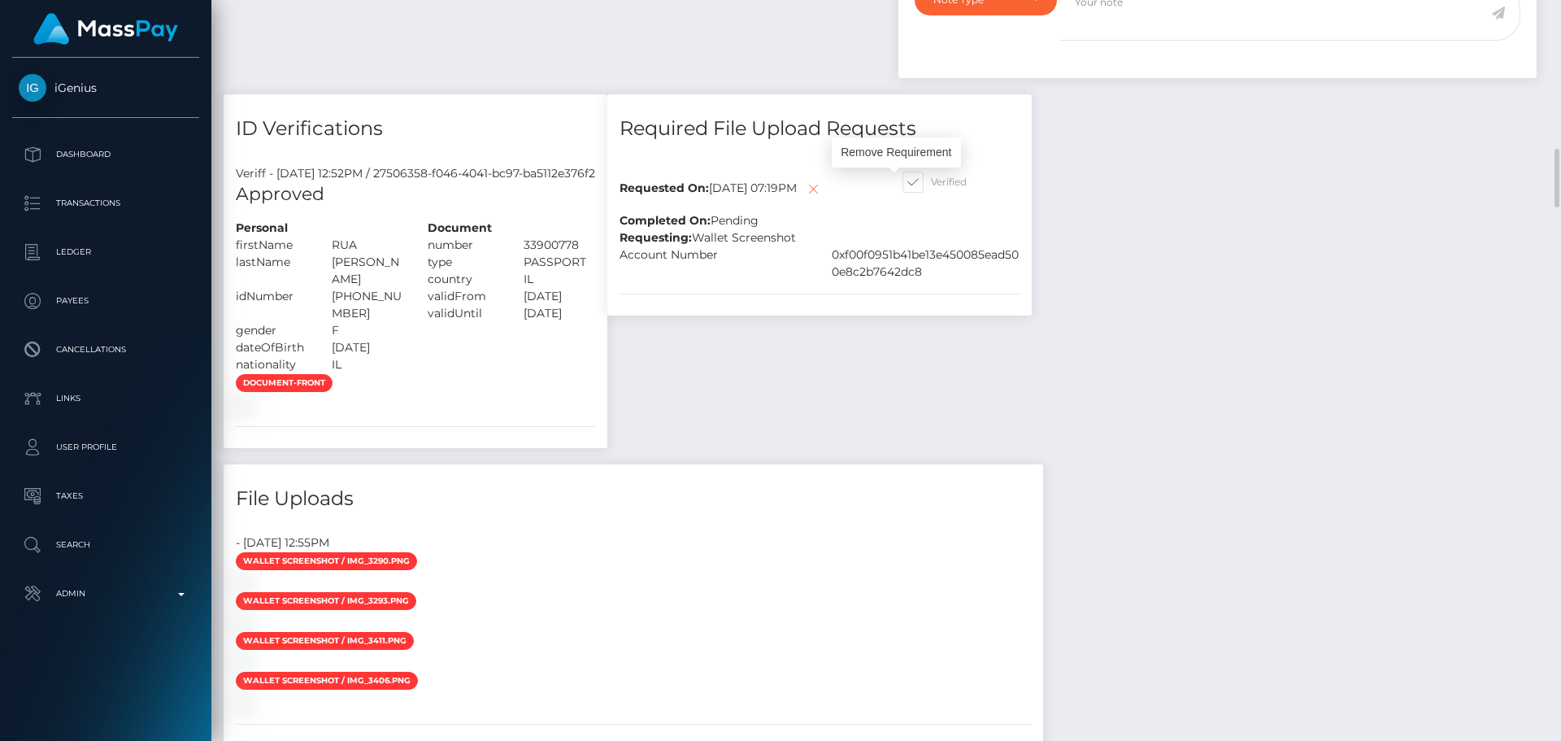
click at [823, 190] on icon at bounding box center [813, 189] width 20 height 20
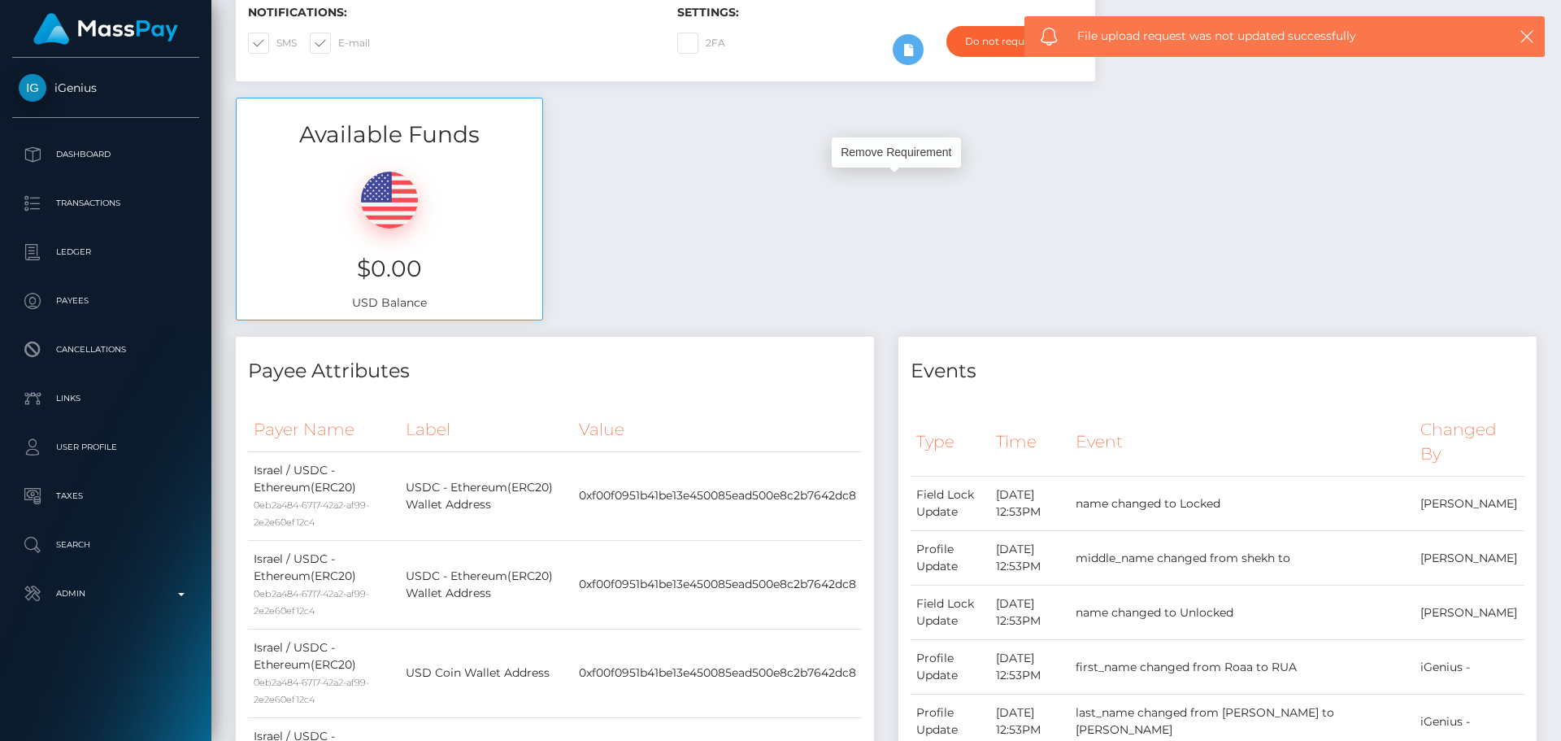
scroll to position [0, 0]
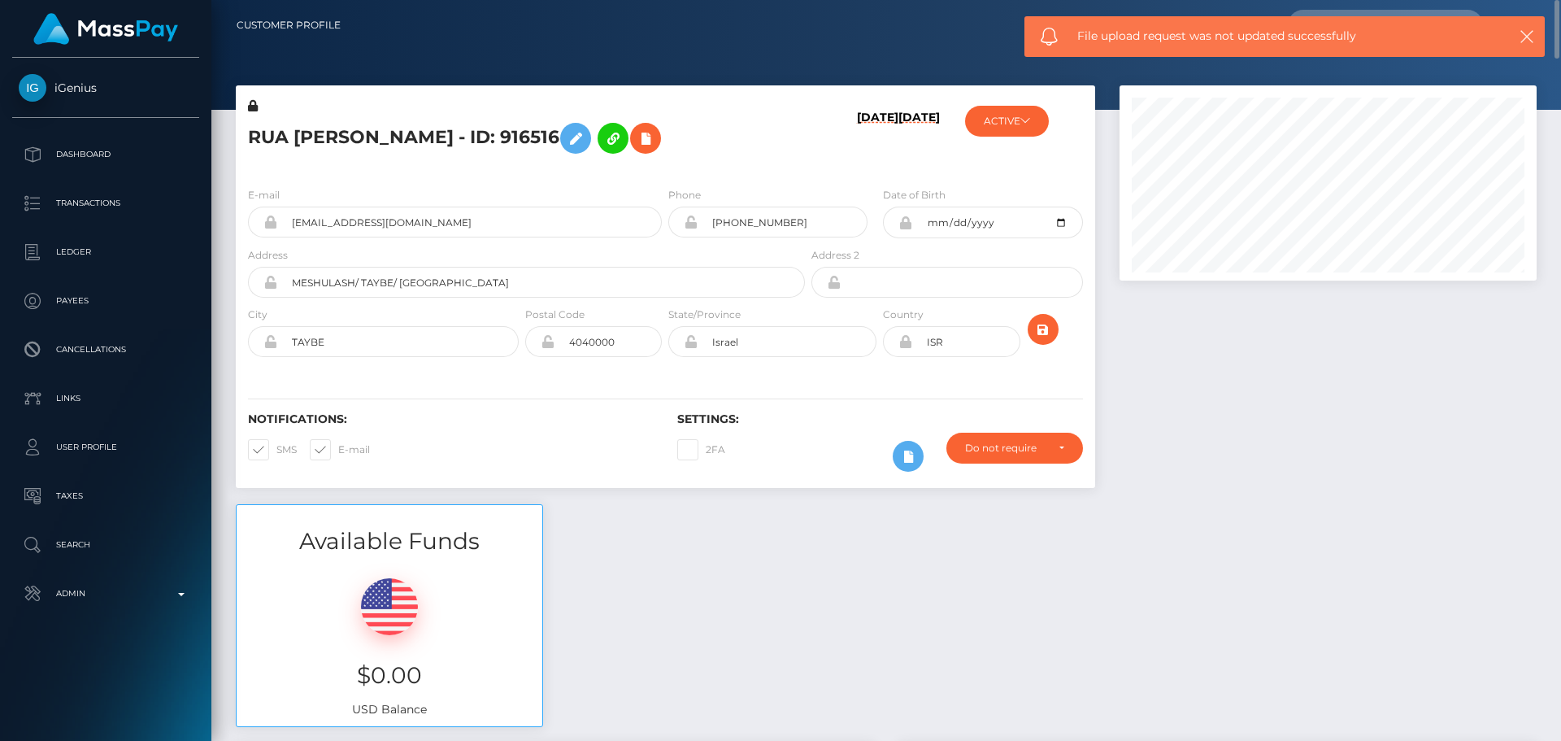
click at [1056, 339] on div at bounding box center [1060, 335] width 72 height 59
click at [1041, 333] on icon "submit" at bounding box center [1043, 330] width 20 height 20
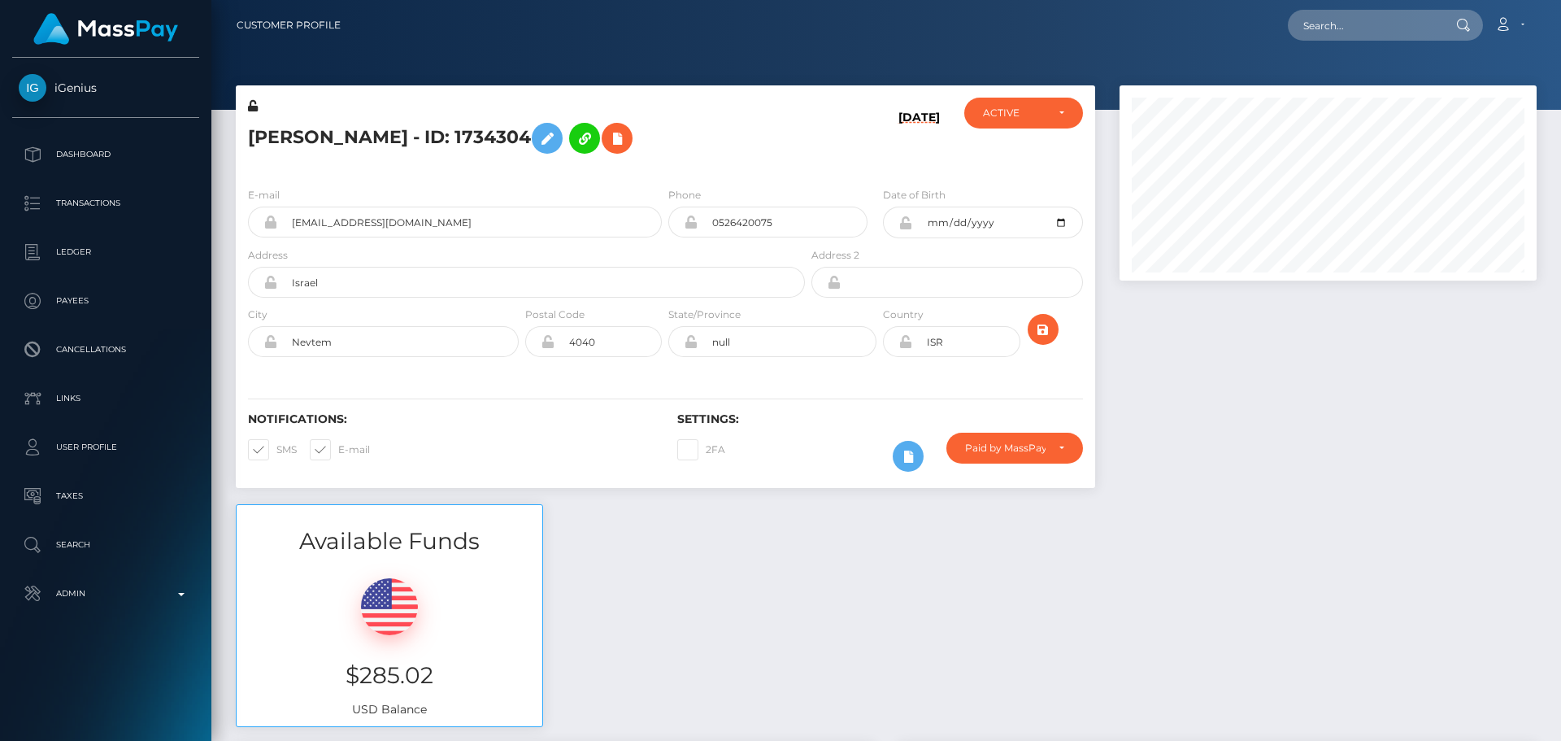
scroll to position [195, 418]
click at [773, 152] on h5 "[PERSON_NAME] - ID: 1734304" at bounding box center [522, 138] width 548 height 47
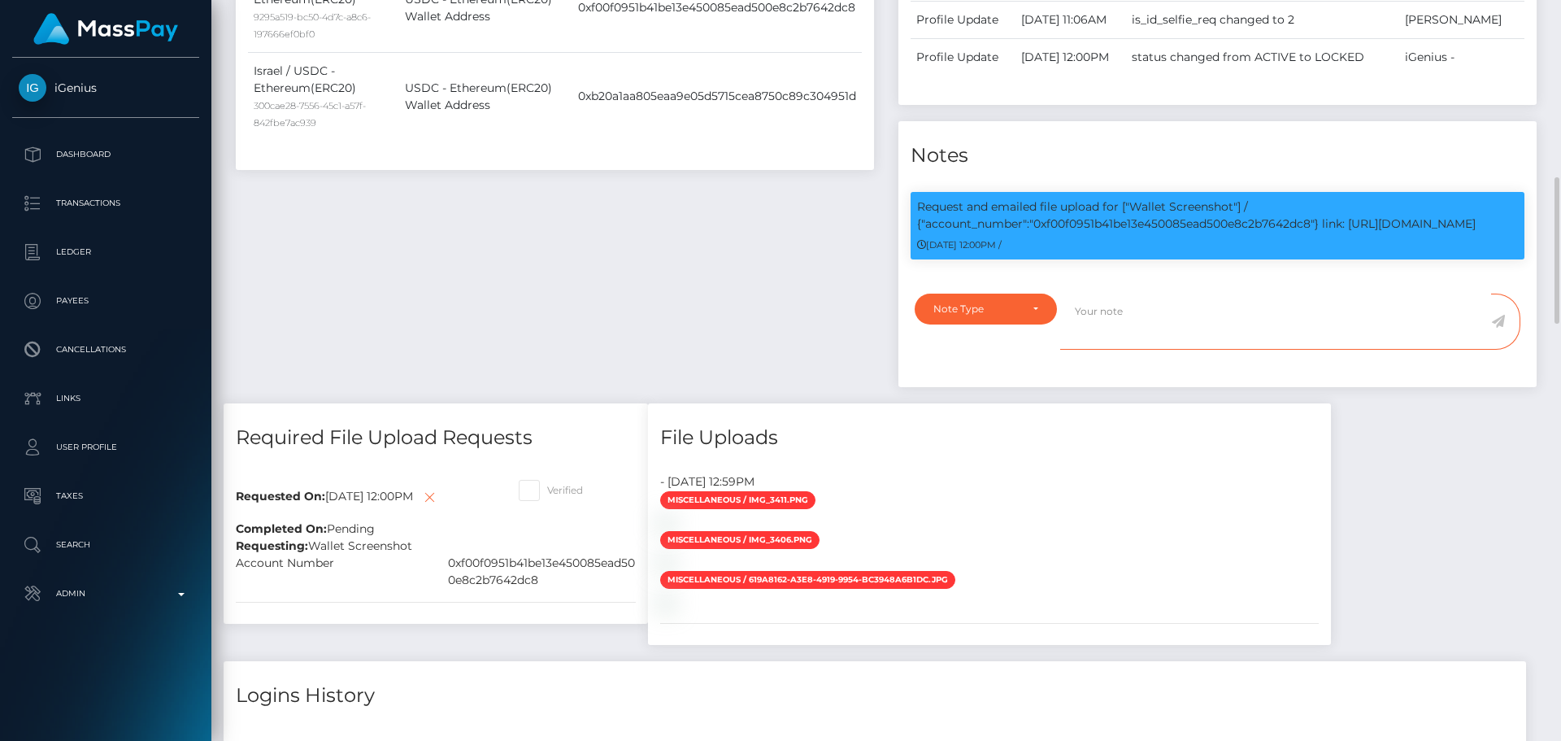
click at [1168, 316] on textarea at bounding box center [1275, 322] width 431 height 56
paste textarea "Crypto wallet screenshot for 0xf00f0951b41be13e450085ead500e8c2b7642dc8 provide…"
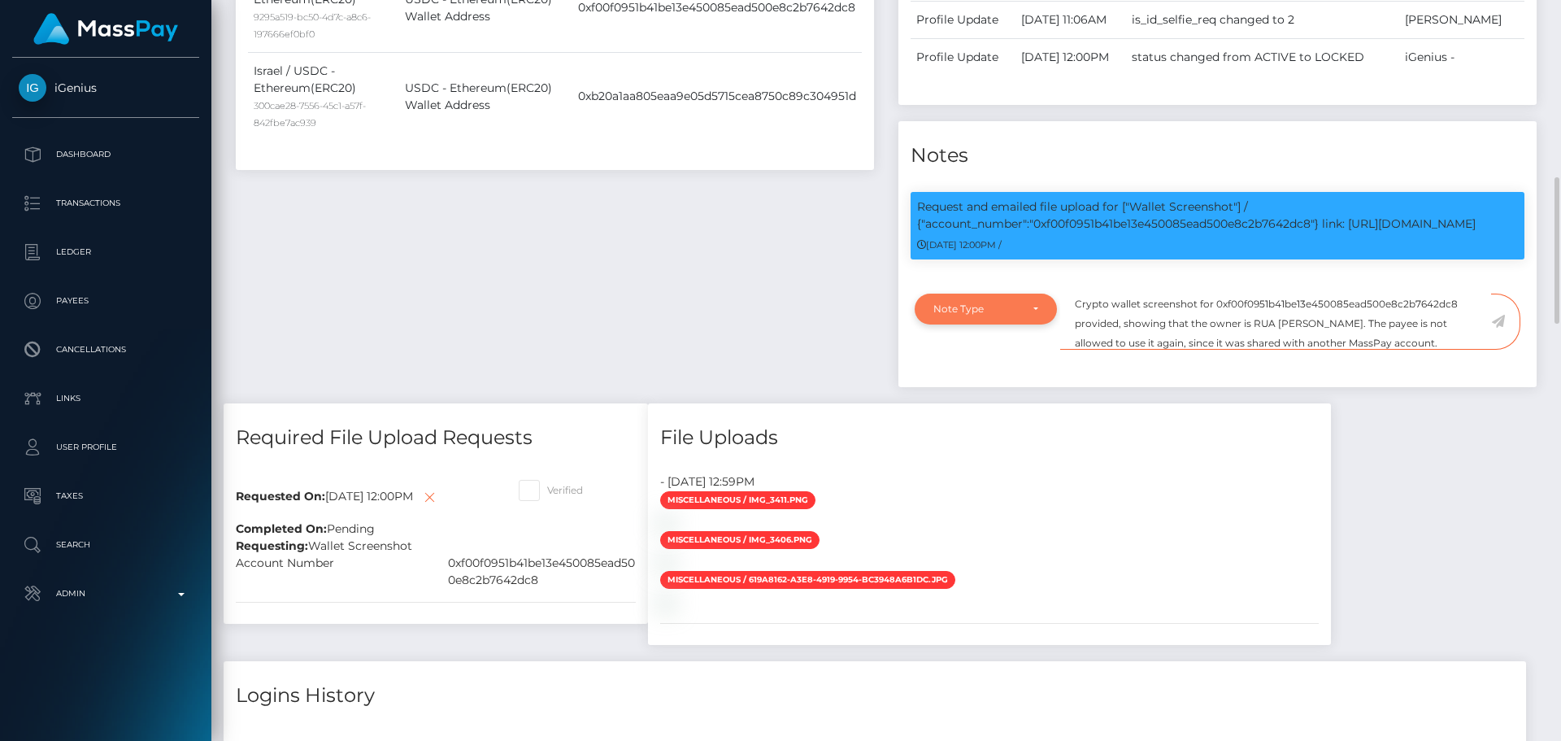
type textarea "Crypto wallet screenshot for 0xf00f0951b41be13e450085ead500e8c2b7642dc8 provide…"
click at [1030, 307] on div "Note Type" at bounding box center [985, 308] width 105 height 13
click at [995, 385] on link "Compliance" at bounding box center [986, 387] width 142 height 30
select select "COMPLIANCE"
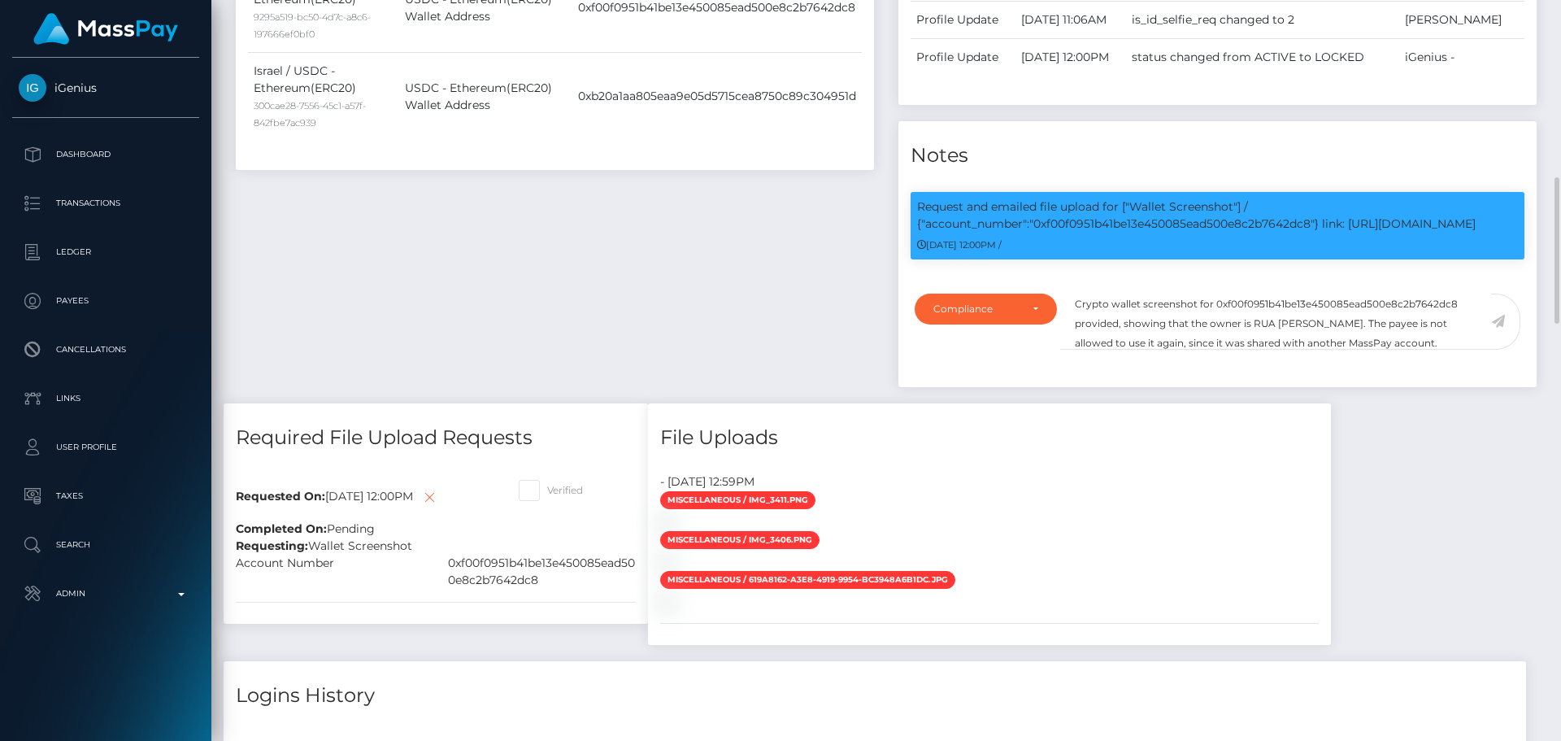
click at [1499, 324] on icon at bounding box center [1498, 321] width 14 height 13
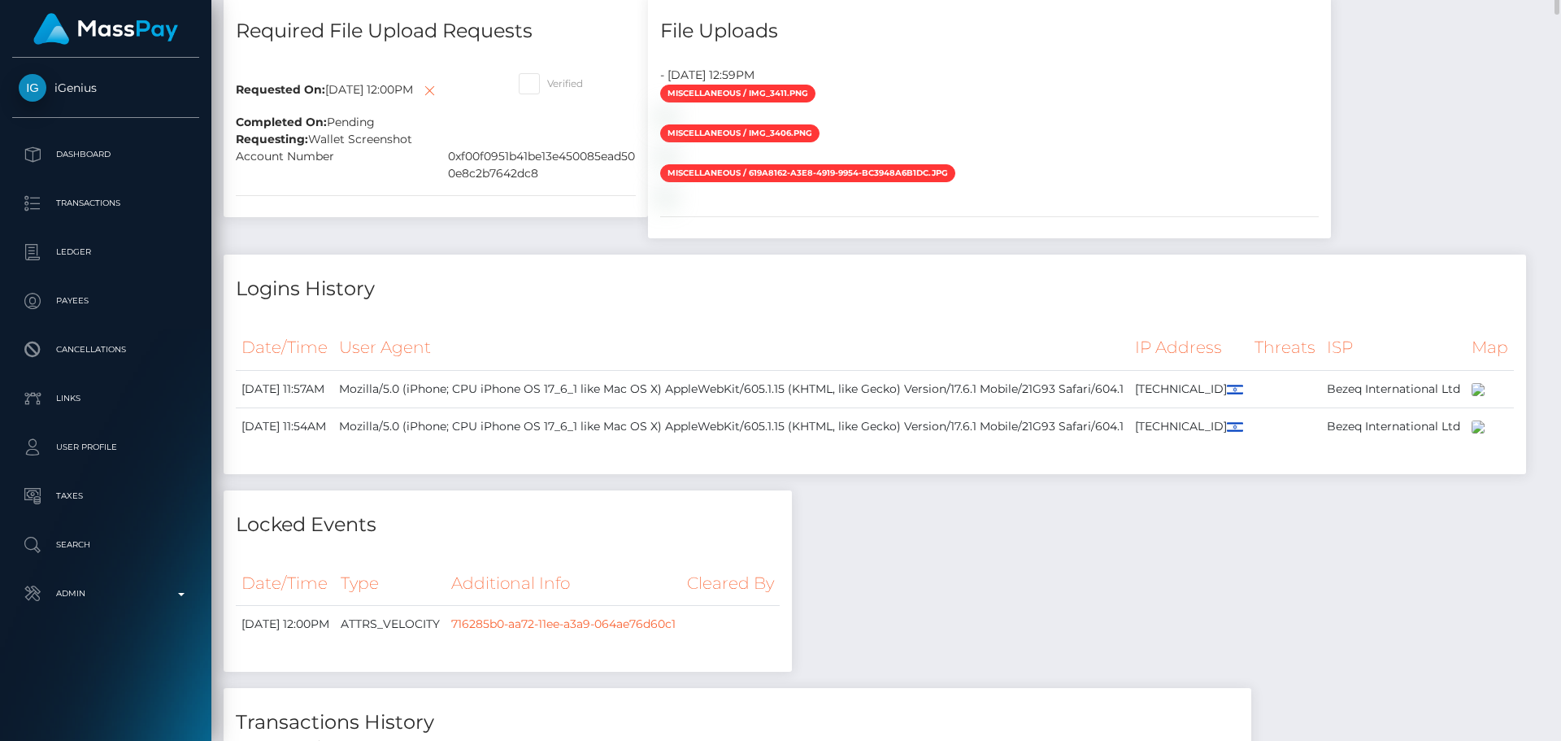
scroll to position [894, 0]
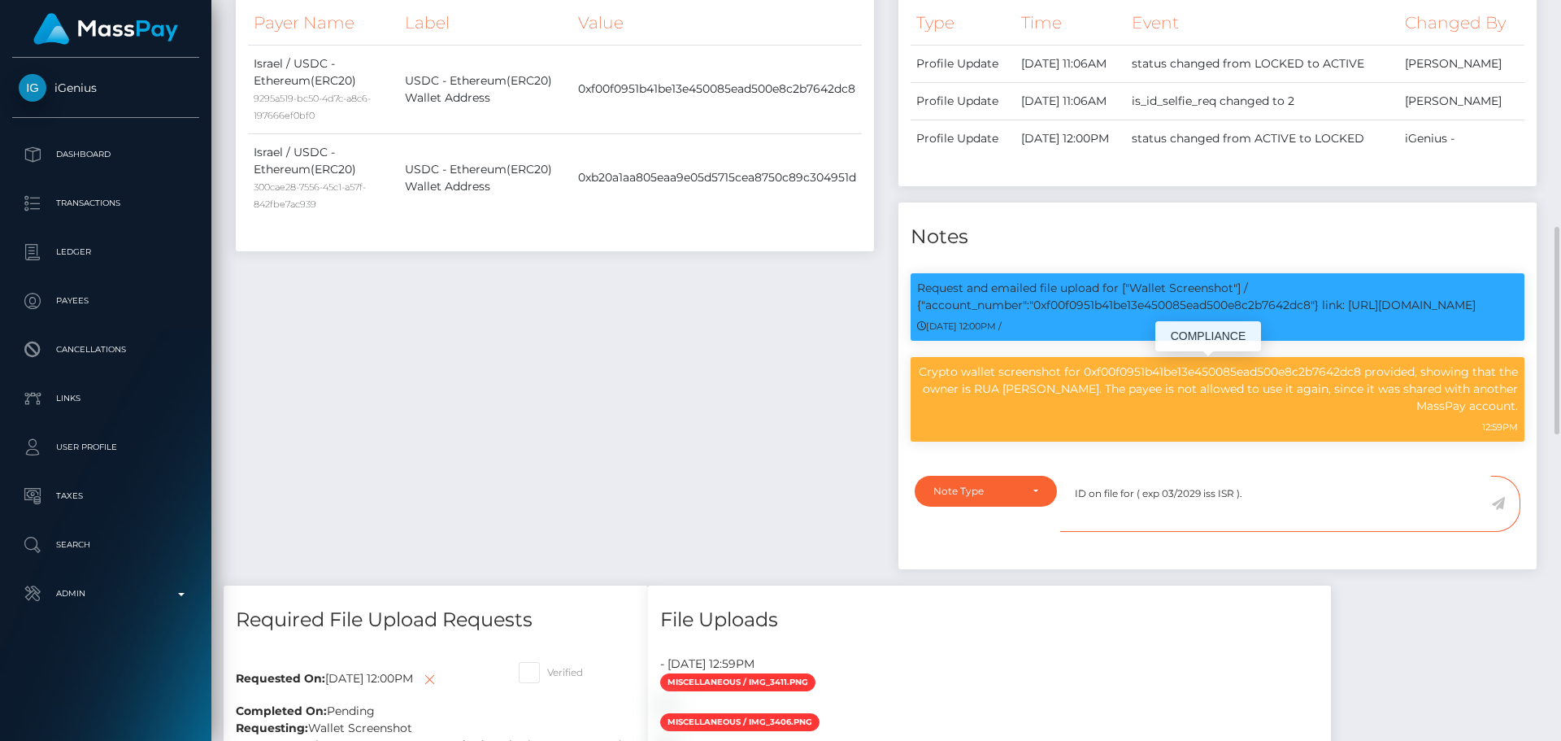
scroll to position [195, 418]
click at [1172, 494] on textarea "ID on file for ( exp 03/2029 iss ISR )." at bounding box center [1275, 504] width 431 height 56
type textarea "ID on file for ( exp 09/2029 iss ISR )."
click at [1033, 479] on div "Note Type" at bounding box center [986, 491] width 142 height 31
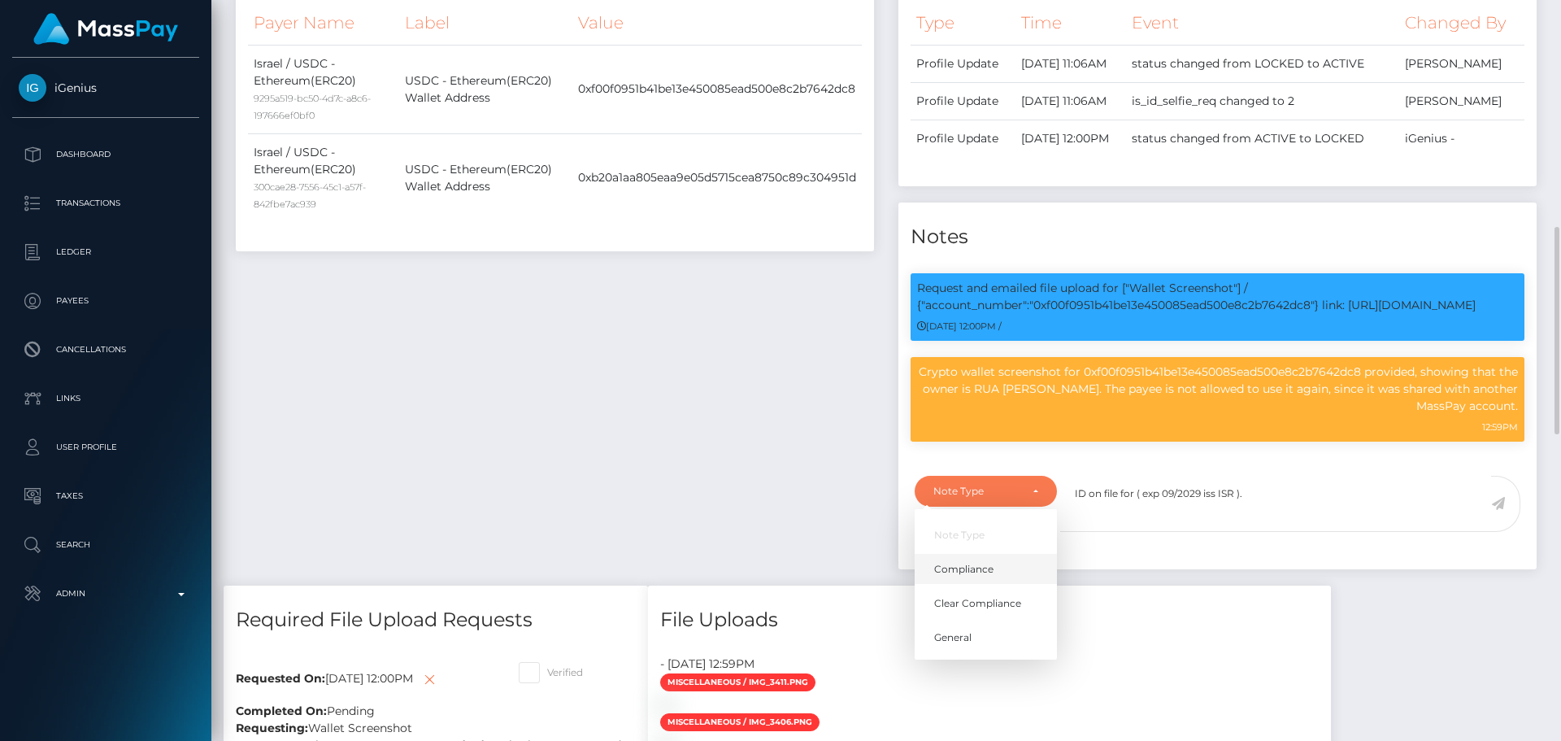
drag, startPoint x: 996, startPoint y: 561, endPoint x: 1015, endPoint y: 559, distance: 19.7
click at [998, 561] on link "Compliance" at bounding box center [986, 569] width 142 height 30
select select "COMPLIANCE"
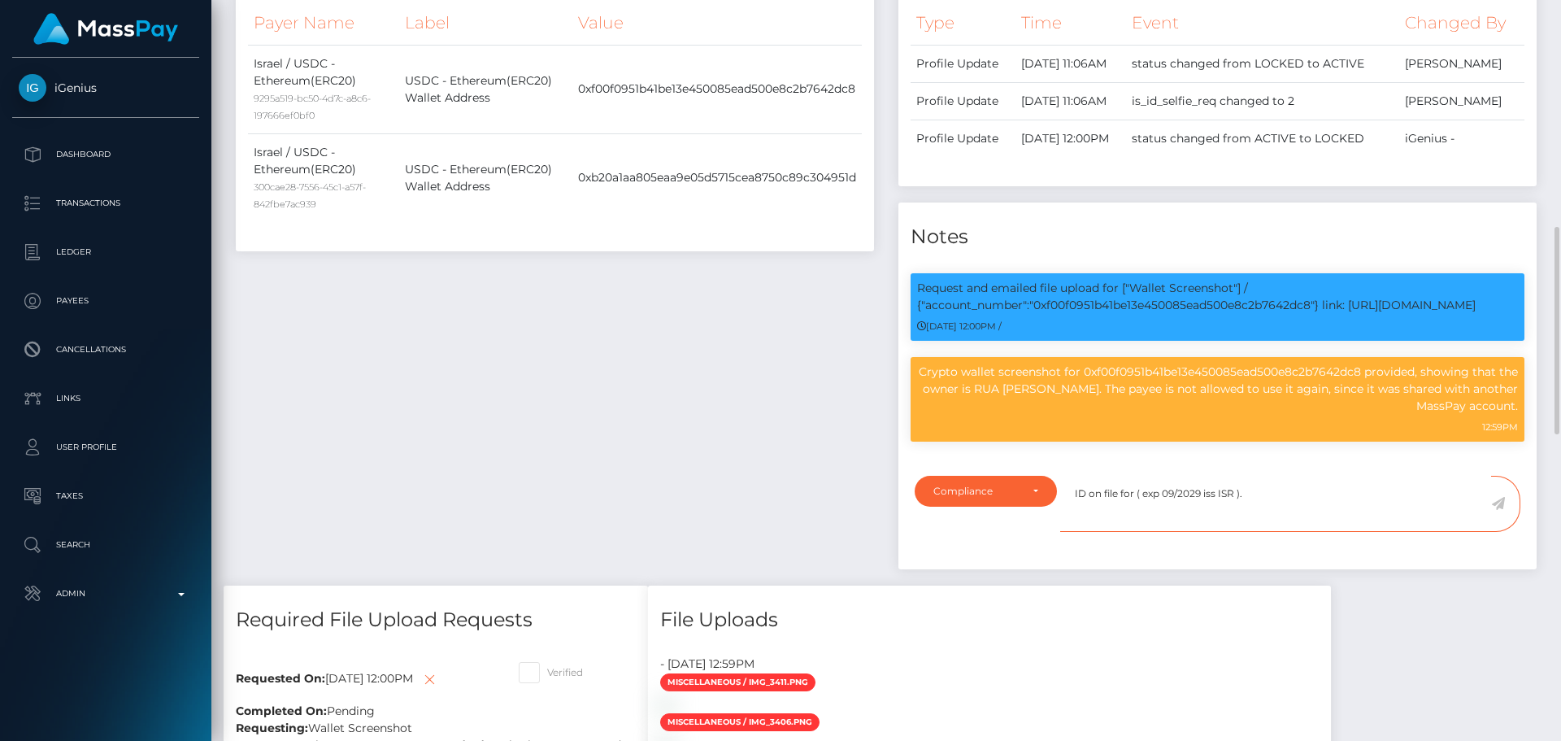
click at [1274, 491] on textarea "ID on file for ( exp 09/2029 iss ISR )." at bounding box center [1275, 504] width 431 height 56
click at [1004, 388] on p "Crypto wallet screenshot for 0xf00f0951b41be13e450085ead500e8c2b7642dc8 provide…" at bounding box center [1217, 388] width 601 height 51
drag, startPoint x: 1004, startPoint y: 388, endPoint x: 1061, endPoint y: 389, distance: 56.9
click at [1061, 389] on p "Crypto wallet screenshot for 0xf00f0951b41be13e450085ead500e8c2b7642dc8 provide…" at bounding box center [1217, 388] width 601 height 51
copy p "RUA SHEH YOUSEF"
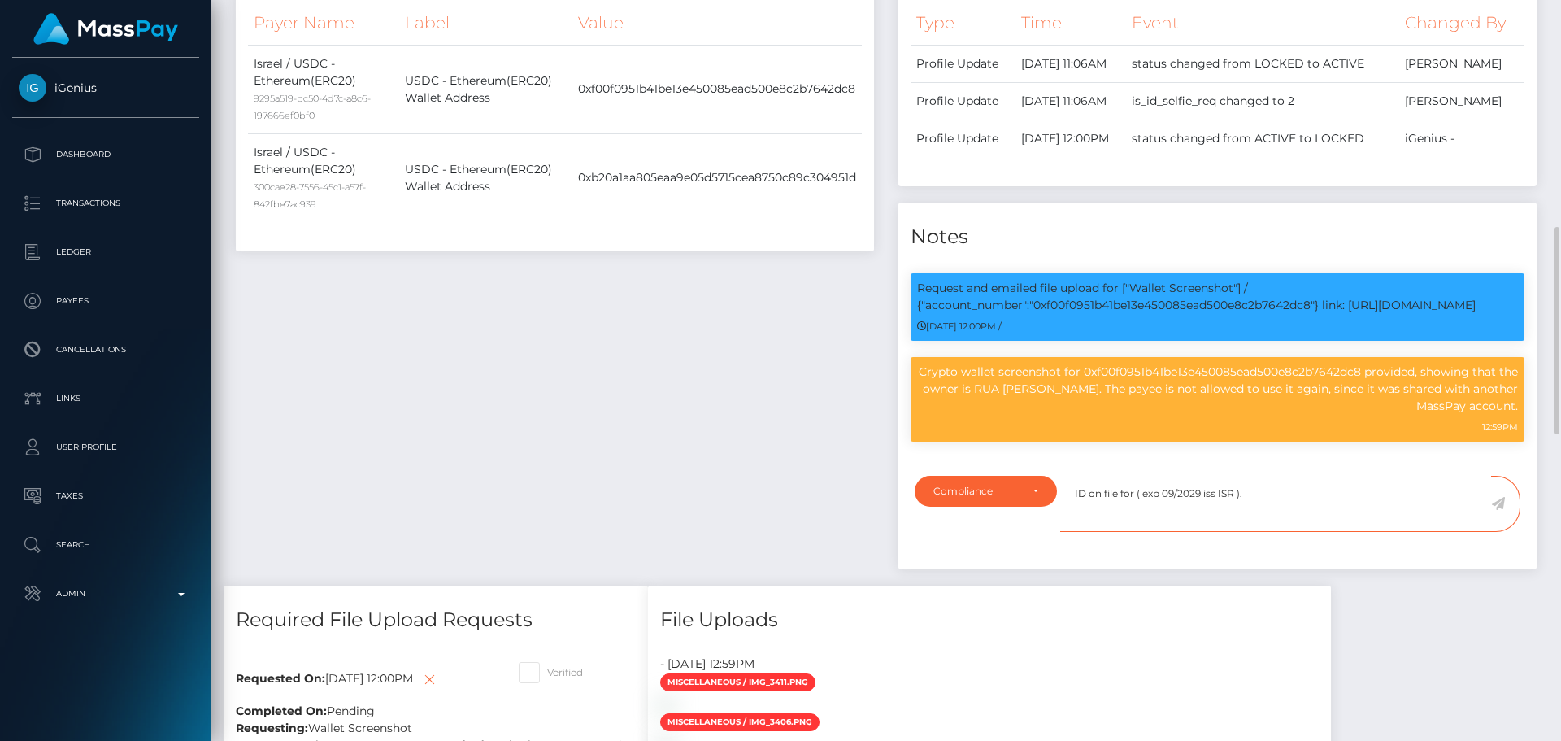
click at [1136, 494] on textarea "ID on file for ( exp 09/2029 iss ISR )." at bounding box center [1275, 504] width 431 height 56
paste textarea "RUA SHEH YOUSEF"
click at [1361, 496] on textarea "ID on file for RUA SHEH YOUSEF ( exp 09/2029 iss ISR )." at bounding box center [1275, 504] width 431 height 56
type textarea "ID on file for RUA SHEH YOUSEF ( exp 09/2029 iss ISR )."
click at [1494, 505] on icon at bounding box center [1498, 503] width 14 height 13
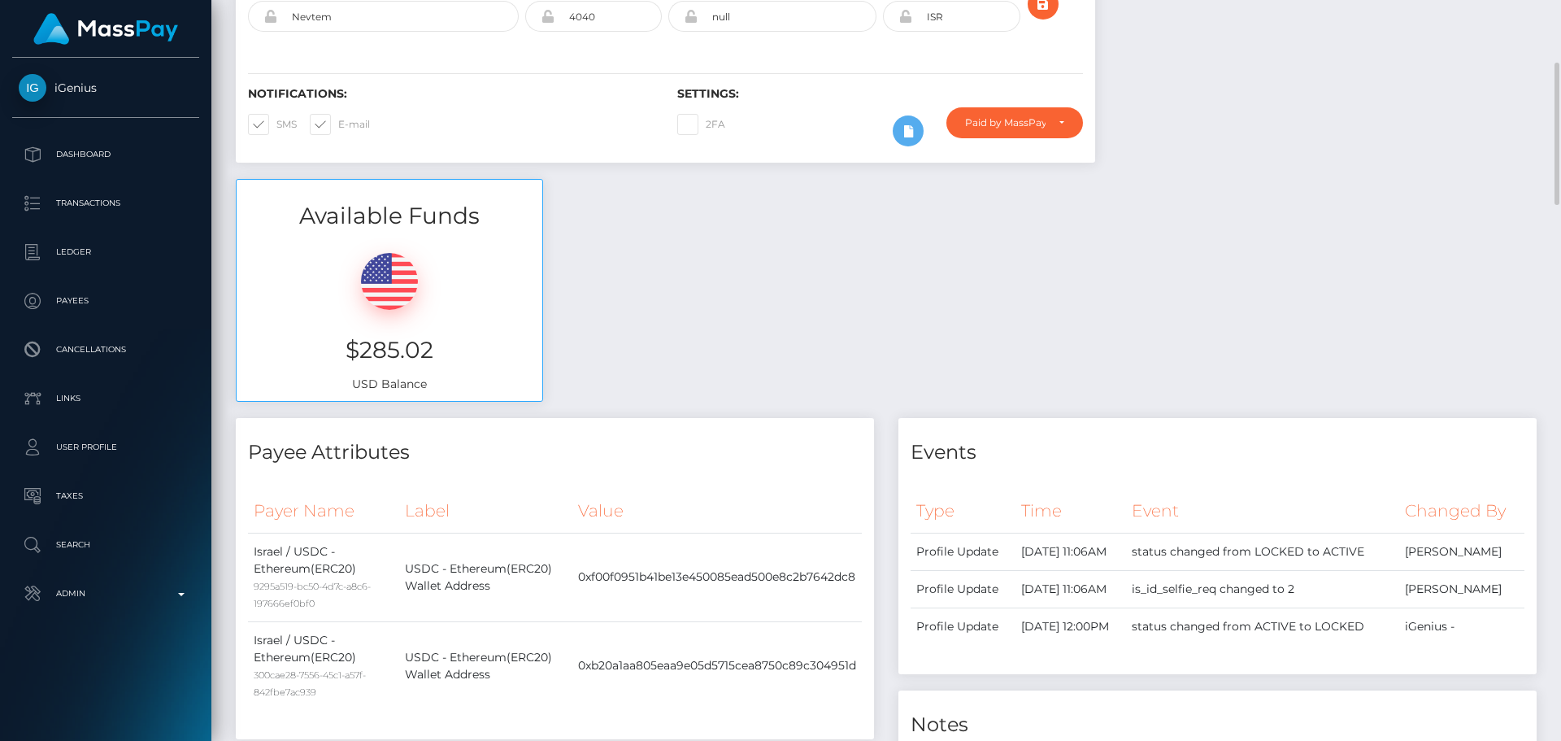
scroll to position [244, 0]
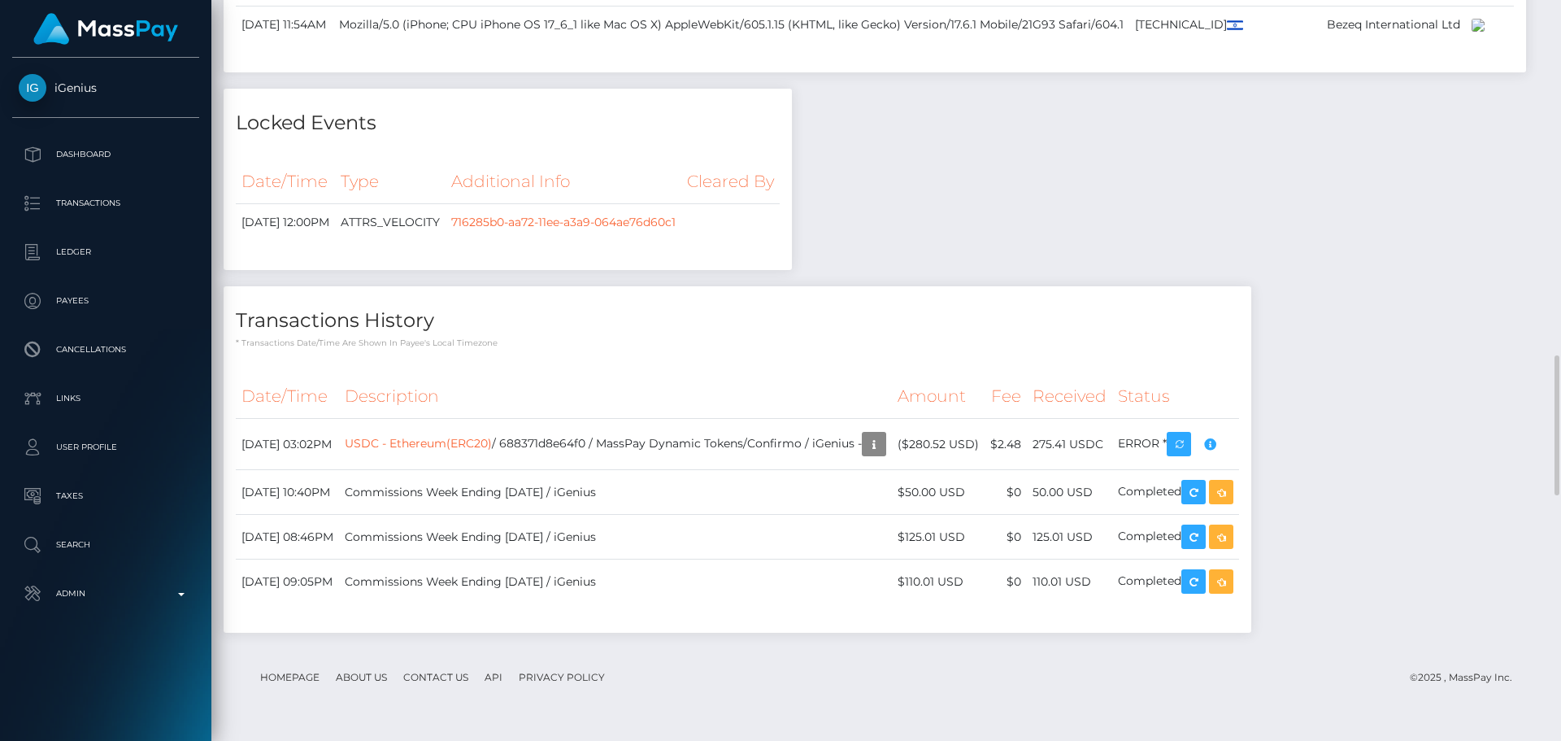
scroll to position [1382, 0]
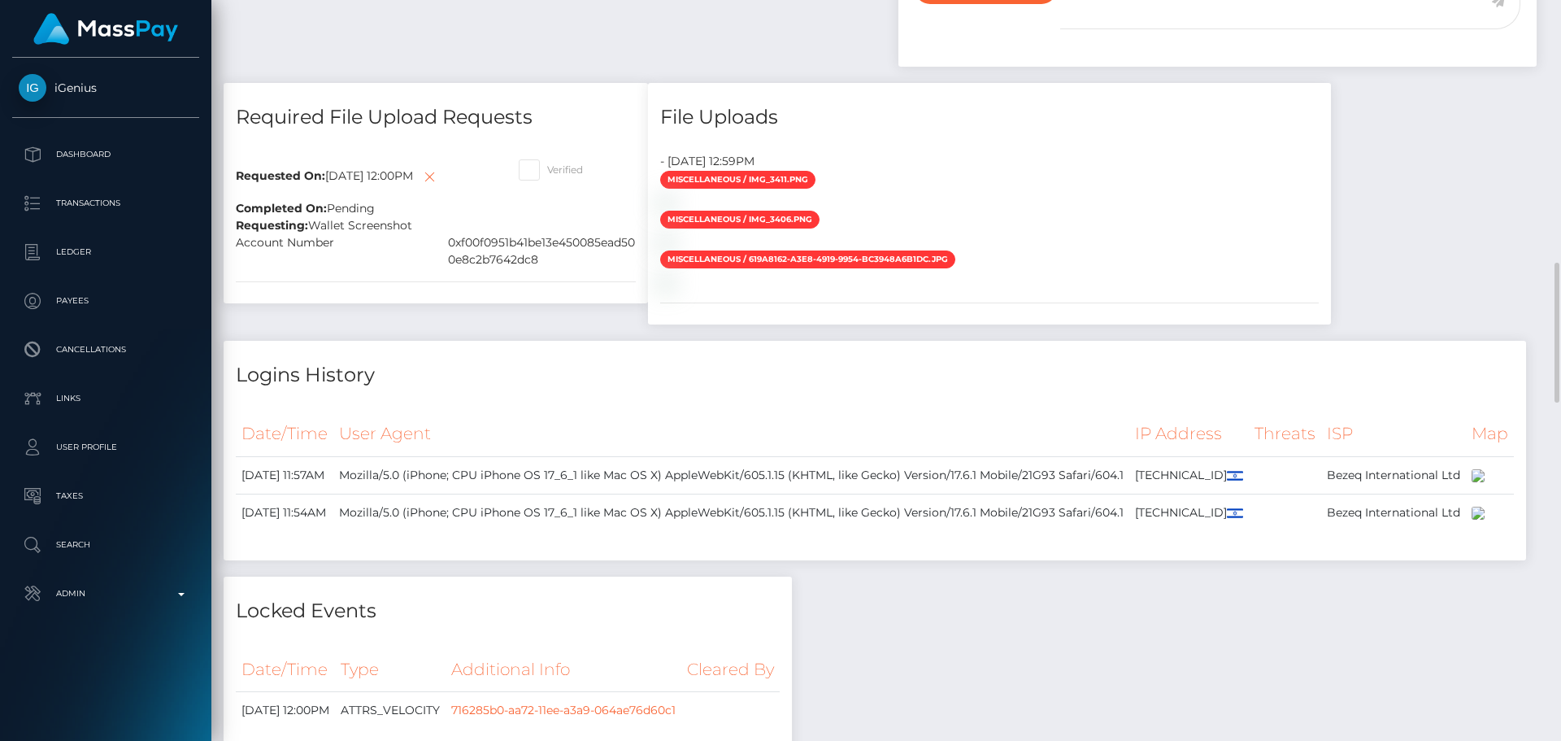
click at [547, 167] on span at bounding box center [547, 169] width 0 height 12
click at [547, 167] on input "Verified" at bounding box center [552, 164] width 11 height 11
checkbox input "true"
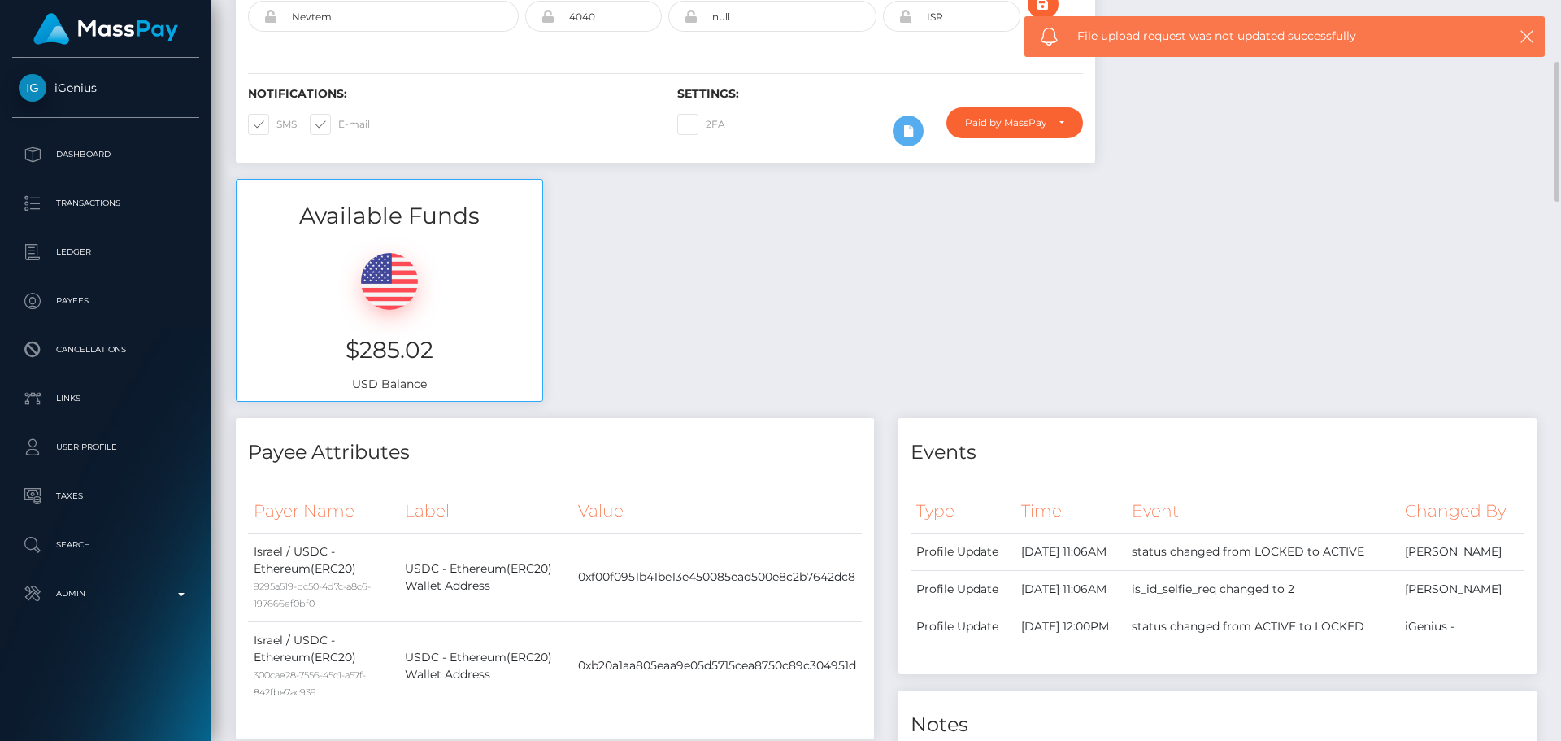
scroll to position [0, 0]
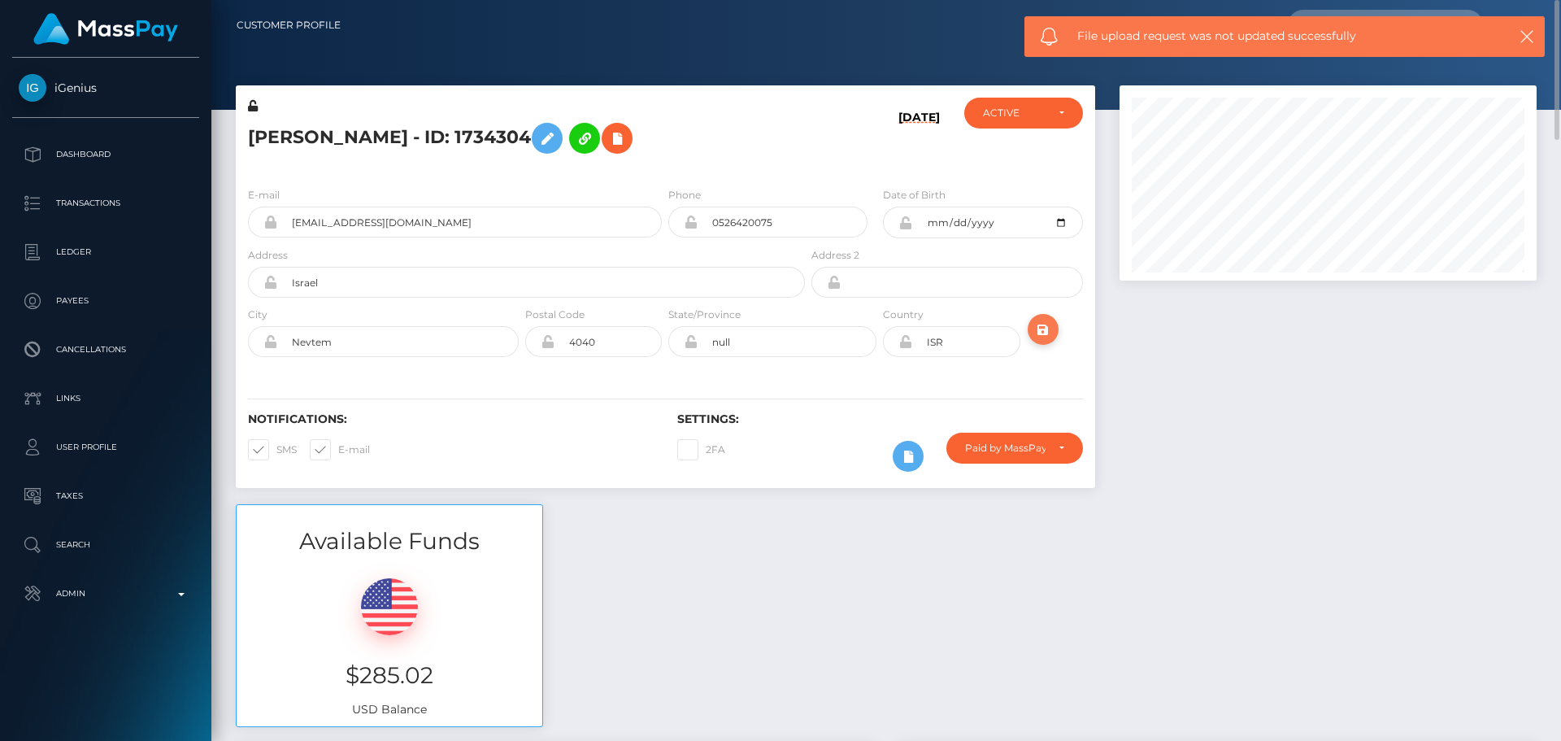
click at [1045, 328] on icon "submit" at bounding box center [1043, 330] width 20 height 20
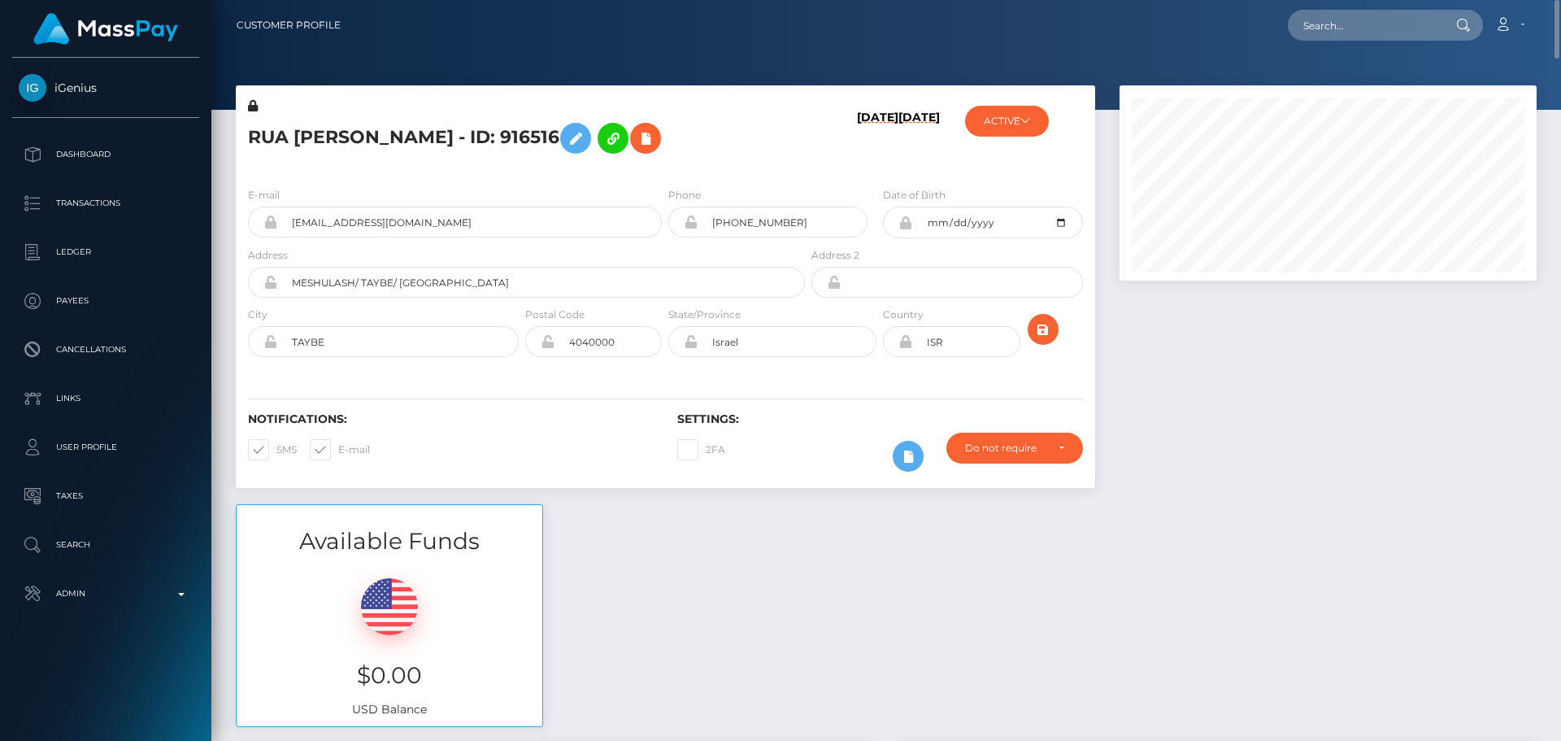
click at [708, 125] on h5 "RUA [PERSON_NAME] - ID: 916516" at bounding box center [522, 138] width 548 height 47
click at [702, 147] on h5 "RUA [PERSON_NAME] - ID: 916516" at bounding box center [522, 138] width 548 height 47
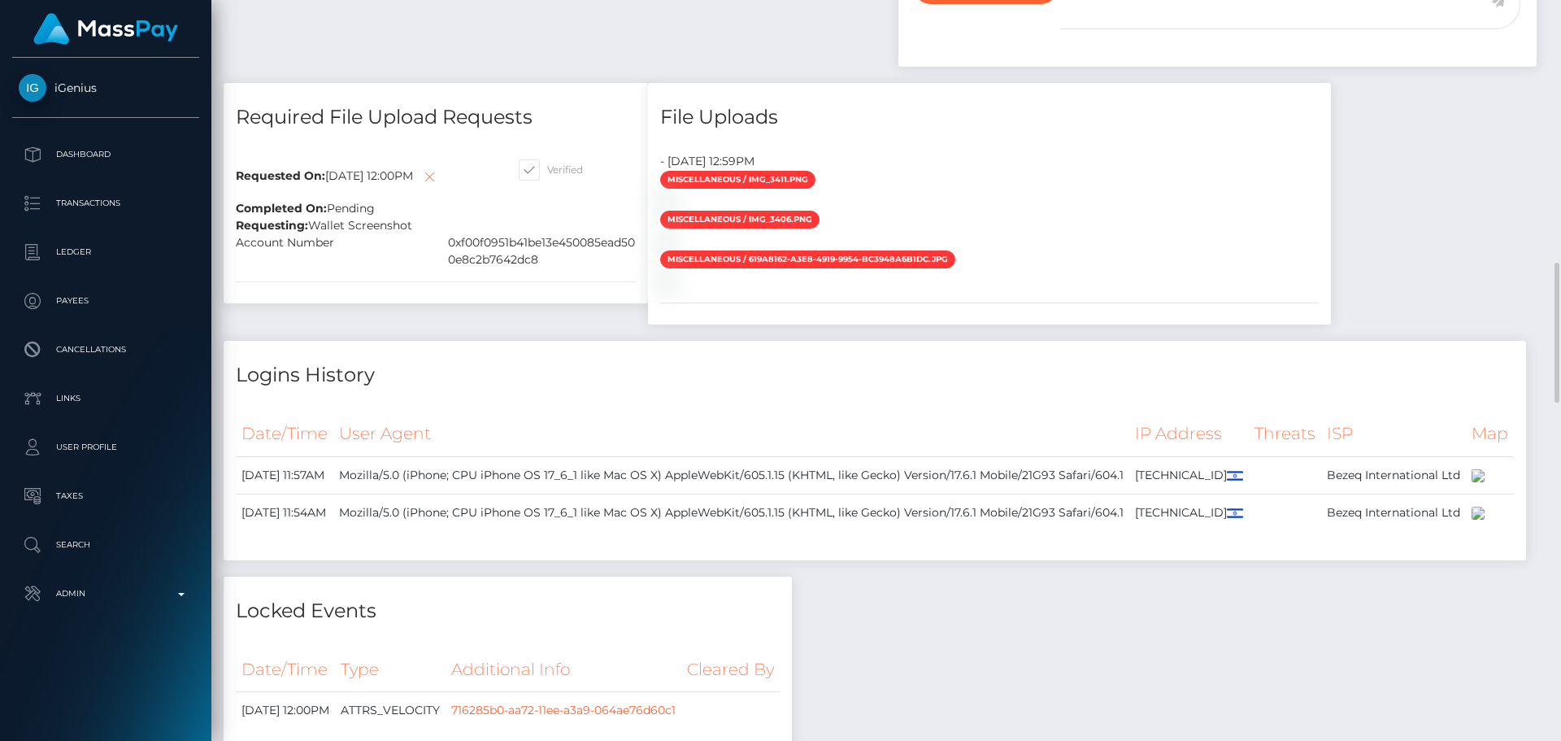
scroll to position [195, 418]
click at [439, 179] on icon at bounding box center [430, 177] width 20 height 20
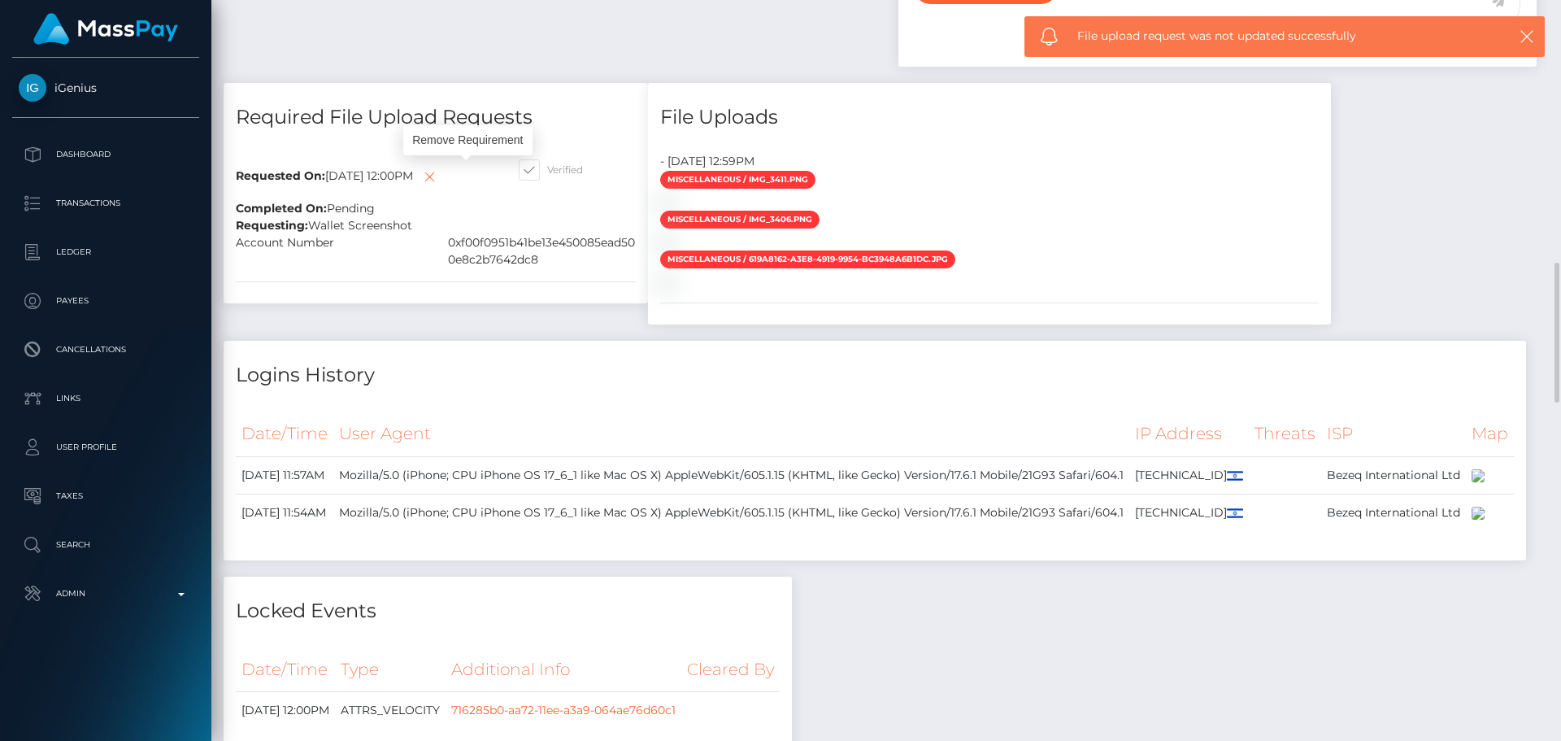
click at [577, 110] on h4 "Required File Upload Requests" at bounding box center [436, 117] width 400 height 28
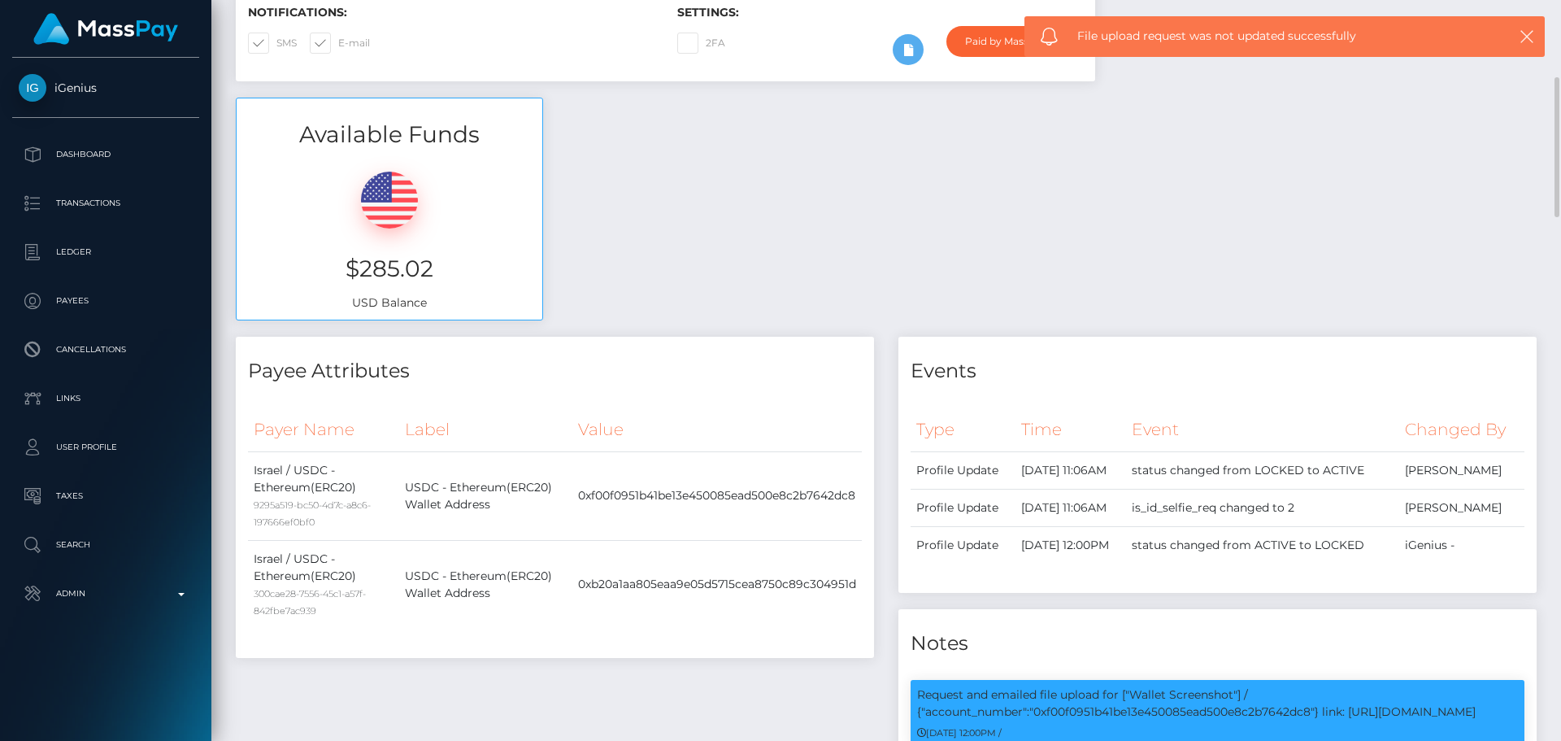
scroll to position [0, 0]
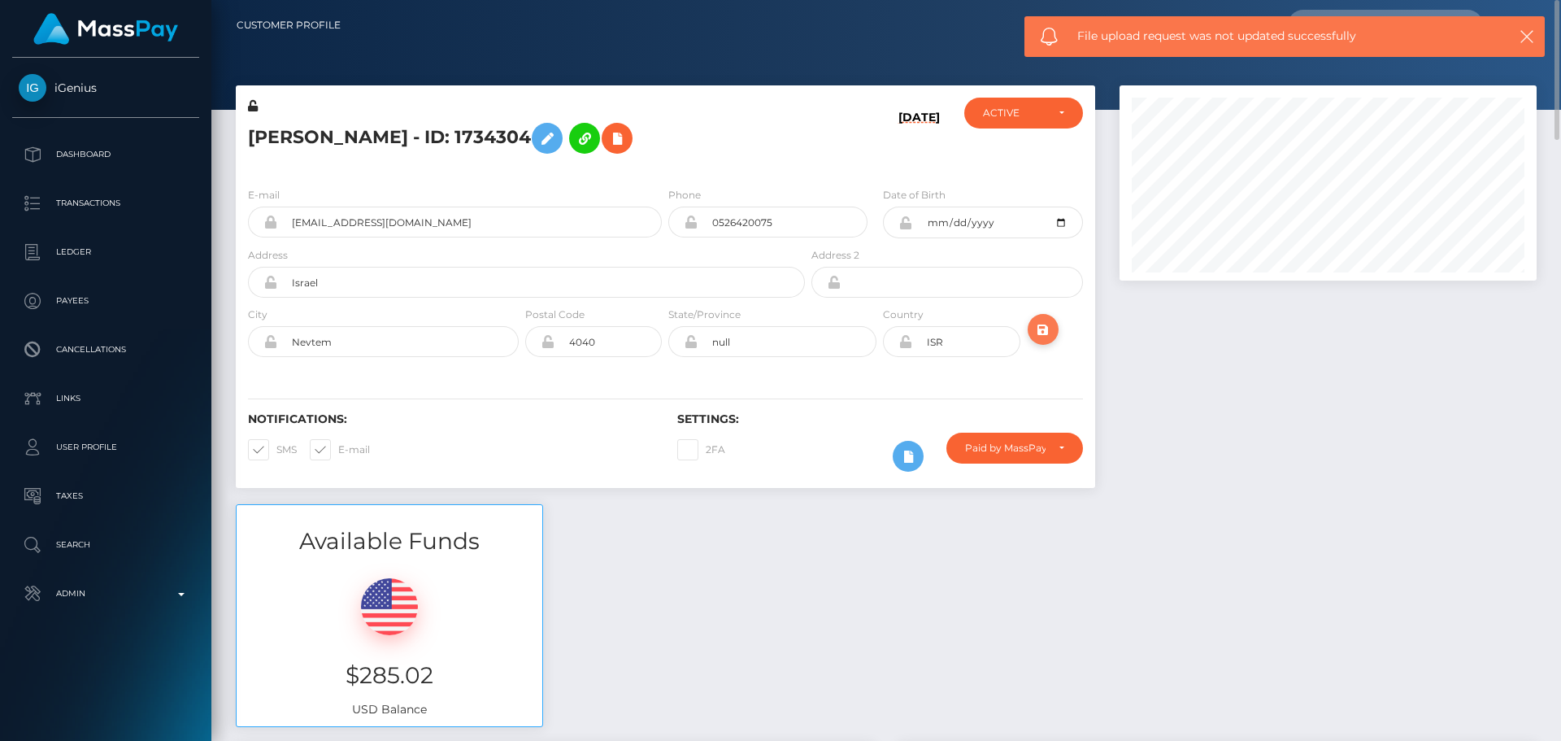
click at [1042, 334] on icon "submit" at bounding box center [1043, 330] width 20 height 20
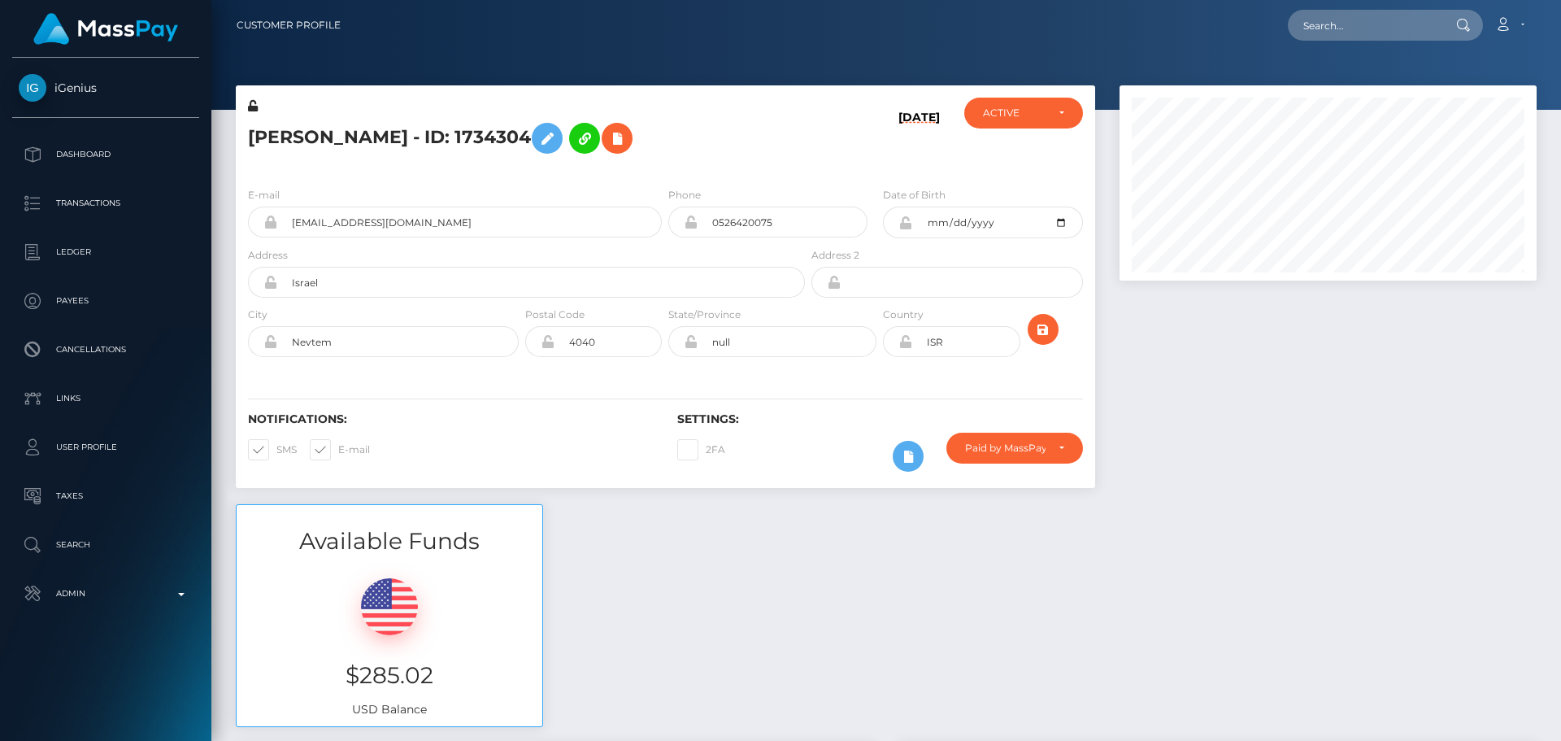
scroll to position [195, 418]
click at [276, 145] on h5 "[PERSON_NAME] - ID: 1734304" at bounding box center [522, 138] width 548 height 47
drag, startPoint x: 276, startPoint y: 145, endPoint x: 437, endPoint y: 137, distance: 161.1
click at [437, 137] on h5 "[PERSON_NAME] - ID: 1734304" at bounding box center [522, 138] width 548 height 47
copy h5 "[PERSON_NAME] - ID: 1734304"
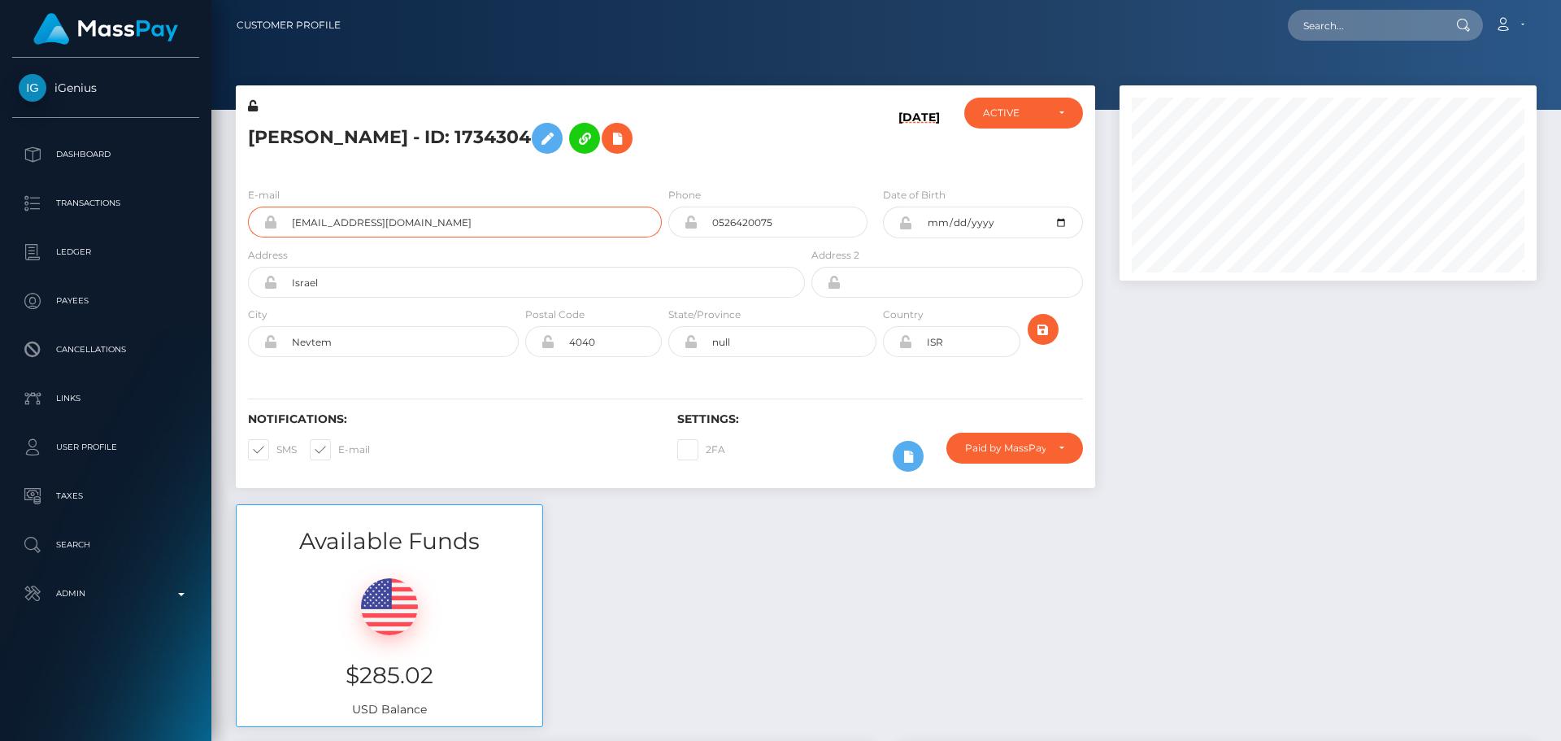
drag, startPoint x: 488, startPoint y: 224, endPoint x: 299, endPoint y: 220, distance: 188.7
click at [278, 236] on input "[EMAIL_ADDRESS][DOMAIN_NAME]" at bounding box center [469, 222] width 385 height 31
click at [280, 135] on h5 "[PERSON_NAME] - ID: 1734304" at bounding box center [522, 138] width 548 height 47
drag, startPoint x: 280, startPoint y: 135, endPoint x: 457, endPoint y: 129, distance: 177.3
click at [454, 130] on h5 "[PERSON_NAME] - ID: 1734304" at bounding box center [522, 138] width 548 height 47
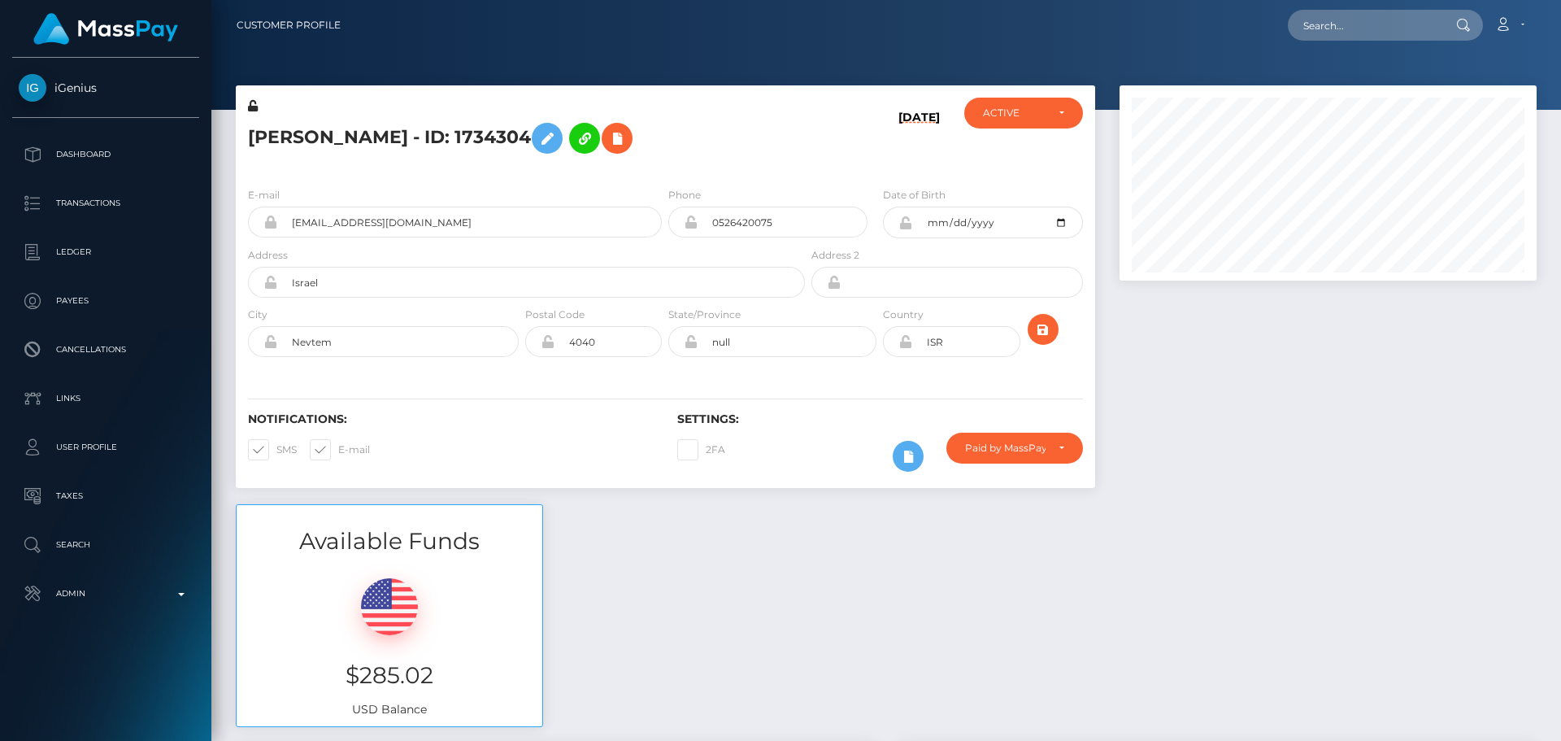
copy h5 "[PERSON_NAME] - ID: 1734304"
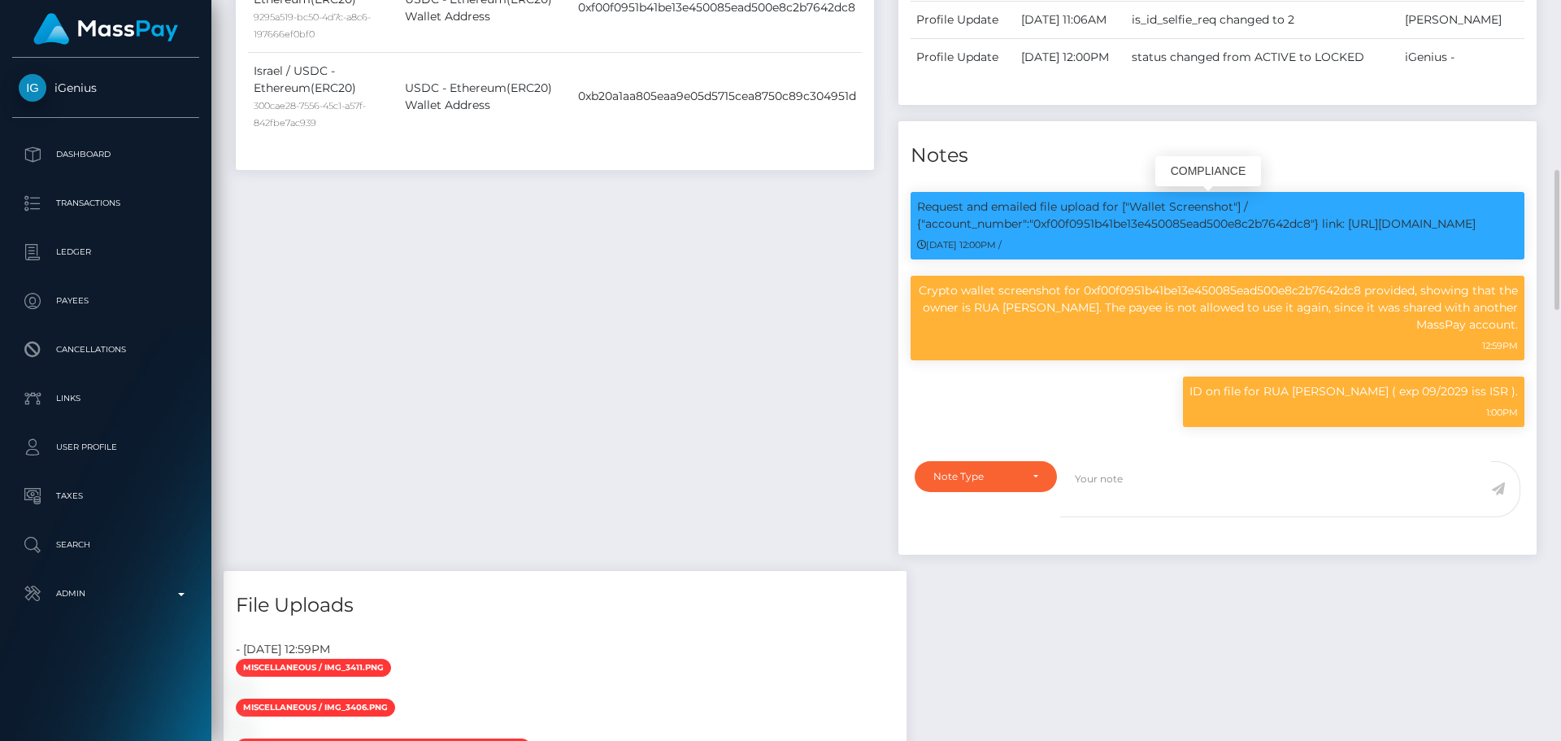
click at [1154, 224] on p "Request and emailed file upload for ["Wallet Screenshot"] / {"account_number":"…" at bounding box center [1217, 215] width 601 height 34
copy p "0xf00f0951b41be13e450085ead500e8c2b7642dc8"
